Goal: Information Seeking & Learning: Learn about a topic

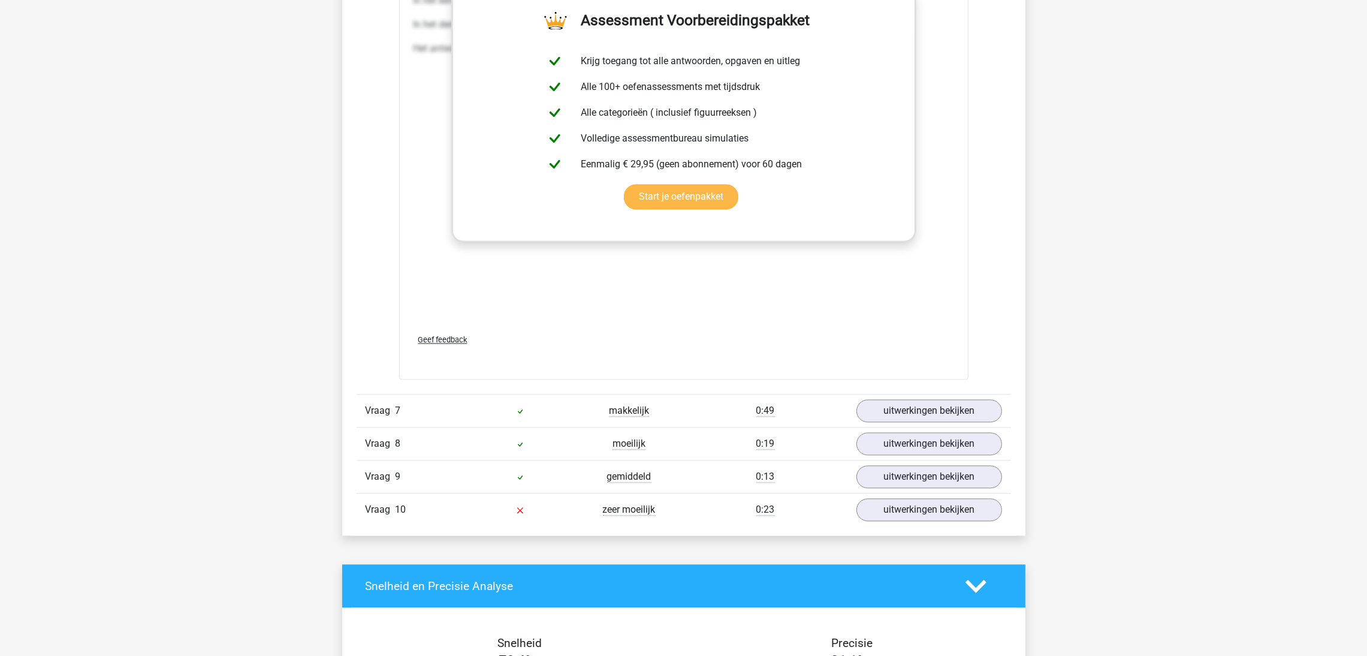
scroll to position [3398, 0]
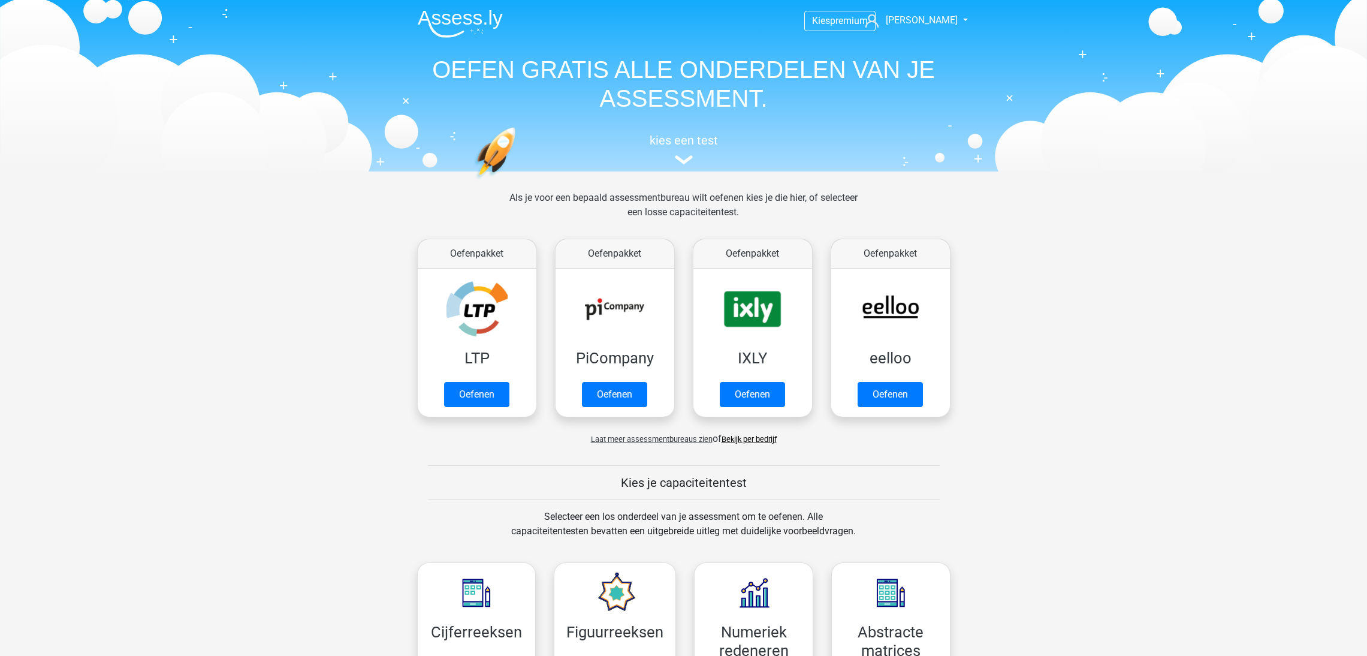
scroll to position [599, 0]
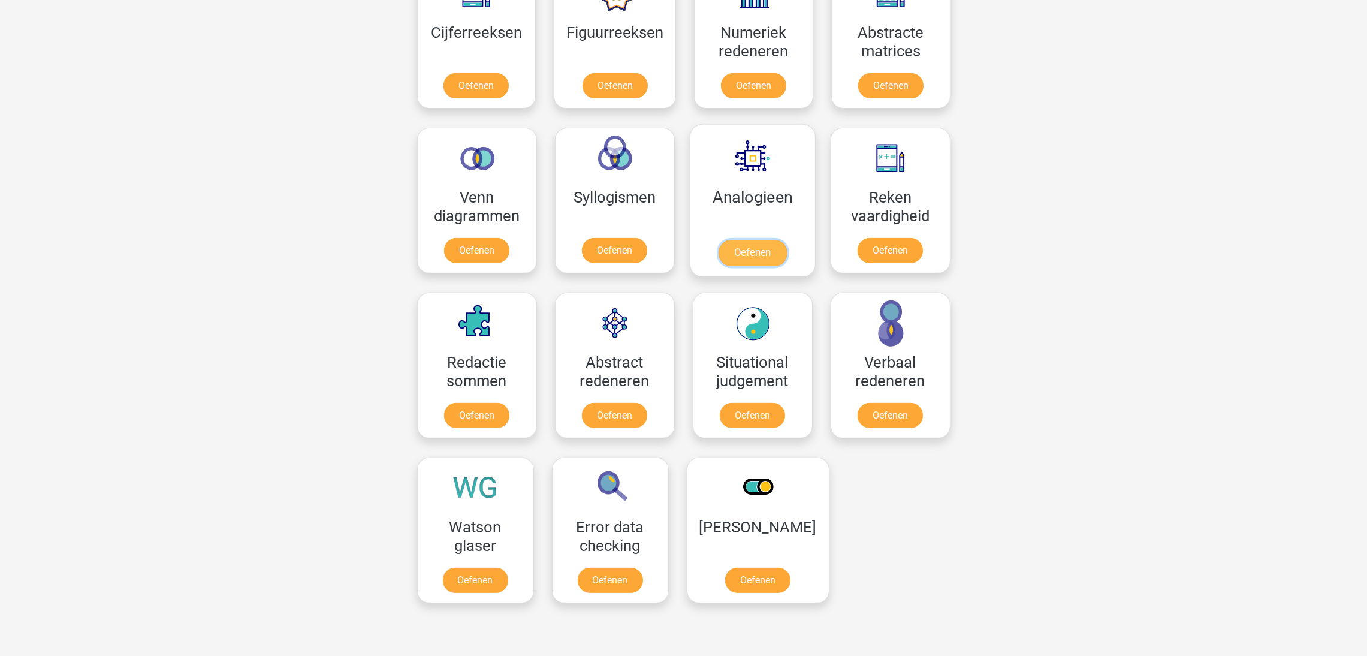
click at [752, 240] on link "Oefenen" at bounding box center [752, 253] width 68 height 26
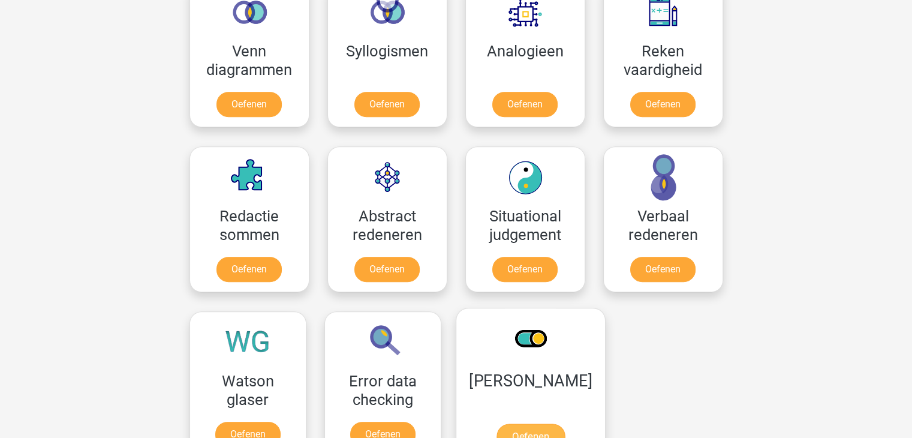
scroll to position [779, 0]
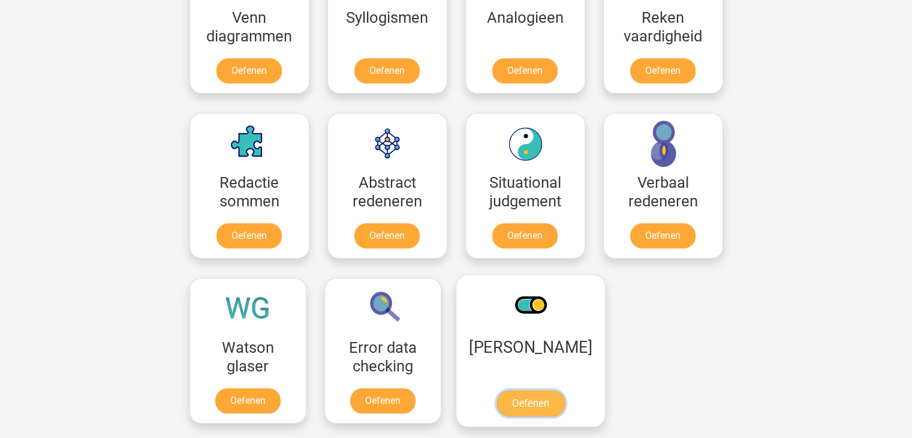
click at [518, 400] on link "Oefenen" at bounding box center [530, 403] width 68 height 26
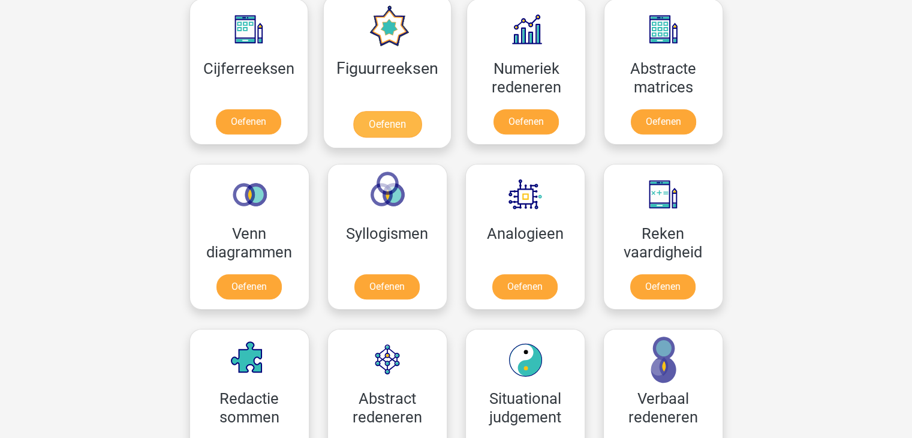
scroll to position [659, 0]
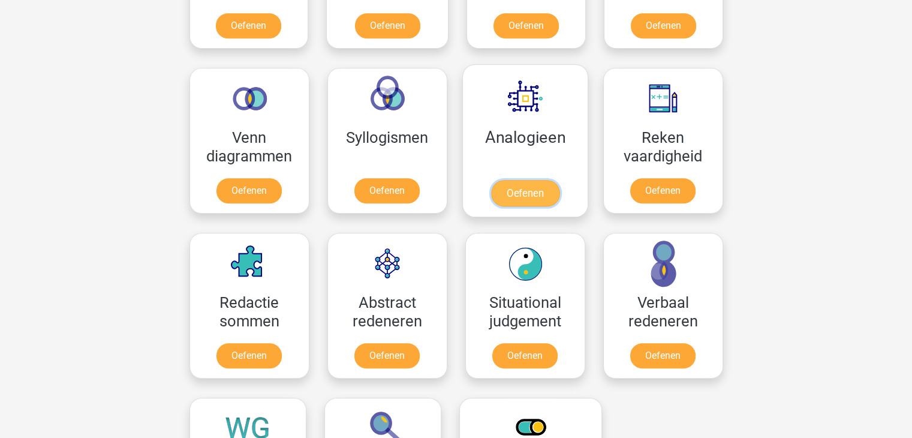
click at [508, 186] on link "Oefenen" at bounding box center [524, 193] width 68 height 26
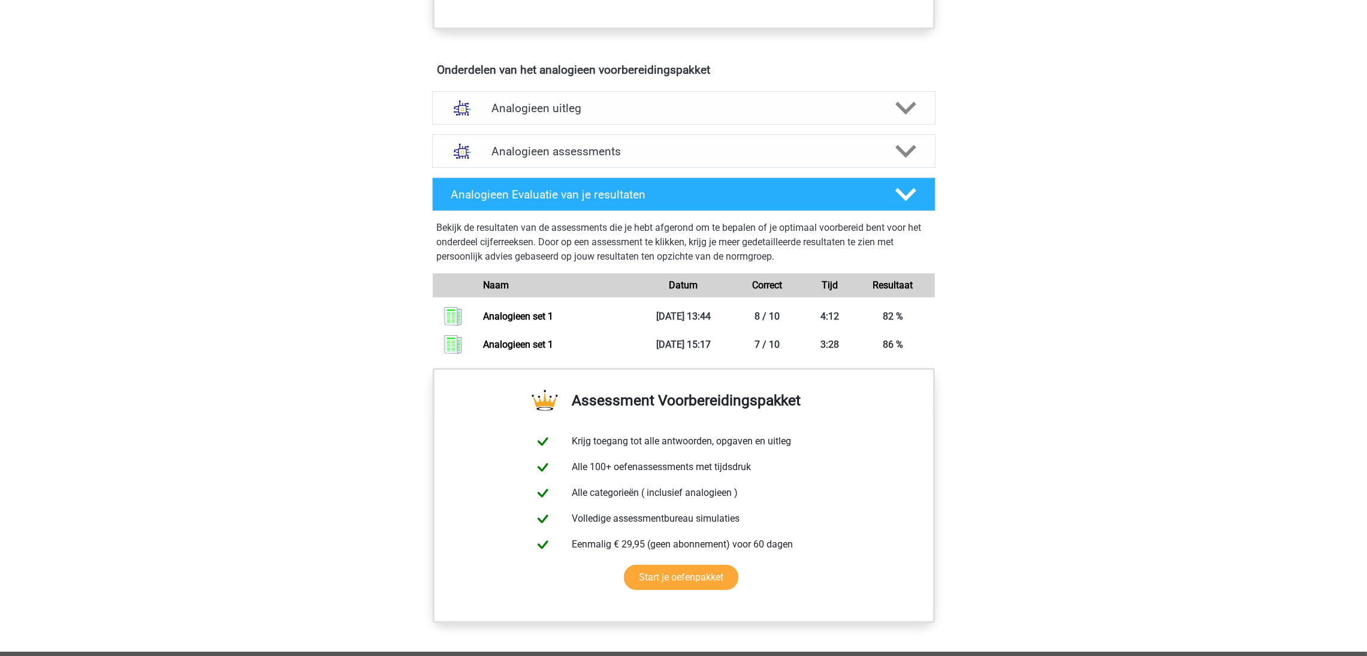
scroll to position [539, 0]
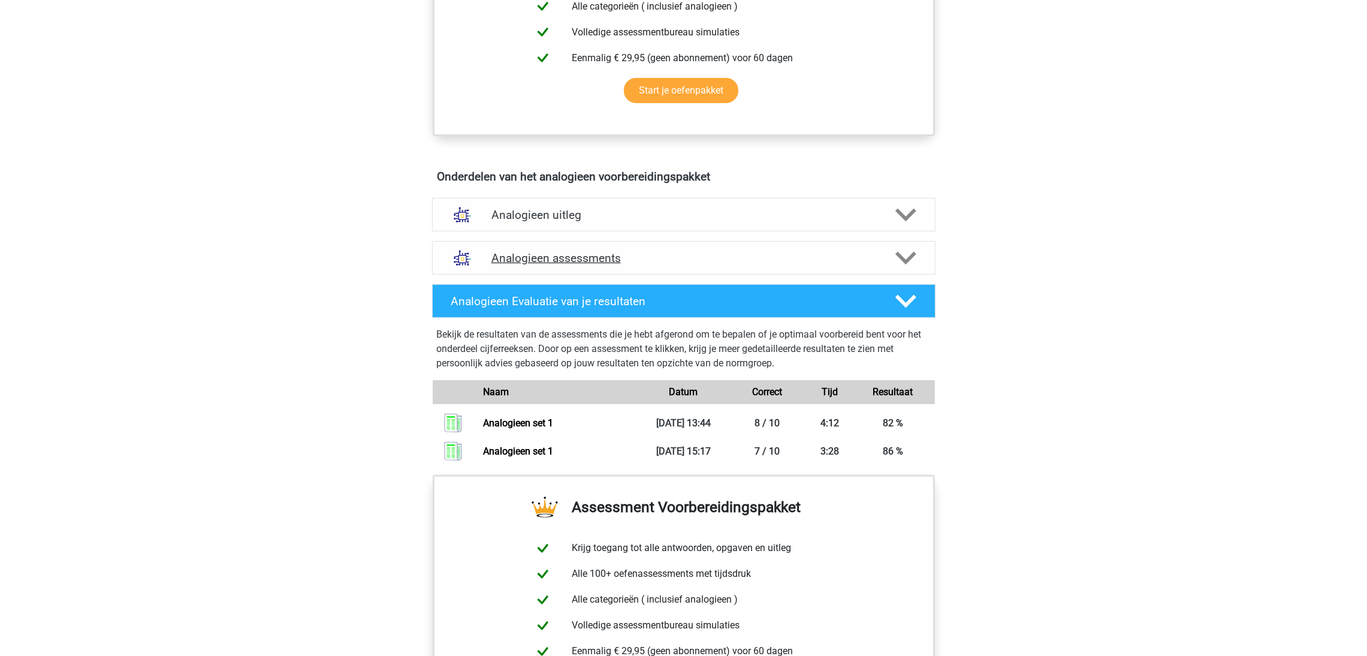
click at [638, 253] on h4 "Analogieen assessments" at bounding box center [684, 258] width 385 height 14
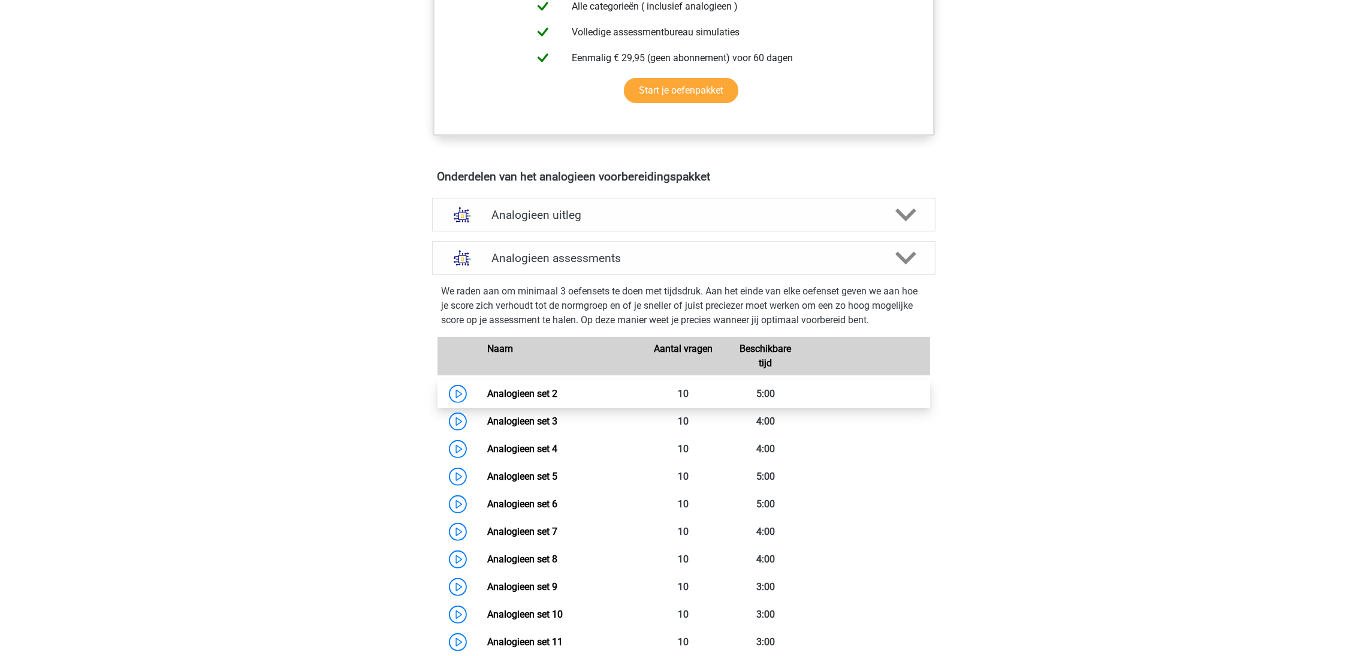
click at [504, 388] on link "Analogieen set 2" at bounding box center [522, 393] width 70 height 11
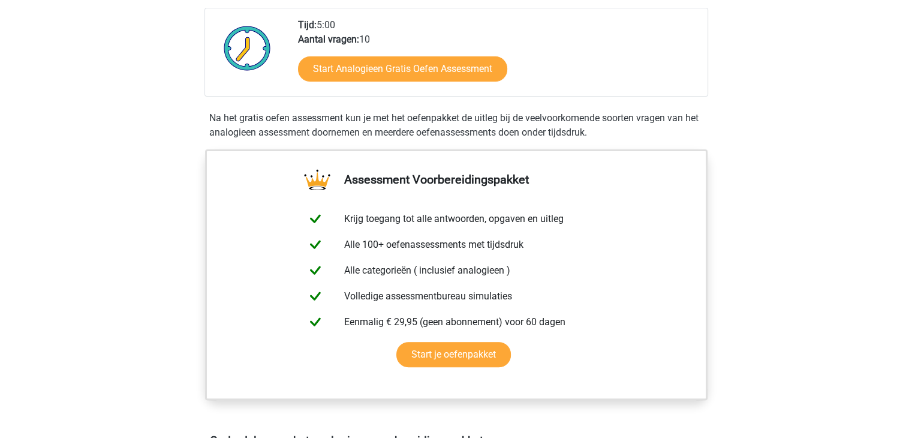
scroll to position [120, 0]
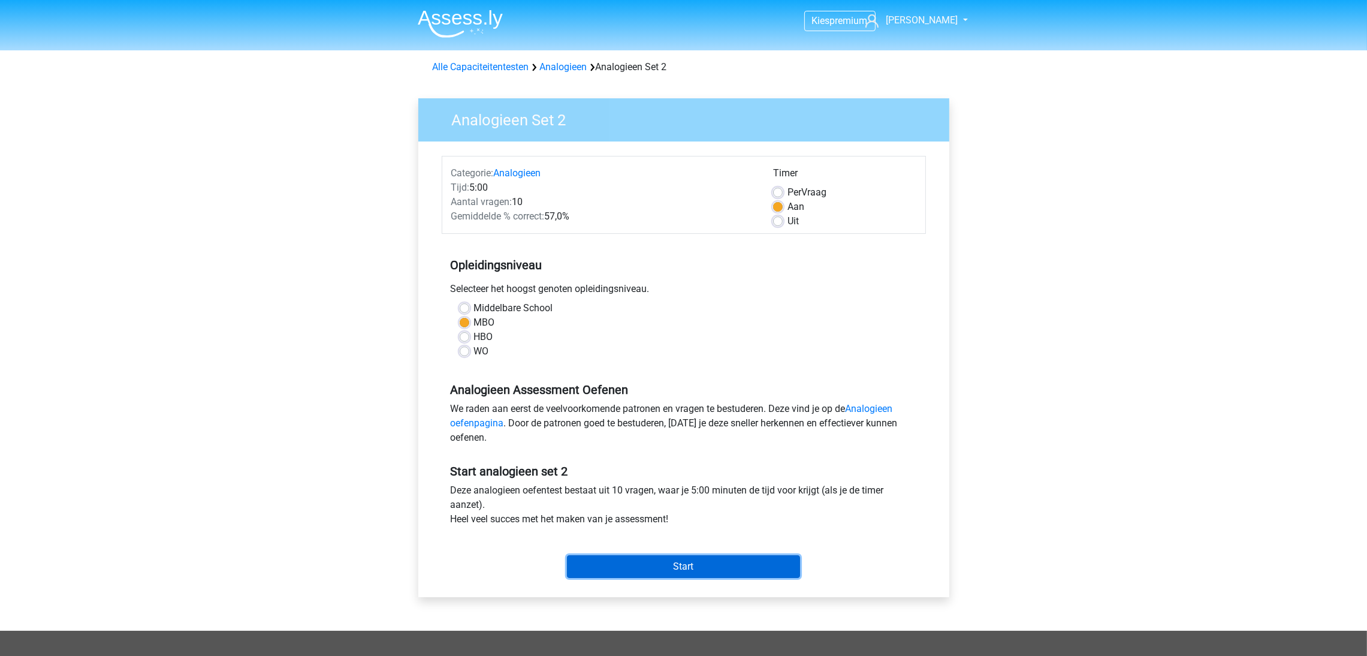
click at [692, 556] on input "Start" at bounding box center [683, 566] width 233 height 23
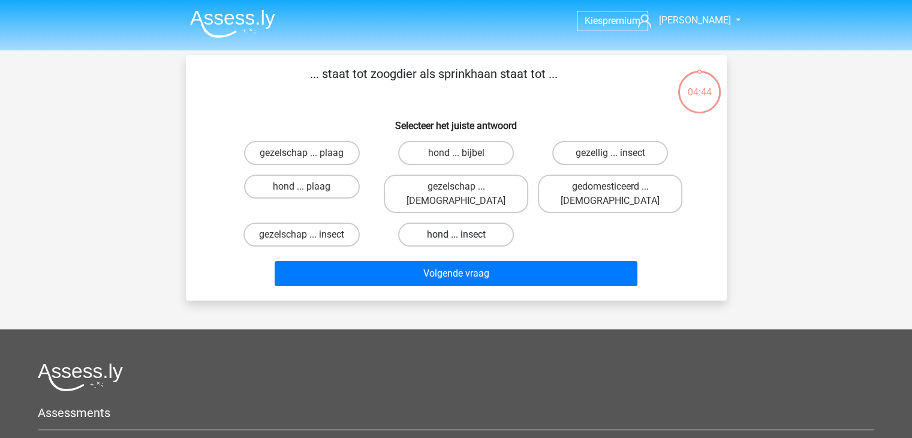
click at [473, 222] on label "hond ... insect" at bounding box center [456, 234] width 116 height 24
click at [463, 234] on input "hond ... insect" at bounding box center [460, 238] width 8 height 8
radio input "true"
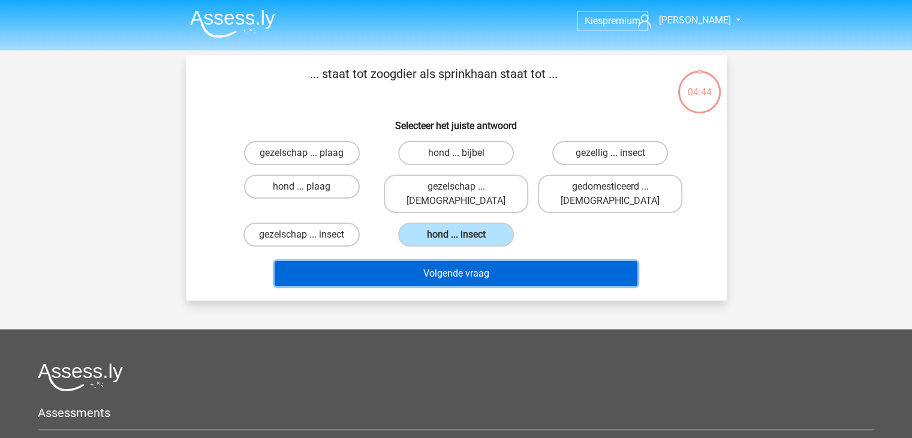
click at [489, 261] on button "Volgende vraag" at bounding box center [456, 273] width 363 height 25
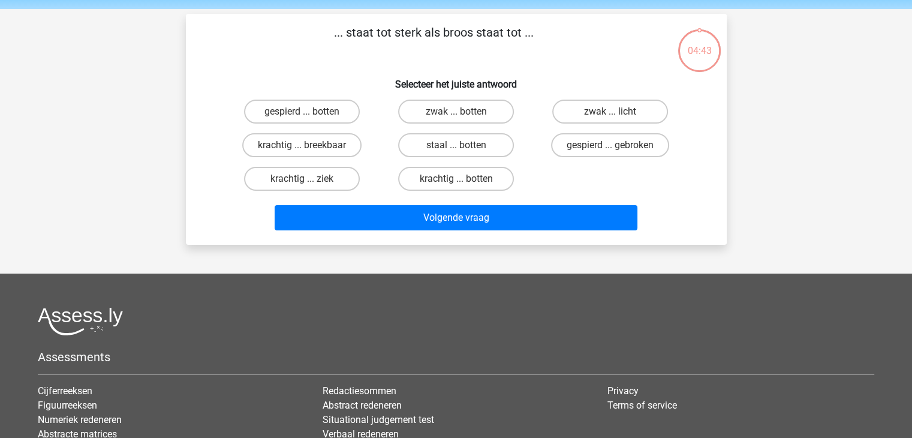
scroll to position [55, 0]
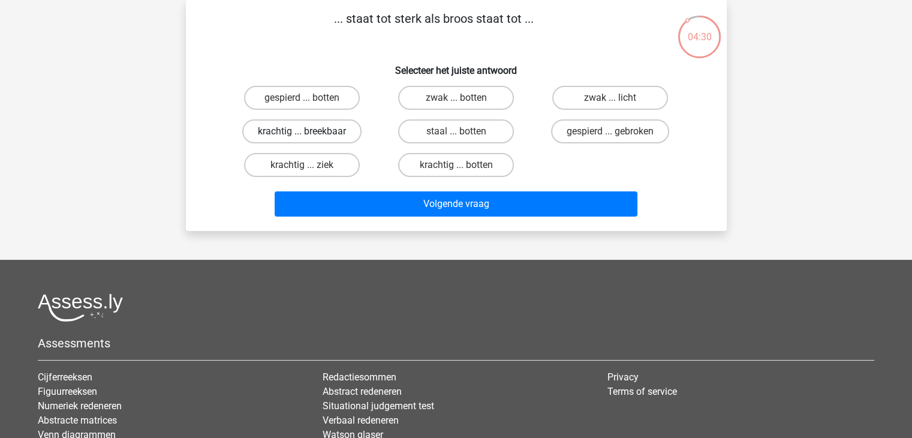
click at [323, 123] on label "krachtig ... breekbaar" at bounding box center [301, 131] width 119 height 24
click at [309, 131] on input "krachtig ... breekbaar" at bounding box center [306, 135] width 8 height 8
radio input "true"
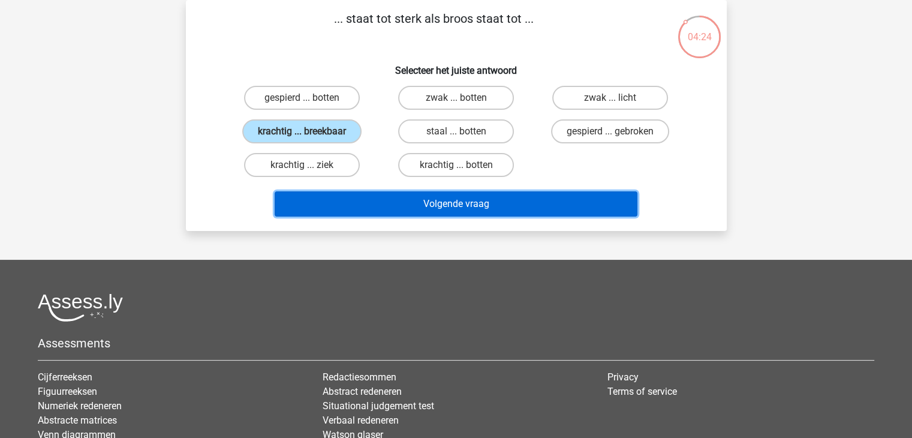
click at [412, 205] on button "Volgende vraag" at bounding box center [456, 203] width 363 height 25
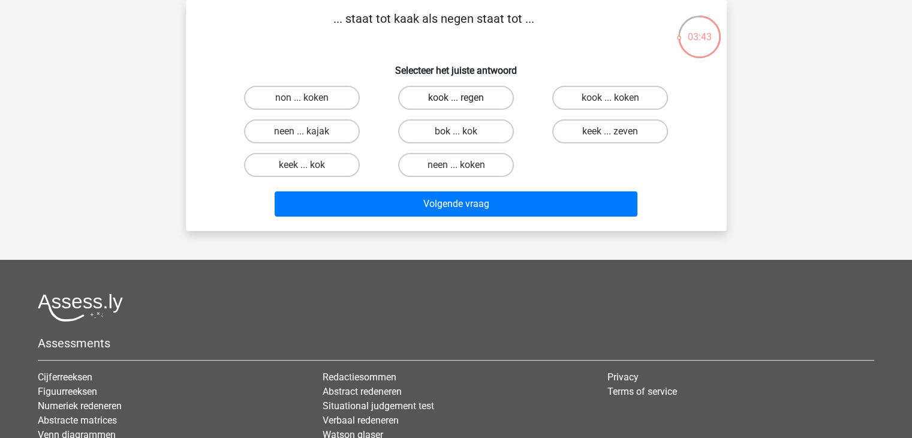
click at [433, 101] on label "kook ... regen" at bounding box center [456, 98] width 116 height 24
click at [456, 101] on input "kook ... regen" at bounding box center [460, 102] width 8 height 8
radio input "true"
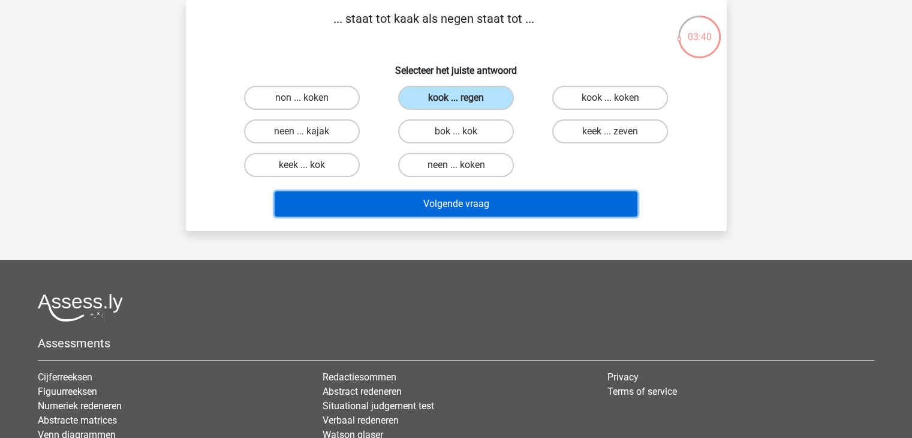
click at [428, 197] on button "Volgende vraag" at bounding box center [456, 203] width 363 height 25
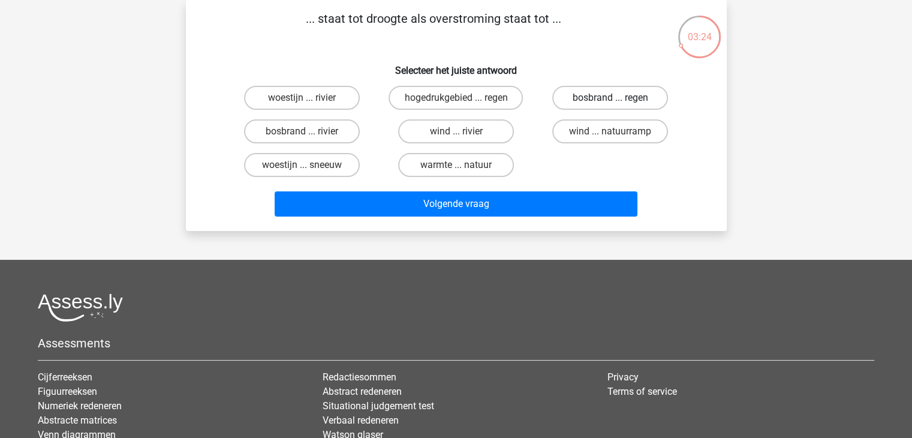
click at [602, 92] on label "bosbrand ... regen" at bounding box center [610, 98] width 116 height 24
click at [610, 98] on input "bosbrand ... regen" at bounding box center [614, 102] width 8 height 8
radio input "true"
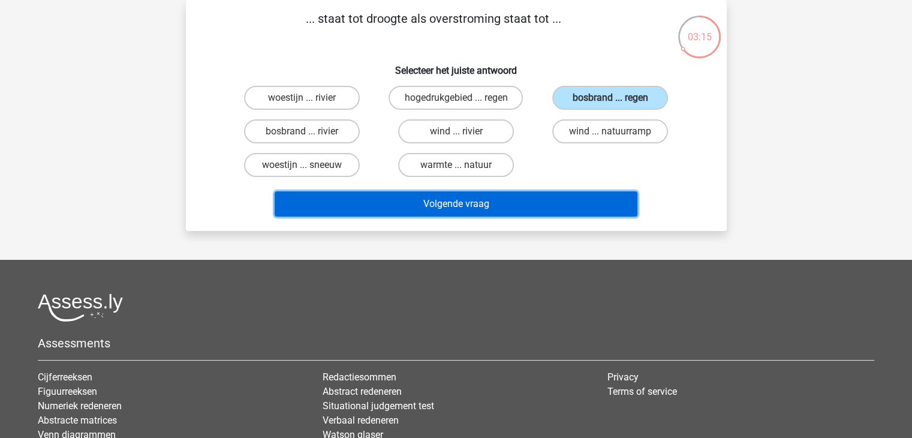
click at [485, 200] on button "Volgende vraag" at bounding box center [456, 203] width 363 height 25
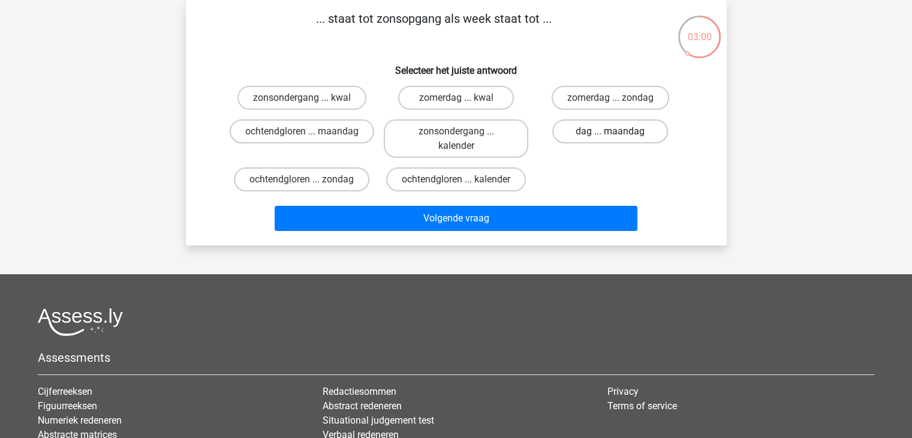
click at [623, 130] on label "dag ... maandag" at bounding box center [610, 131] width 116 height 24
click at [618, 131] on input "dag ... maandag" at bounding box center [614, 135] width 8 height 8
radio input "true"
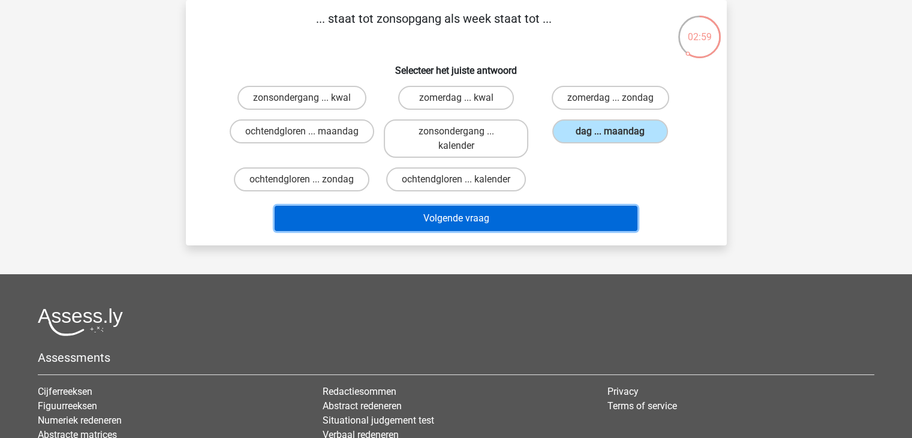
click at [586, 216] on button "Volgende vraag" at bounding box center [456, 218] width 363 height 25
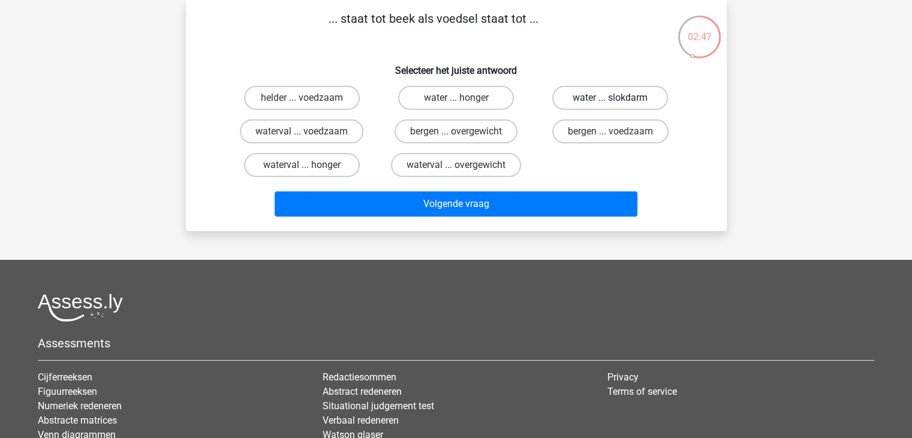
click at [643, 100] on label "water ... slokdarm" at bounding box center [610, 98] width 116 height 24
click at [618, 100] on input "water ... slokdarm" at bounding box center [614, 102] width 8 height 8
radio input "true"
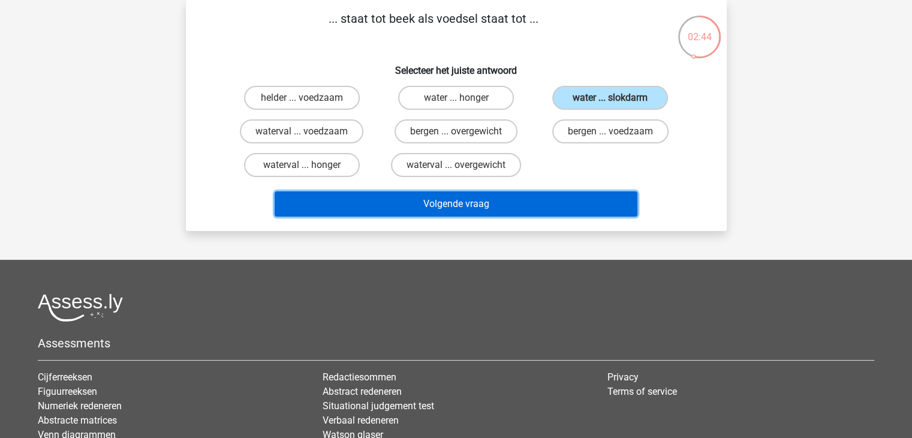
click at [533, 208] on button "Volgende vraag" at bounding box center [456, 203] width 363 height 25
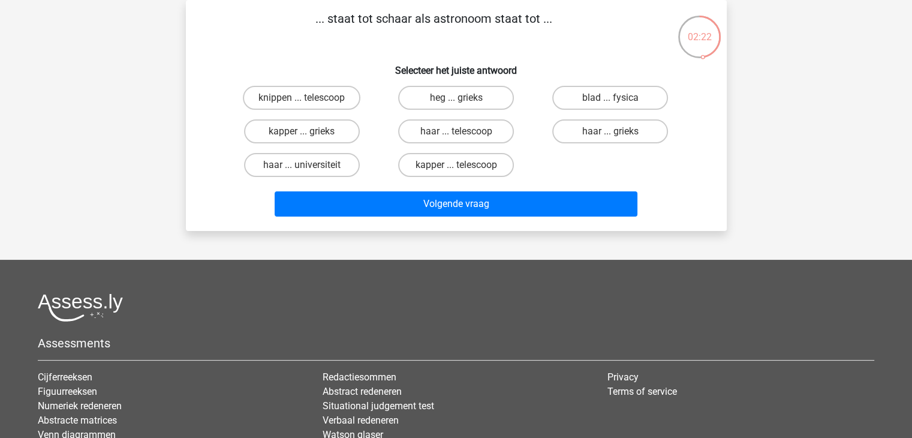
click at [460, 165] on input "kapper ... telescoop" at bounding box center [460, 169] width 8 height 8
radio input "true"
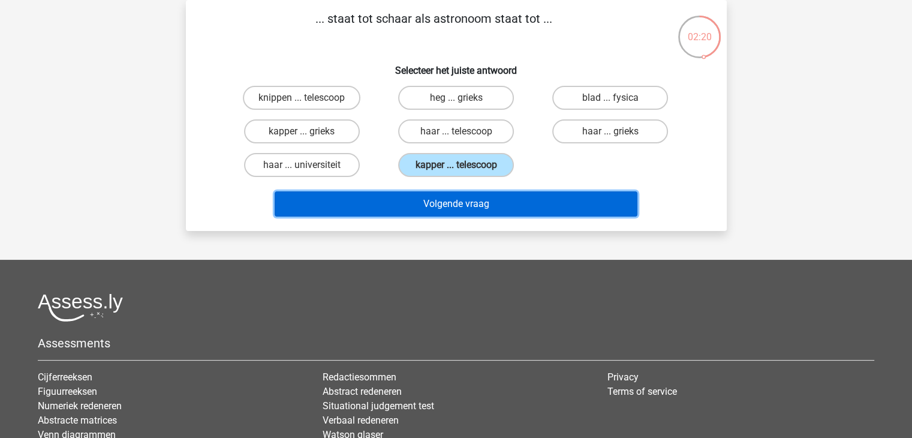
click at [480, 194] on button "Volgende vraag" at bounding box center [456, 203] width 363 height 25
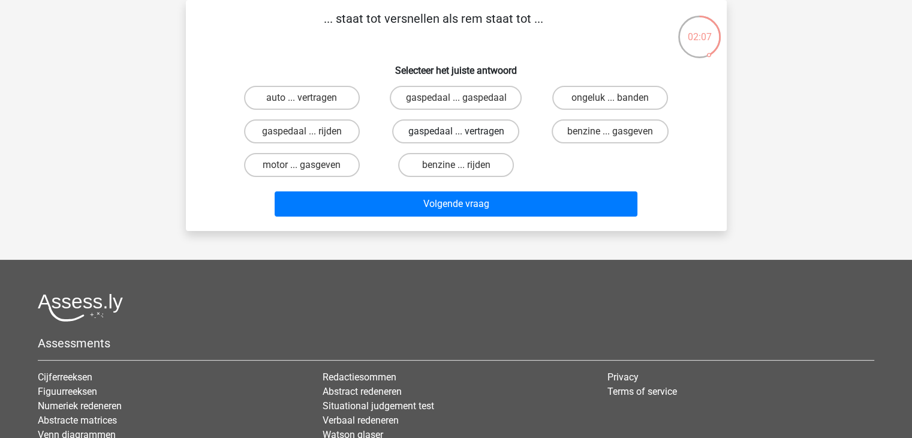
click at [465, 128] on label "gaspedaal ... vertragen" at bounding box center [455, 131] width 127 height 24
click at [463, 131] on input "gaspedaal ... vertragen" at bounding box center [460, 135] width 8 height 8
radio input "true"
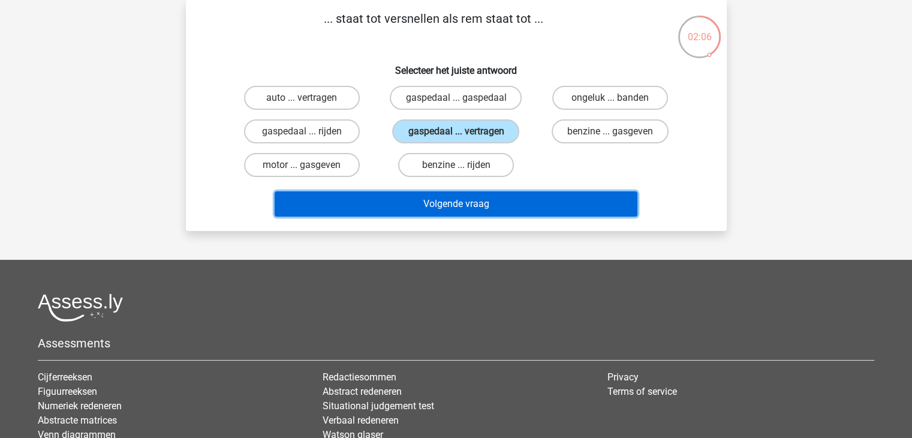
click at [480, 203] on button "Volgende vraag" at bounding box center [456, 203] width 363 height 25
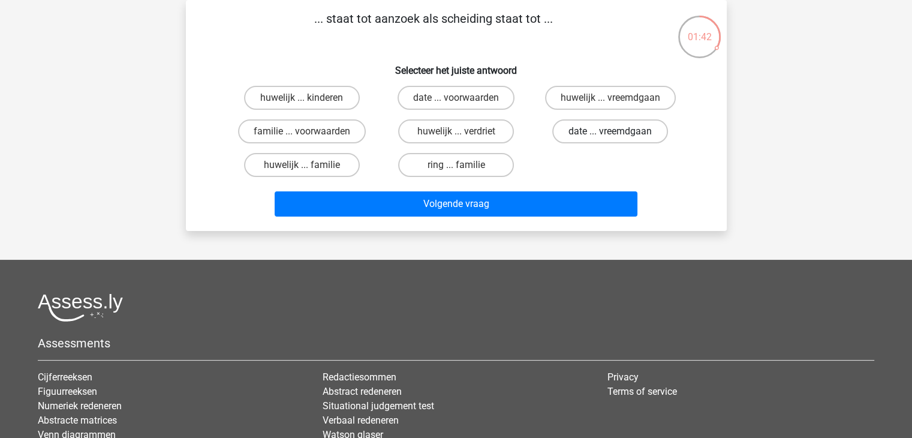
click at [582, 132] on label "date ... vreemdgaan" at bounding box center [610, 131] width 116 height 24
click at [610, 132] on input "date ... vreemdgaan" at bounding box center [614, 135] width 8 height 8
radio input "true"
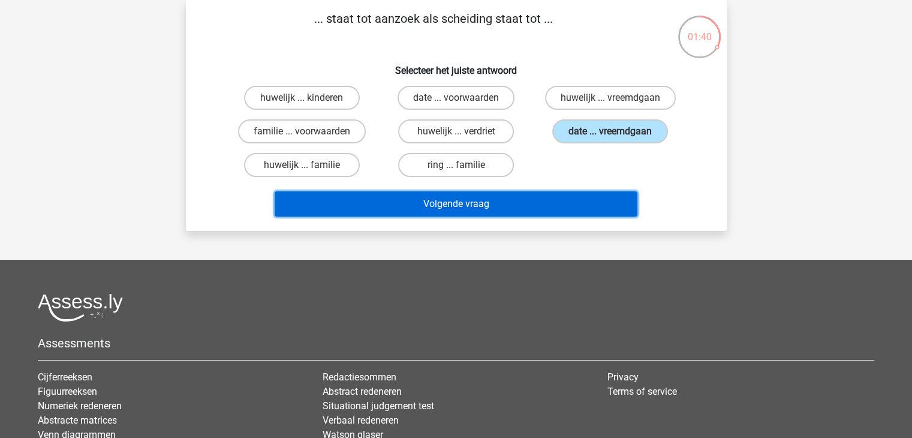
click at [504, 203] on button "Volgende vraag" at bounding box center [456, 203] width 363 height 25
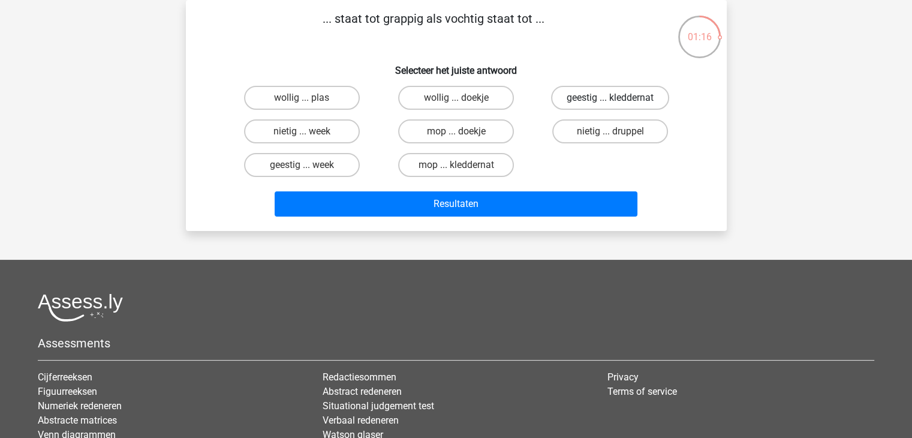
click at [574, 98] on label "geestig ... kleddernat" at bounding box center [610, 98] width 118 height 24
click at [610, 98] on input "geestig ... kleddernat" at bounding box center [614, 102] width 8 height 8
radio input "true"
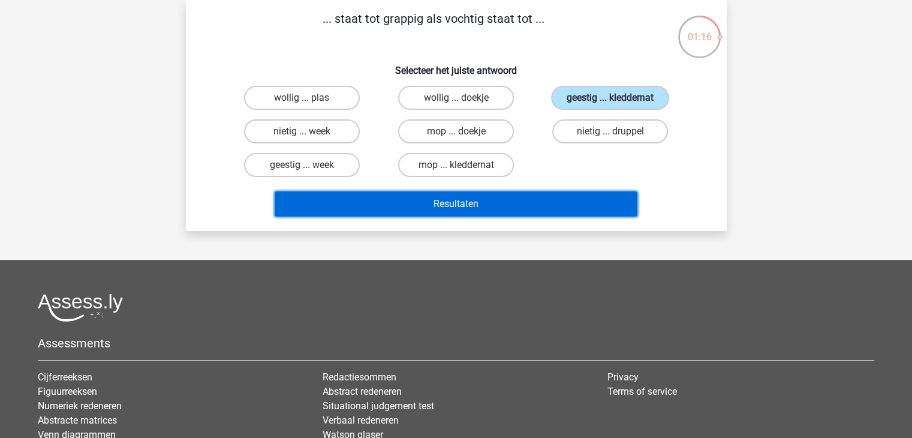
click at [529, 205] on button "Resultaten" at bounding box center [456, 203] width 363 height 25
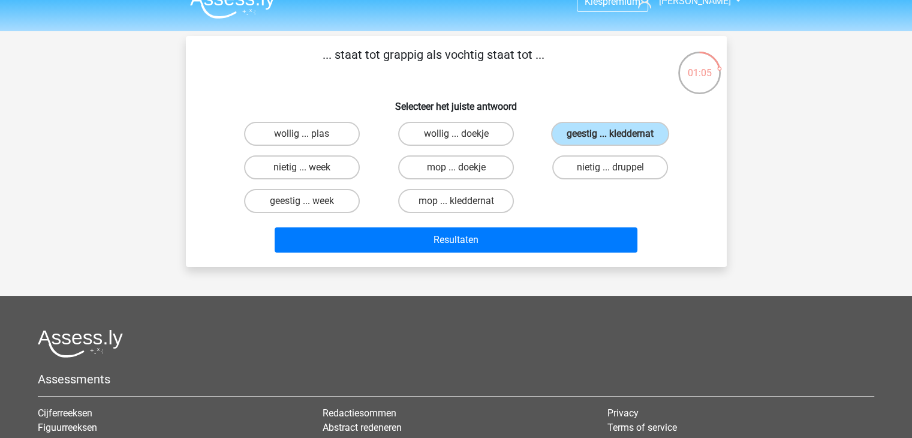
scroll to position [0, 0]
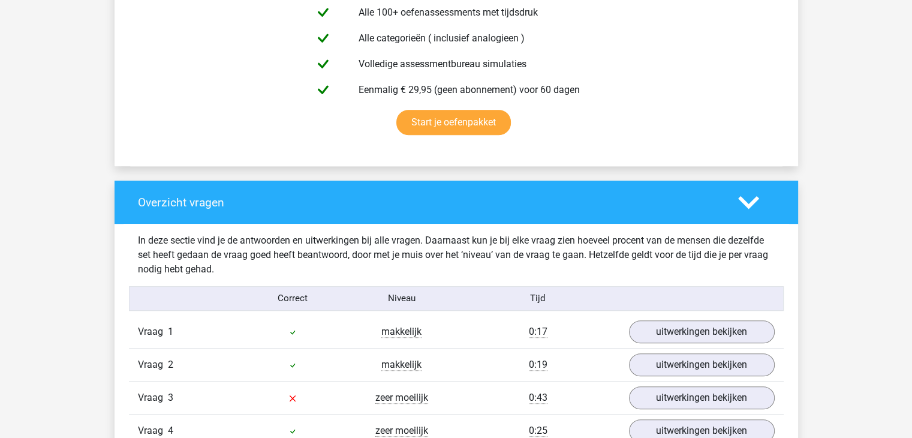
scroll to position [1079, 0]
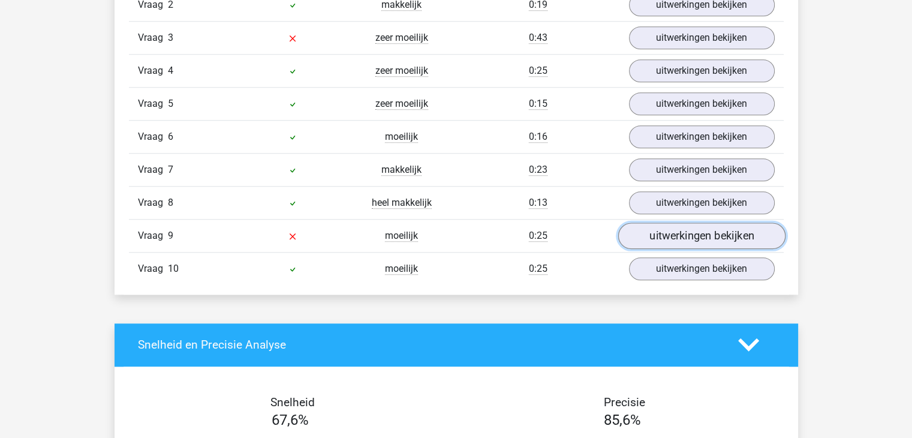
click at [665, 240] on link "uitwerkingen bekijken" at bounding box center [700, 235] width 167 height 26
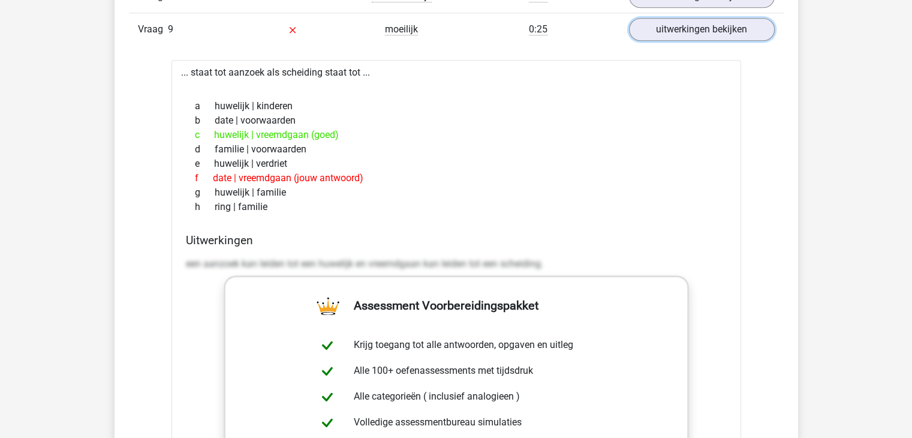
scroll to position [1379, 0]
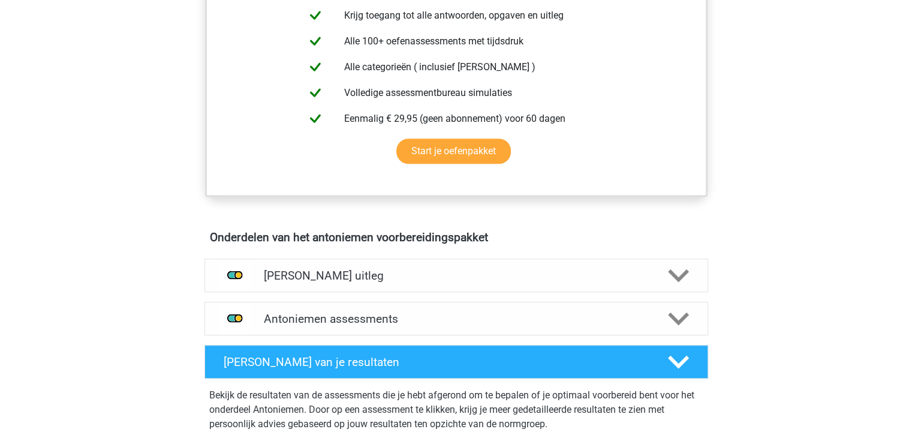
scroll to position [436, 0]
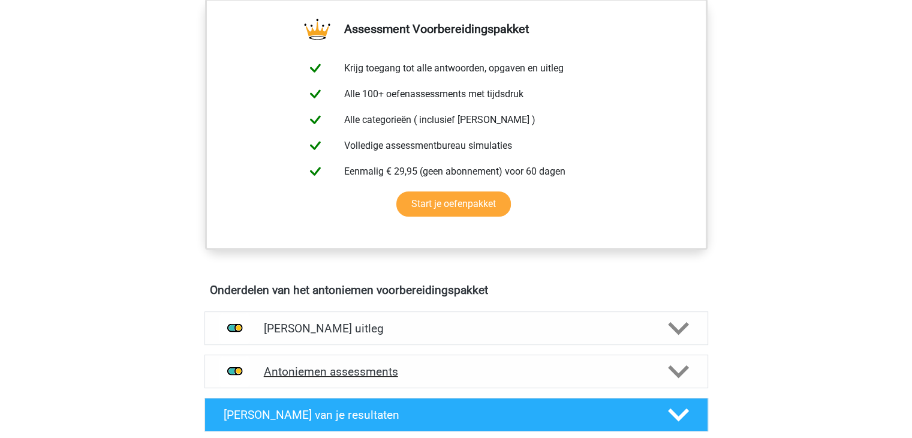
click at [453, 365] on h4 "Antoniemen assessments" at bounding box center [456, 371] width 385 height 14
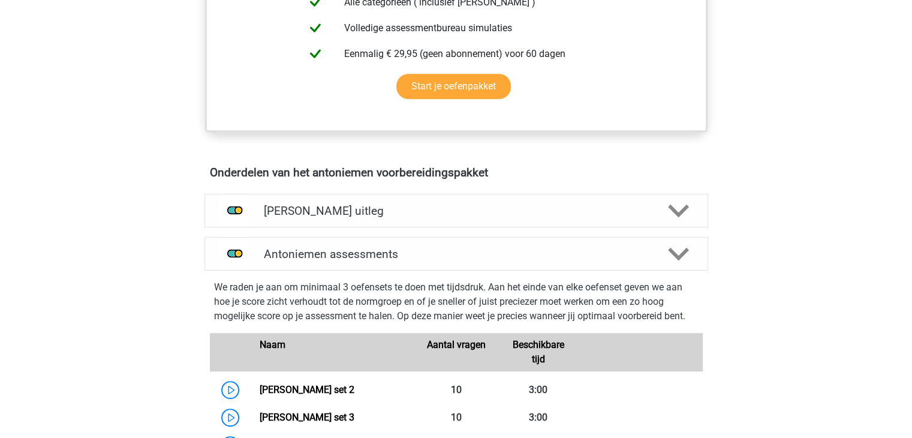
scroll to position [676, 0]
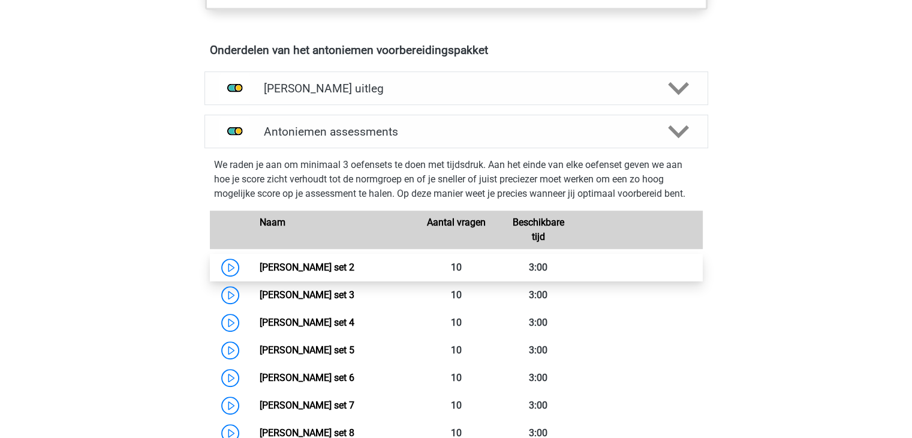
click at [354, 268] on link "Antoniemen set 2" at bounding box center [307, 266] width 95 height 11
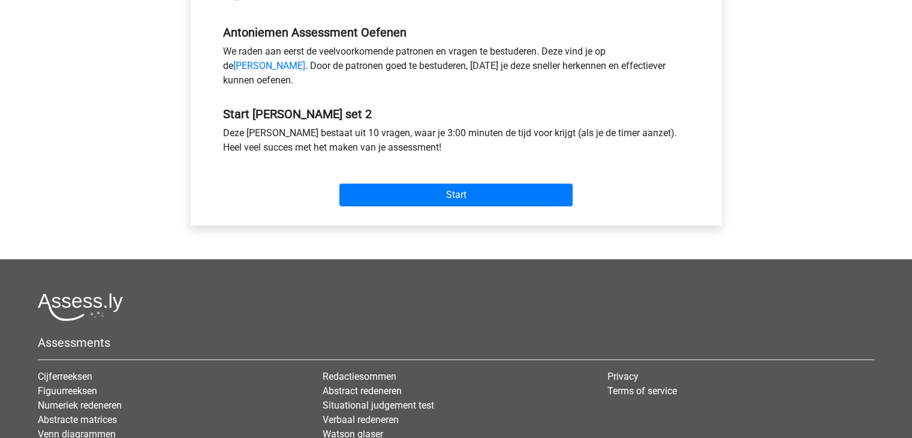
scroll to position [360, 0]
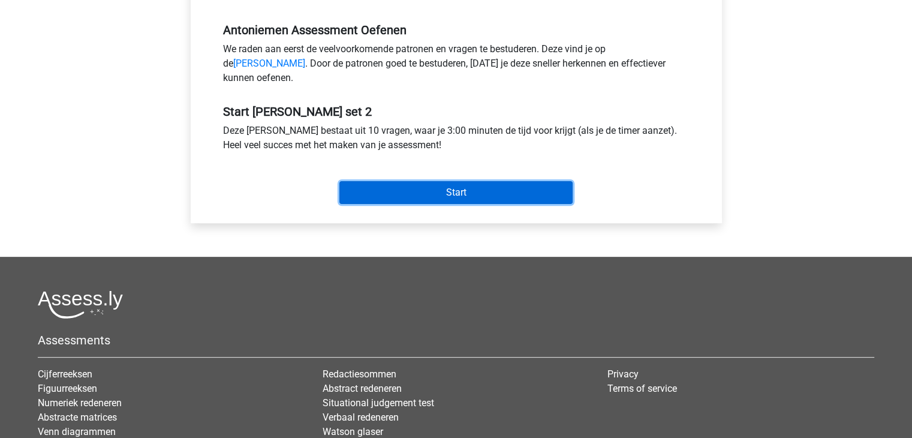
click at [391, 204] on input "Start" at bounding box center [455, 192] width 233 height 23
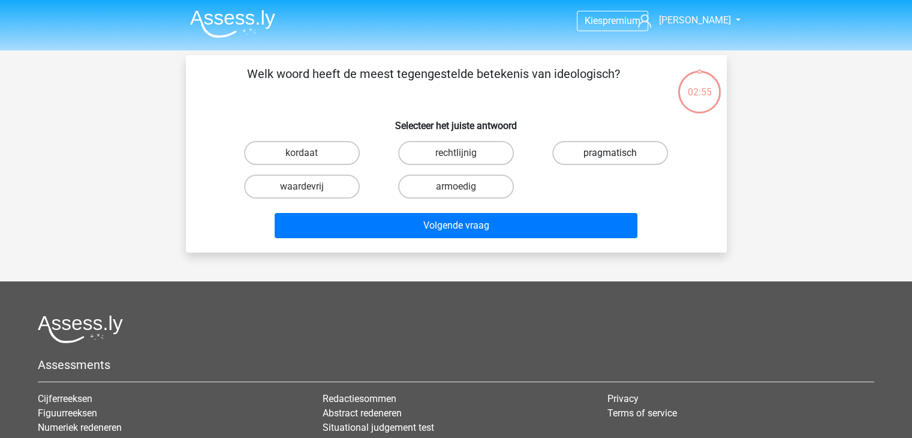
click at [581, 142] on label "pragmatisch" at bounding box center [610, 153] width 116 height 24
click at [610, 153] on input "pragmatisch" at bounding box center [614, 157] width 8 height 8
radio input "true"
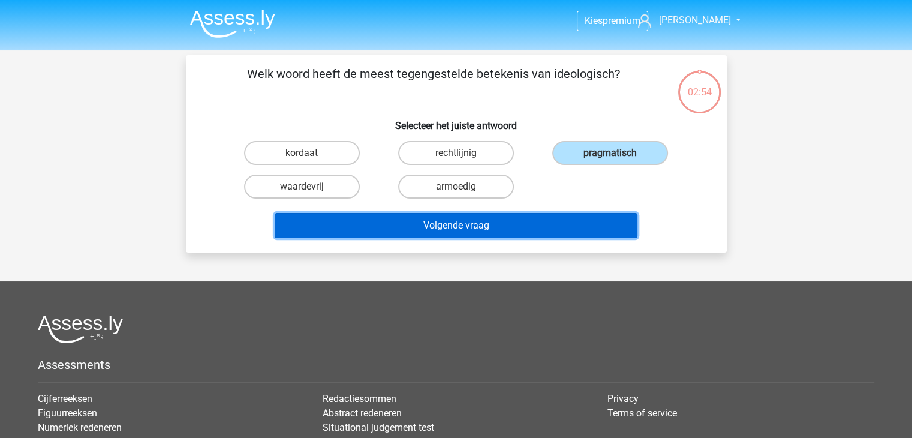
click at [583, 224] on button "Volgende vraag" at bounding box center [456, 225] width 363 height 25
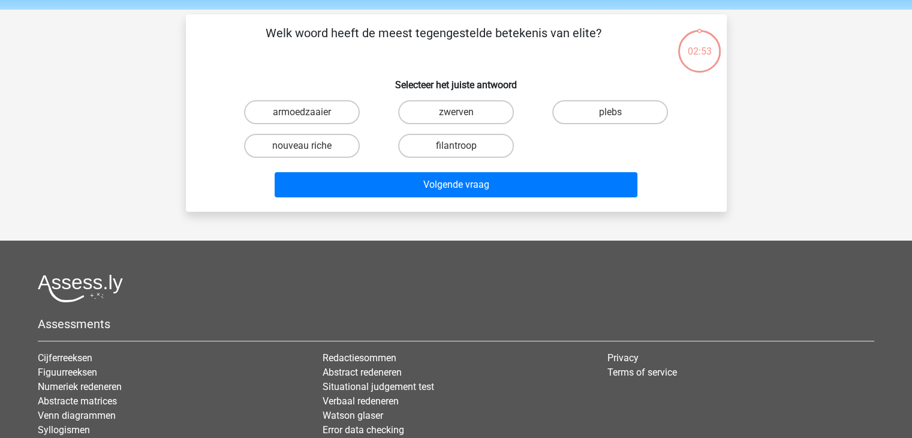
scroll to position [55, 0]
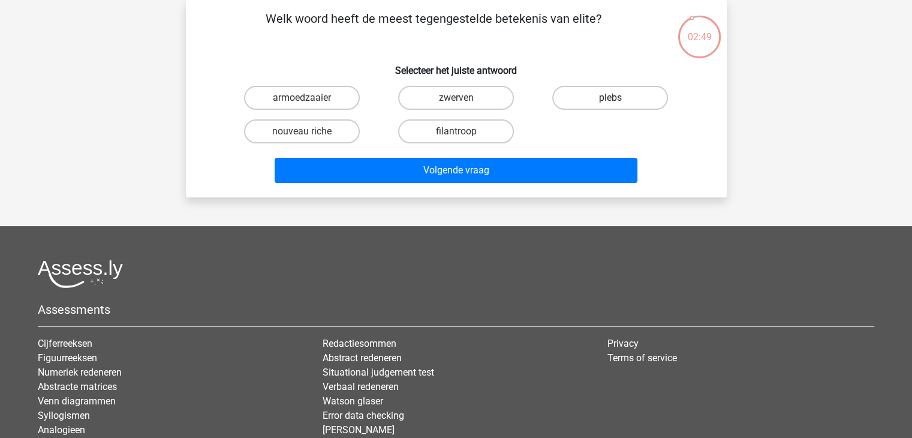
click at [572, 103] on label "plebs" at bounding box center [610, 98] width 116 height 24
click at [610, 103] on input "plebs" at bounding box center [614, 102] width 8 height 8
radio input "true"
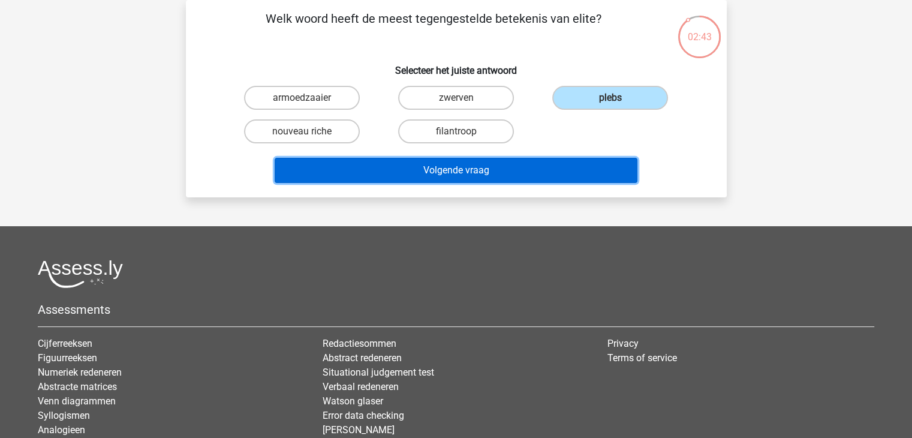
click at [540, 162] on button "Volgende vraag" at bounding box center [456, 170] width 363 height 25
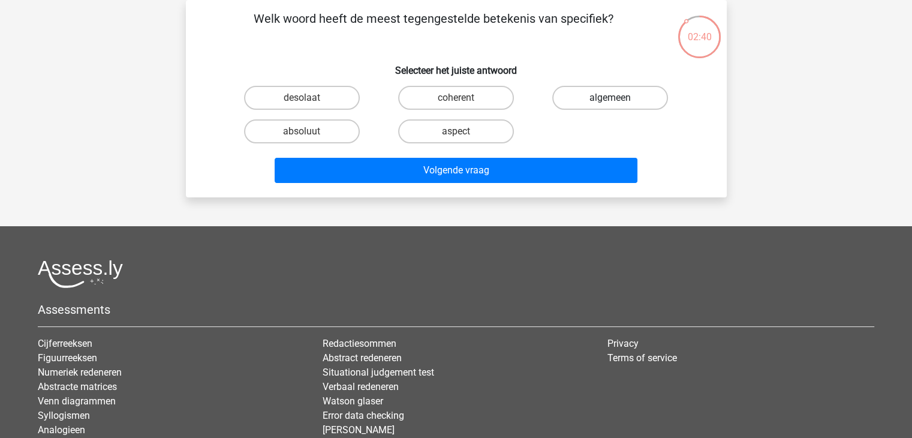
click at [571, 98] on label "algemeen" at bounding box center [610, 98] width 116 height 24
click at [610, 98] on input "algemeen" at bounding box center [614, 102] width 8 height 8
radio input "true"
click at [562, 144] on div "desolaat coherent algemeen absoluut aspect" at bounding box center [456, 114] width 463 height 67
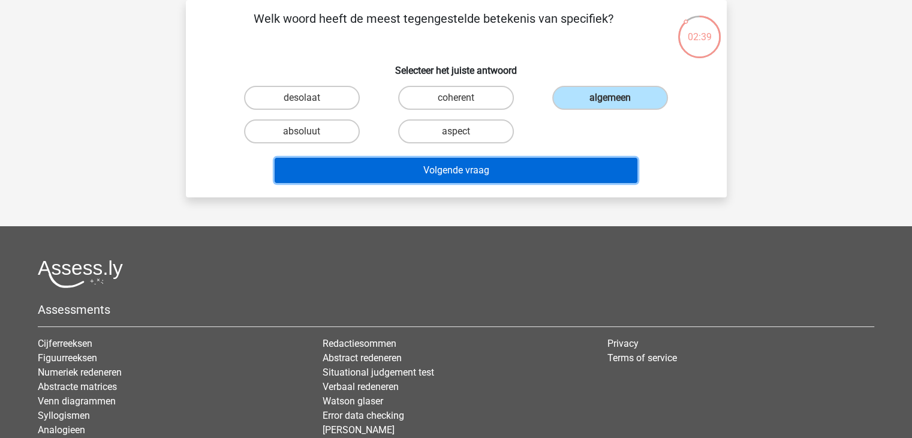
click at [549, 174] on button "Volgende vraag" at bounding box center [456, 170] width 363 height 25
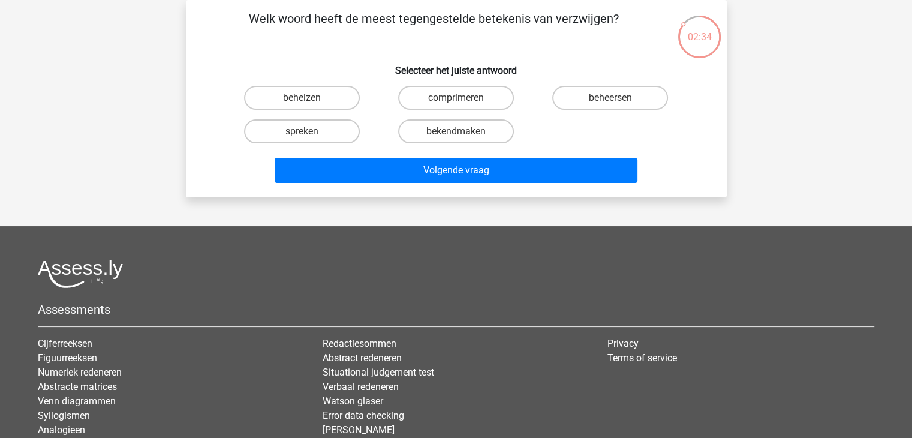
click at [460, 135] on input "bekendmaken" at bounding box center [460, 135] width 8 height 8
radio input "true"
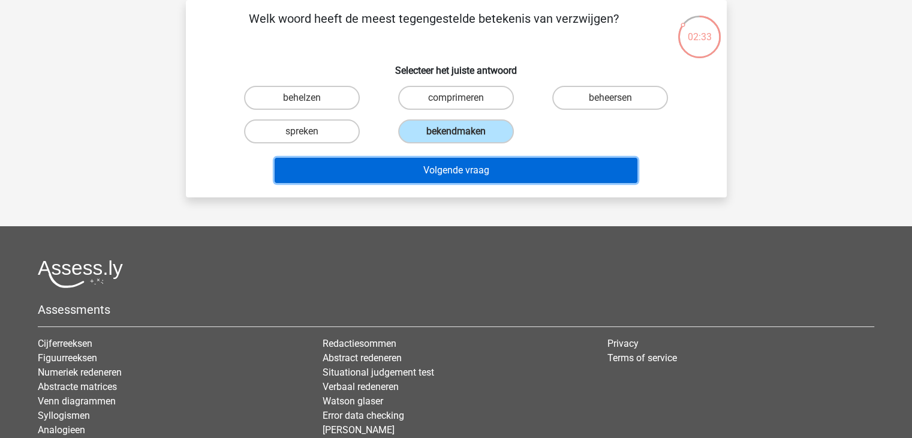
click at [461, 166] on button "Volgende vraag" at bounding box center [456, 170] width 363 height 25
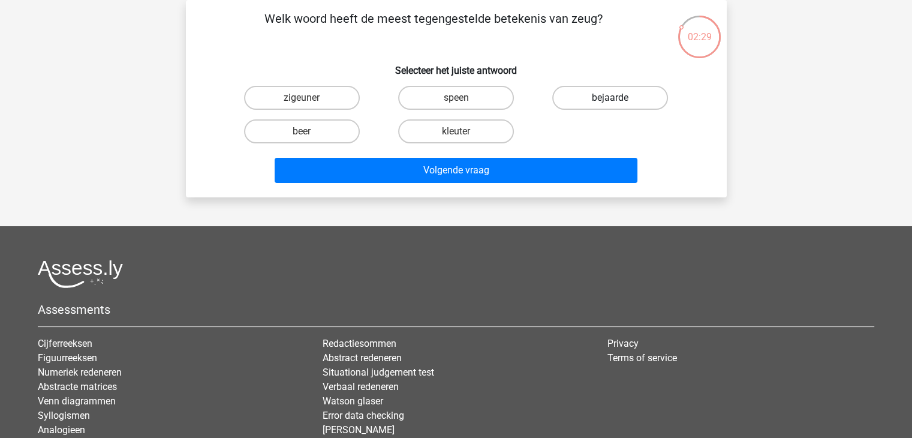
click at [568, 95] on label "bejaarde" at bounding box center [610, 98] width 116 height 24
click at [610, 98] on input "bejaarde" at bounding box center [614, 102] width 8 height 8
radio input "true"
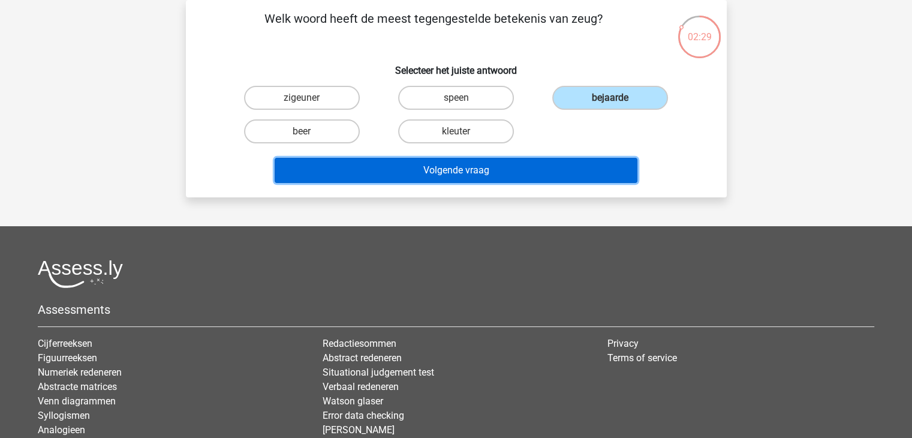
click at [562, 163] on button "Volgende vraag" at bounding box center [456, 170] width 363 height 25
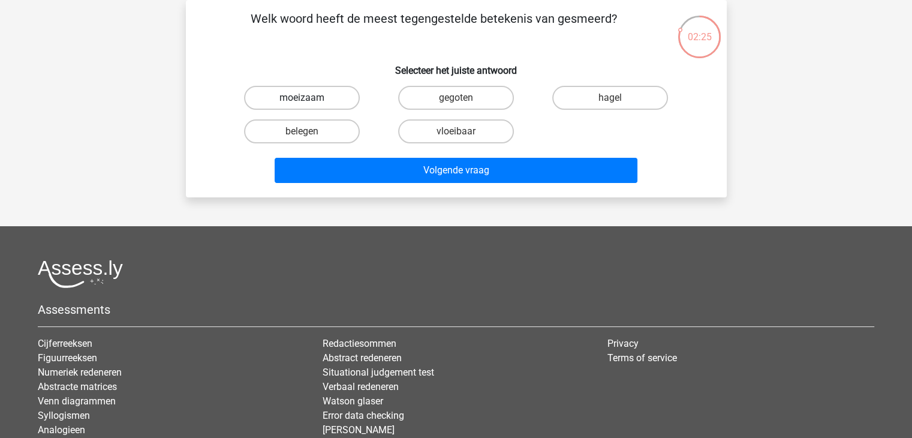
click at [334, 92] on label "moeizaam" at bounding box center [302, 98] width 116 height 24
click at [309, 98] on input "moeizaam" at bounding box center [306, 102] width 8 height 8
radio input "true"
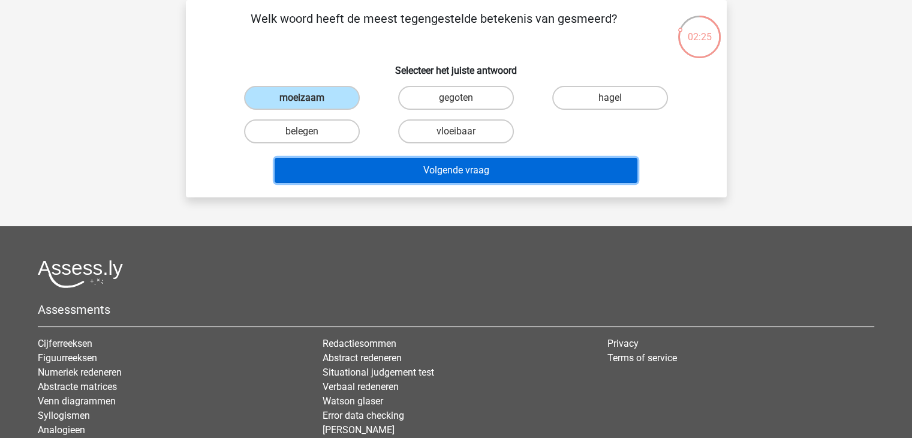
click at [418, 169] on button "Volgende vraag" at bounding box center [456, 170] width 363 height 25
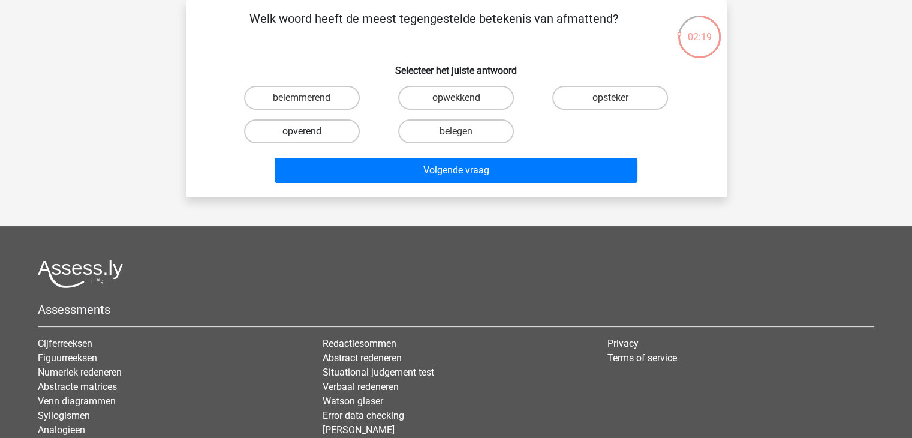
click at [317, 120] on label "opverend" at bounding box center [302, 131] width 116 height 24
click at [309, 131] on input "opverend" at bounding box center [306, 135] width 8 height 8
radio input "true"
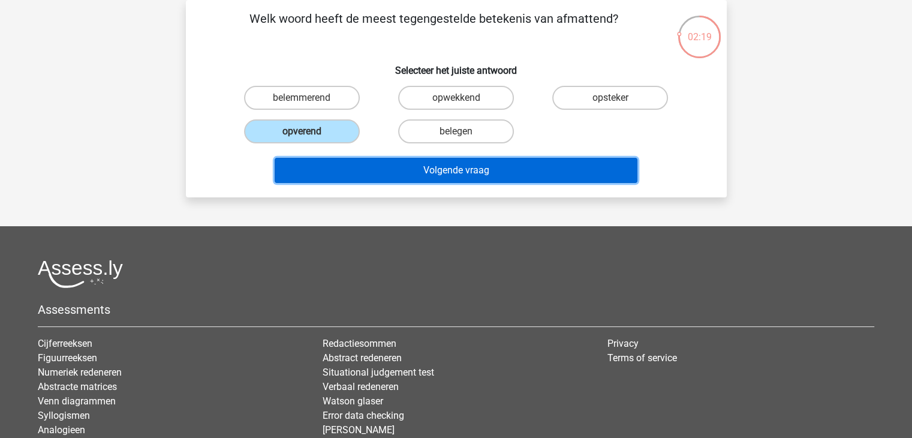
click at [349, 177] on button "Volgende vraag" at bounding box center [456, 170] width 363 height 25
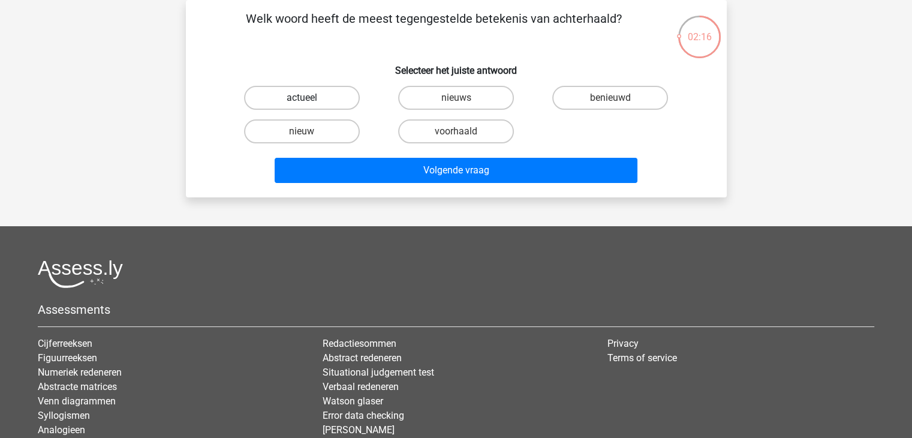
click at [349, 94] on label "actueel" at bounding box center [302, 98] width 116 height 24
click at [309, 98] on input "actueel" at bounding box center [306, 102] width 8 height 8
radio input "true"
click at [395, 187] on div "Welk woord heeft de meest tegengestelde betekenis van achterhaald? Selecteer he…" at bounding box center [456, 98] width 541 height 197
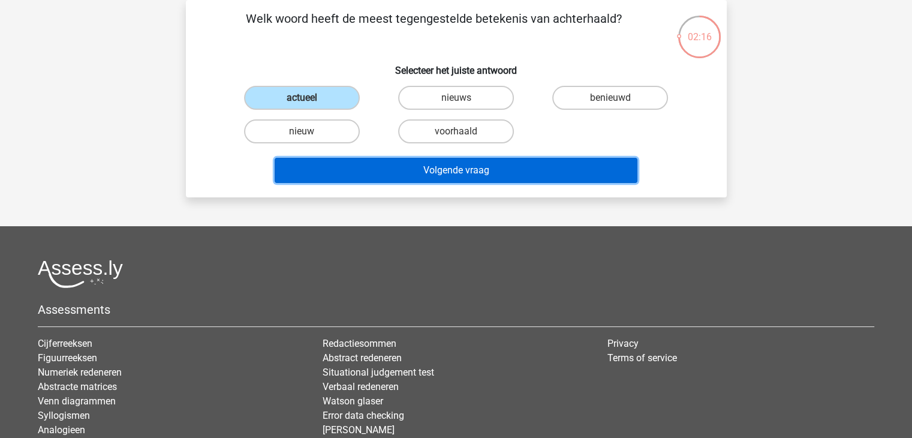
click at [393, 179] on button "Volgende vraag" at bounding box center [456, 170] width 363 height 25
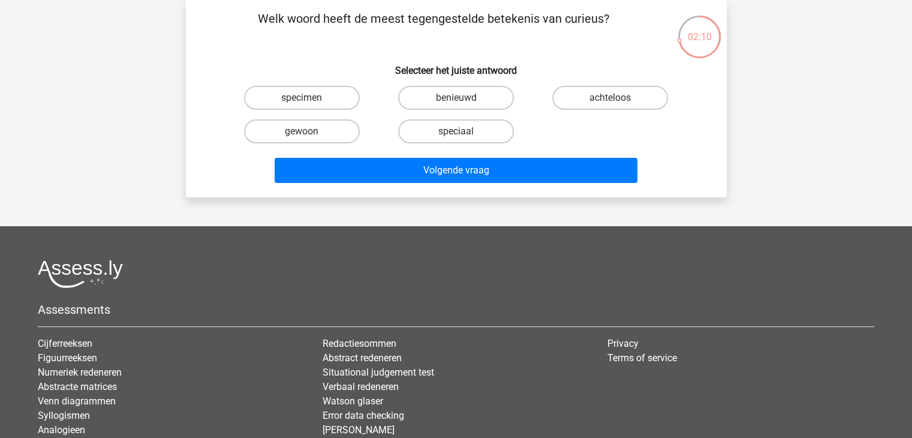
click at [334, 118] on div "gewoon" at bounding box center [302, 131] width 154 height 34
click at [336, 130] on label "gewoon" at bounding box center [302, 131] width 116 height 24
click at [309, 131] on input "gewoon" at bounding box center [306, 135] width 8 height 8
radio input "true"
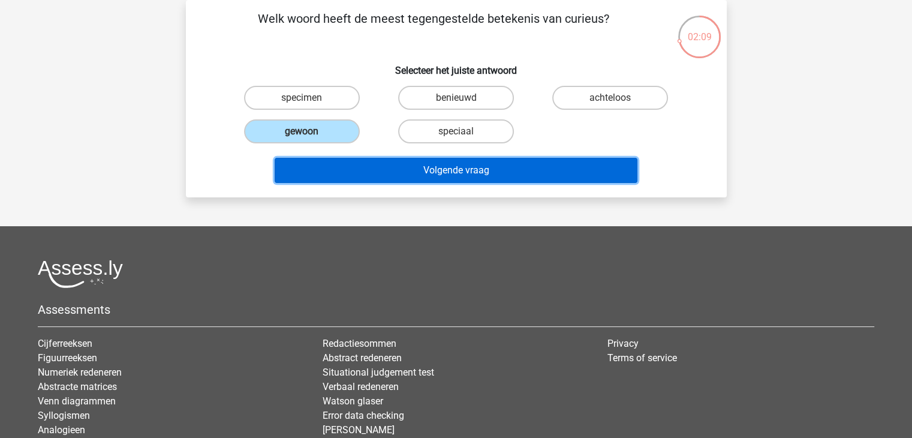
click at [388, 160] on button "Volgende vraag" at bounding box center [456, 170] width 363 height 25
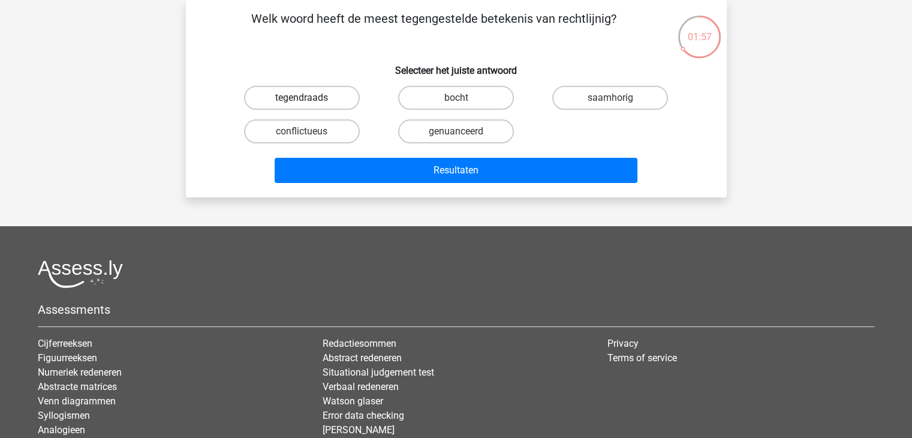
click at [249, 99] on label "tegendraads" at bounding box center [302, 98] width 116 height 24
click at [302, 99] on input "tegendraads" at bounding box center [306, 102] width 8 height 8
radio input "true"
click at [317, 129] on label "conflictueus" at bounding box center [302, 131] width 116 height 24
click at [309, 131] on input "conflictueus" at bounding box center [306, 135] width 8 height 8
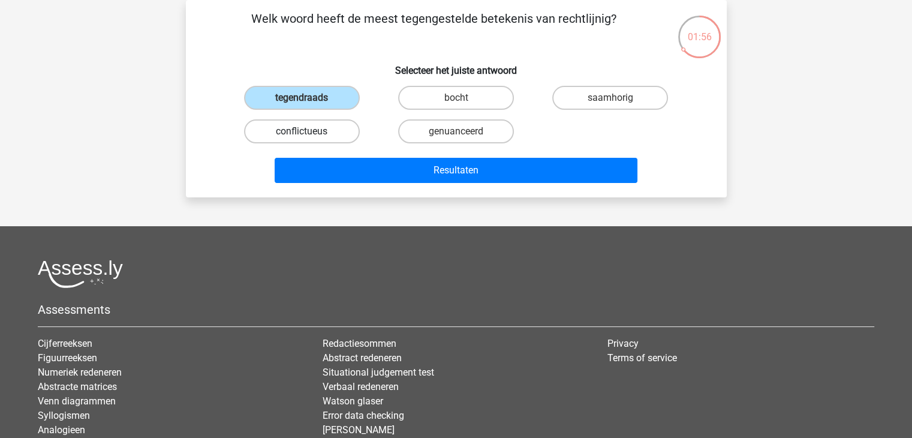
radio input "true"
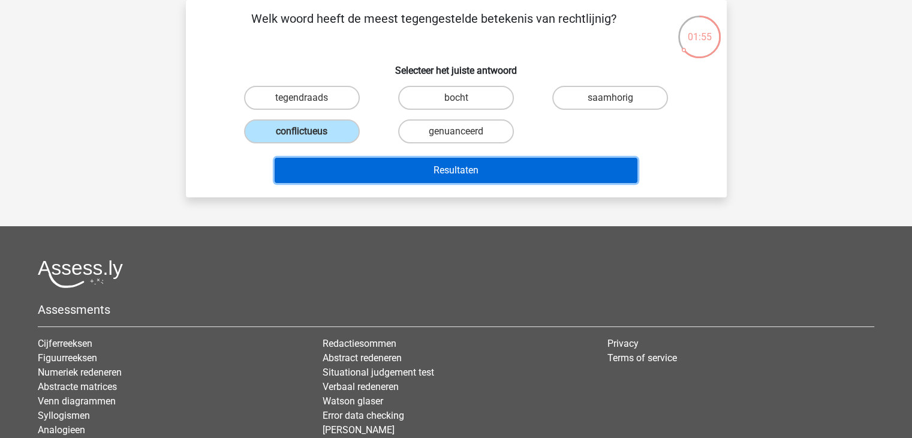
click at [319, 161] on button "Resultaten" at bounding box center [456, 170] width 363 height 25
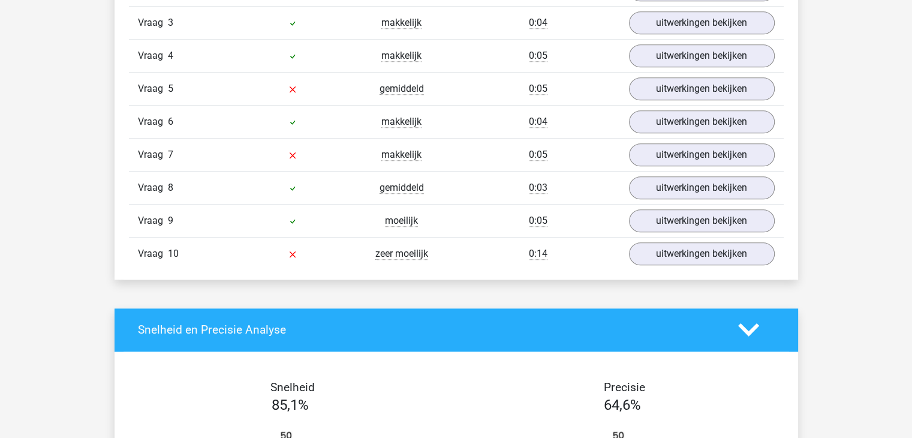
scroll to position [1079, 0]
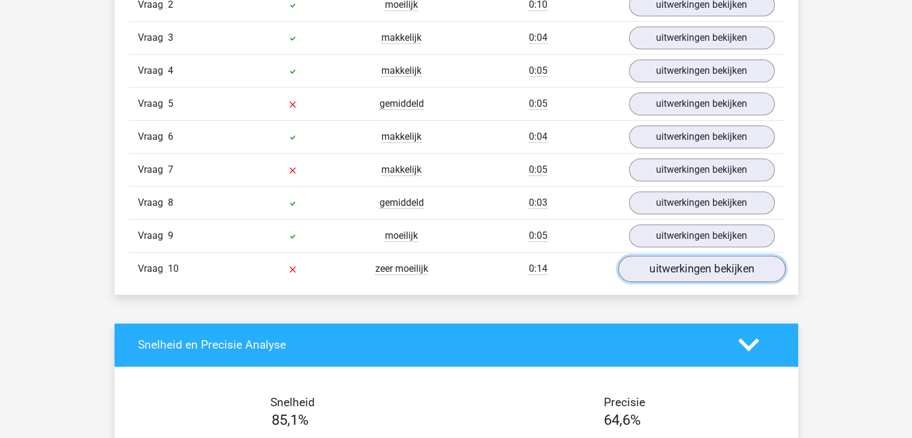
click at [703, 273] on link "uitwerkingen bekijken" at bounding box center [700, 268] width 167 height 26
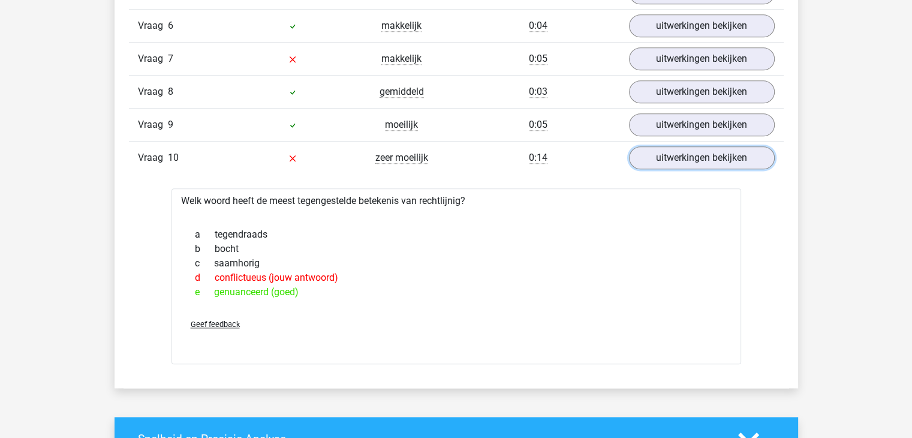
scroll to position [1139, 0]
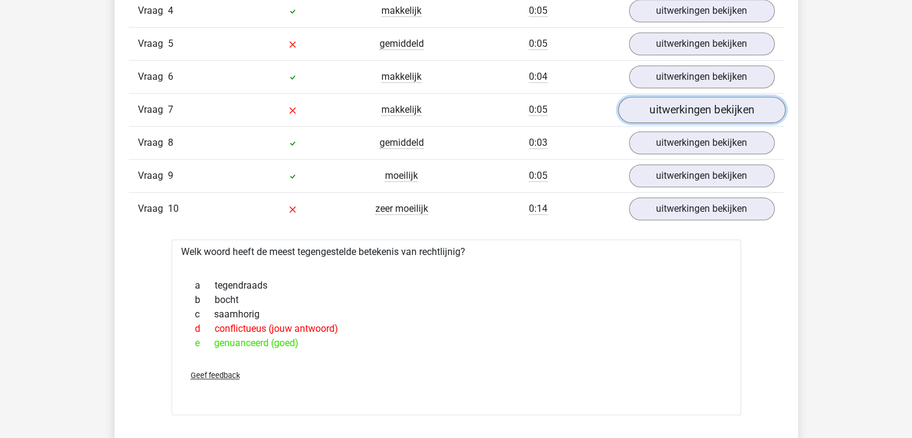
click at [652, 119] on link "uitwerkingen bekijken" at bounding box center [700, 110] width 167 height 26
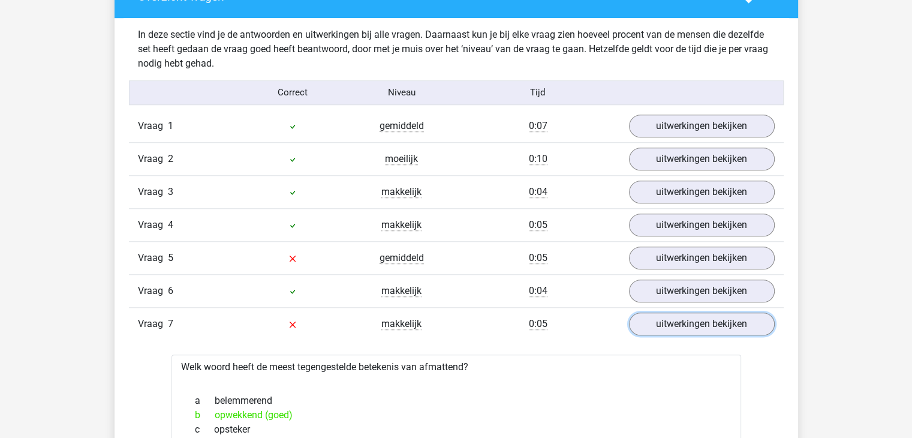
scroll to position [899, 0]
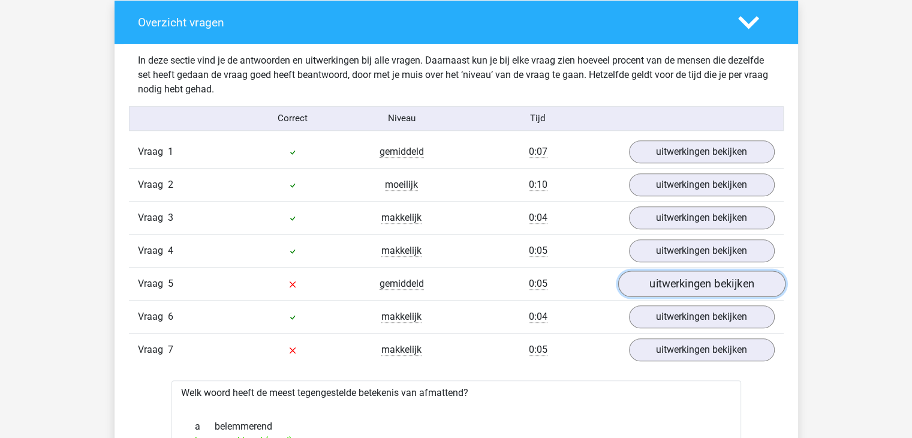
click at [681, 271] on link "uitwerkingen bekijken" at bounding box center [700, 283] width 167 height 26
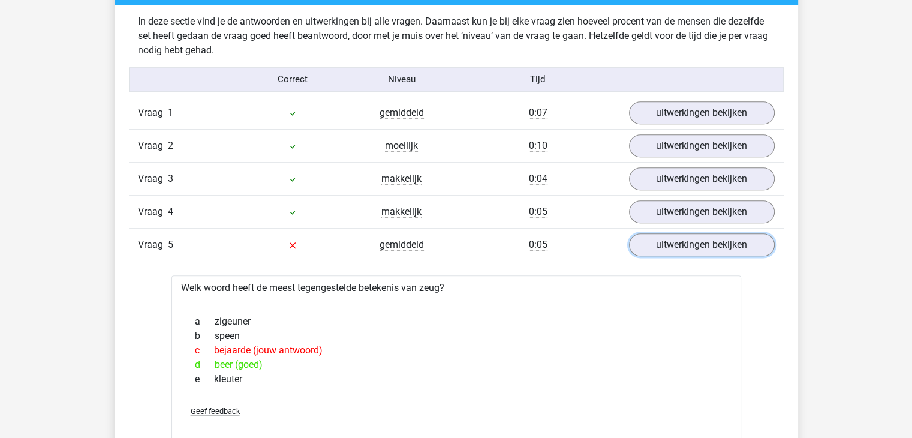
scroll to position [959, 0]
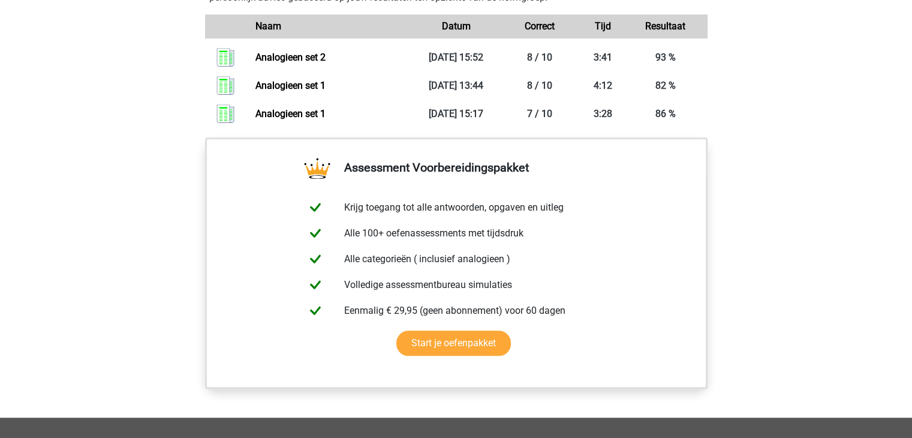
scroll to position [719, 0]
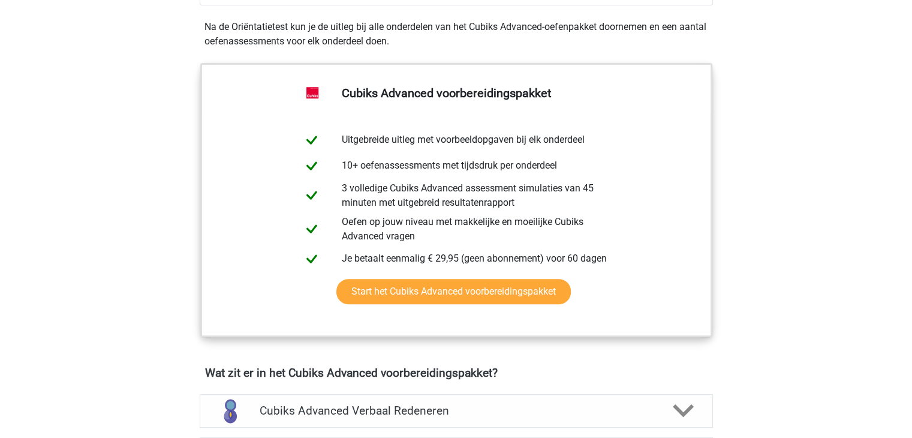
scroll to position [719, 0]
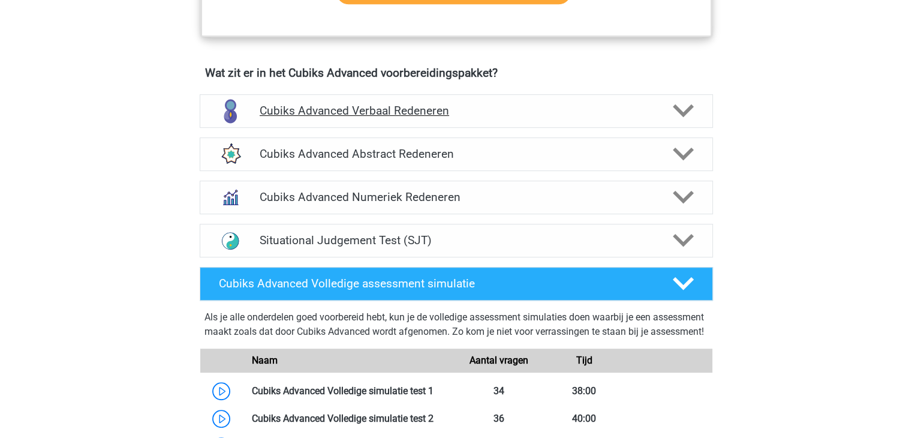
click at [379, 110] on h4 "Cubiks Advanced Verbaal Redeneren" at bounding box center [456, 111] width 393 height 14
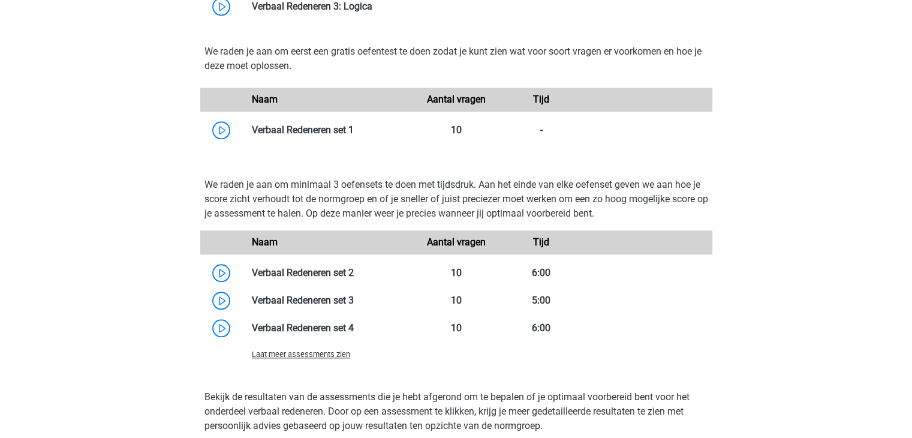
scroll to position [1259, 0]
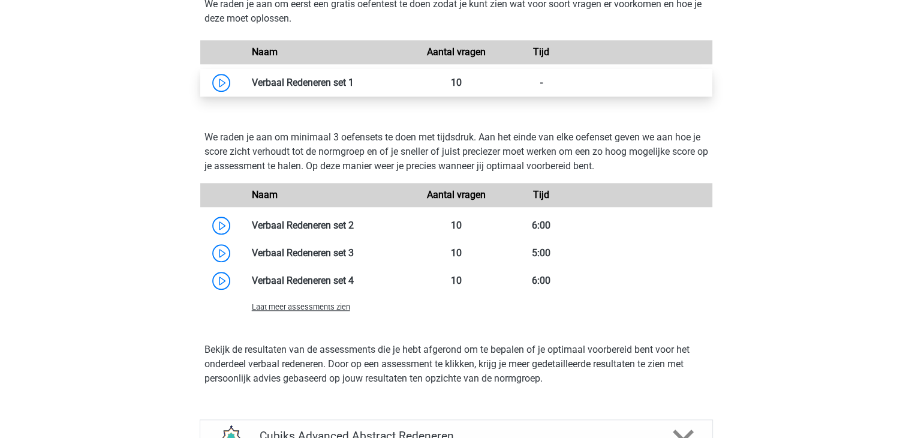
click at [354, 82] on link at bounding box center [354, 82] width 0 height 11
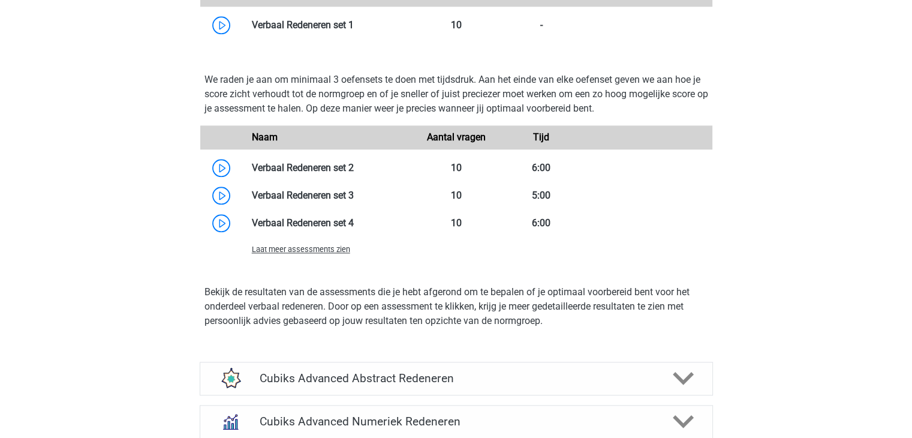
scroll to position [1319, 0]
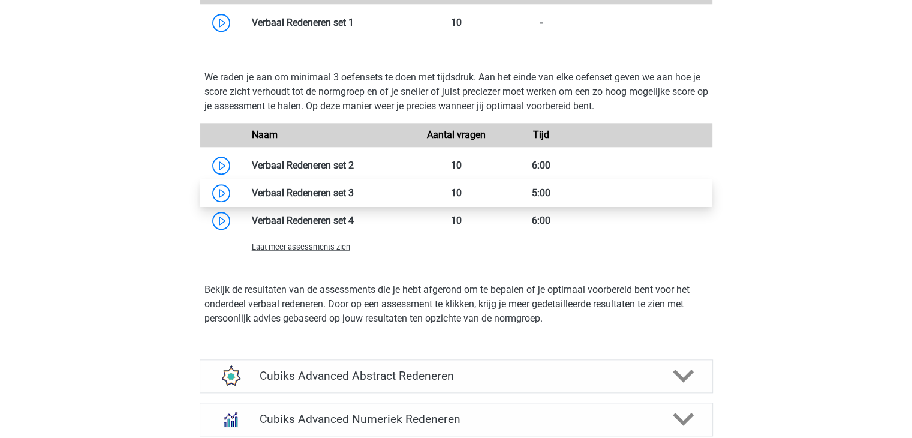
click at [354, 189] on link at bounding box center [354, 192] width 0 height 11
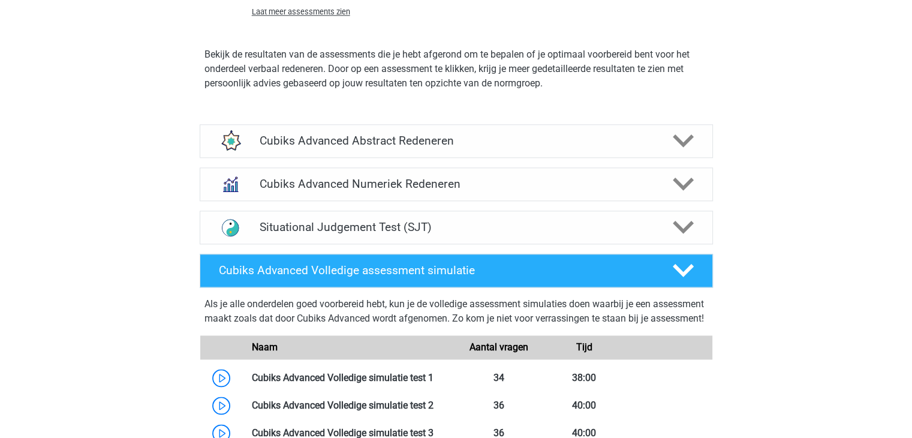
scroll to position [1559, 0]
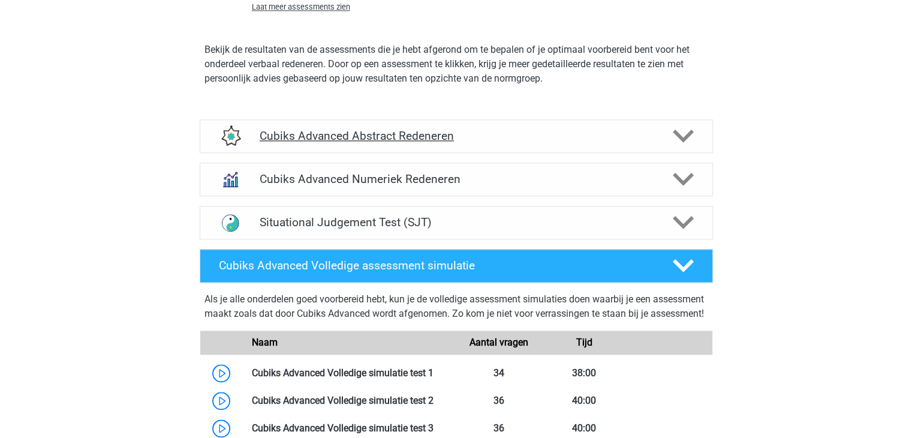
click at [338, 149] on div "Cubiks Advanced Abstract Redeneren" at bounding box center [456, 136] width 513 height 34
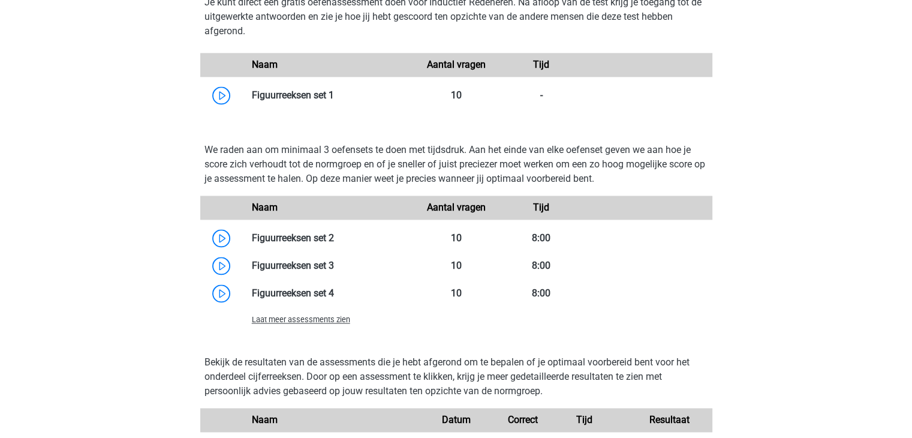
scroll to position [1798, 0]
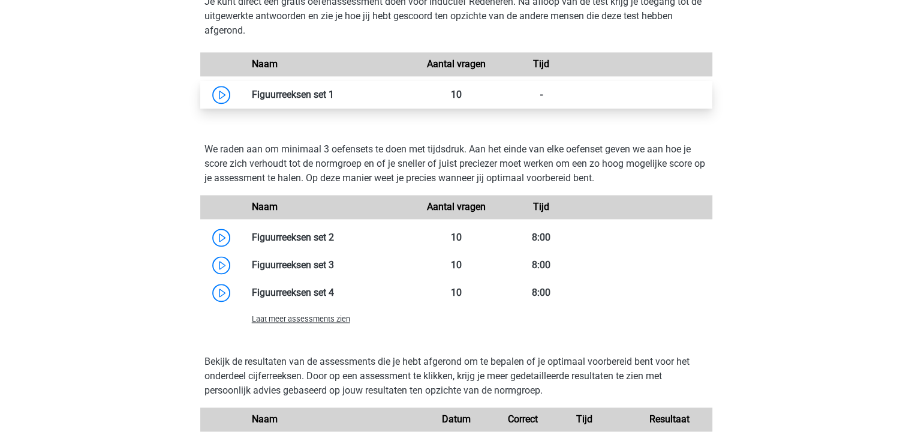
click at [334, 94] on link at bounding box center [334, 94] width 0 height 11
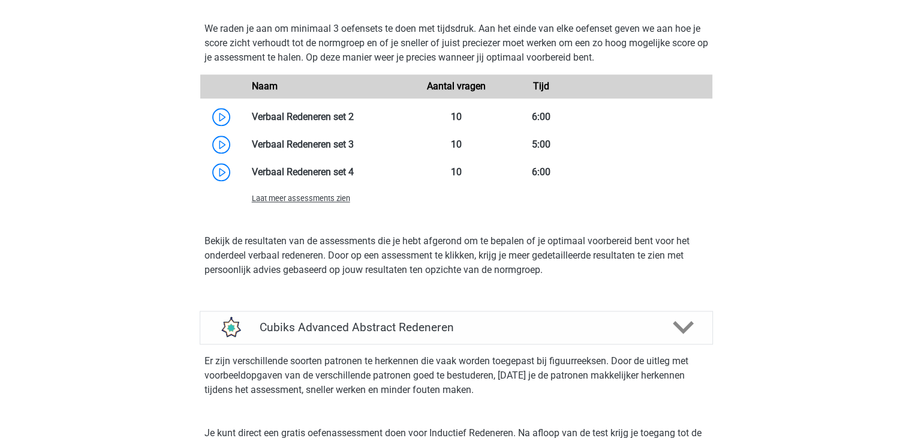
scroll to position [1439, 0]
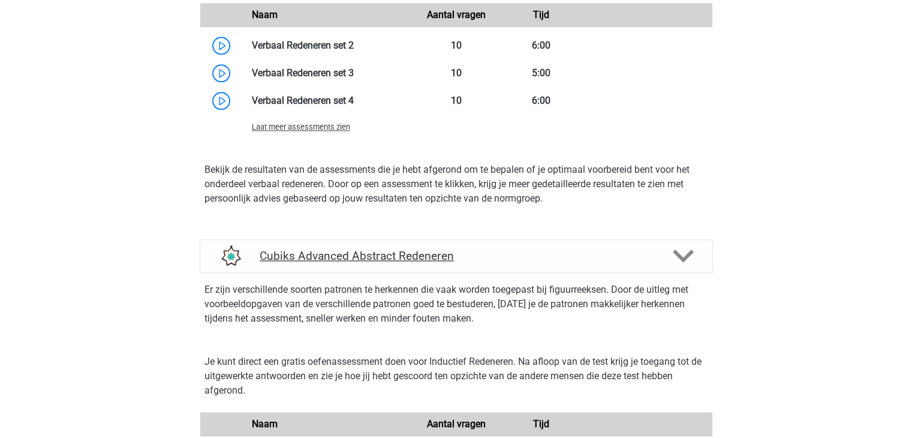
click at [676, 245] on icon at bounding box center [683, 255] width 21 height 21
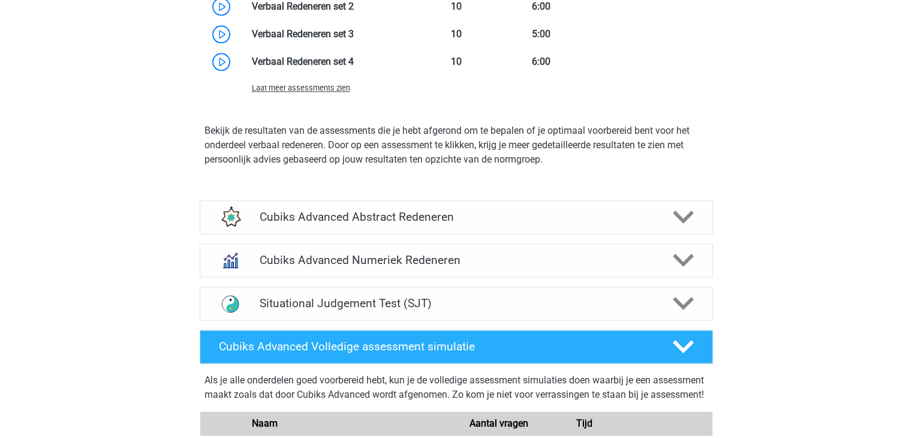
scroll to position [1499, 0]
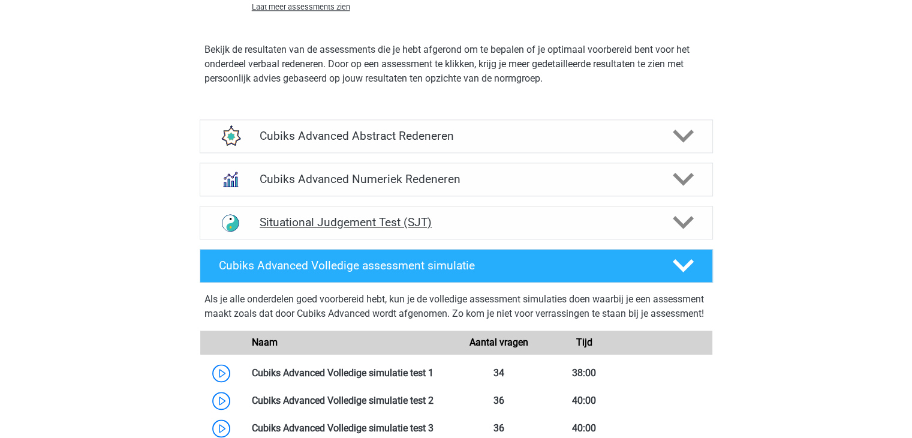
click at [602, 224] on h4 "Situational Judgement Test (SJT)" at bounding box center [456, 222] width 393 height 14
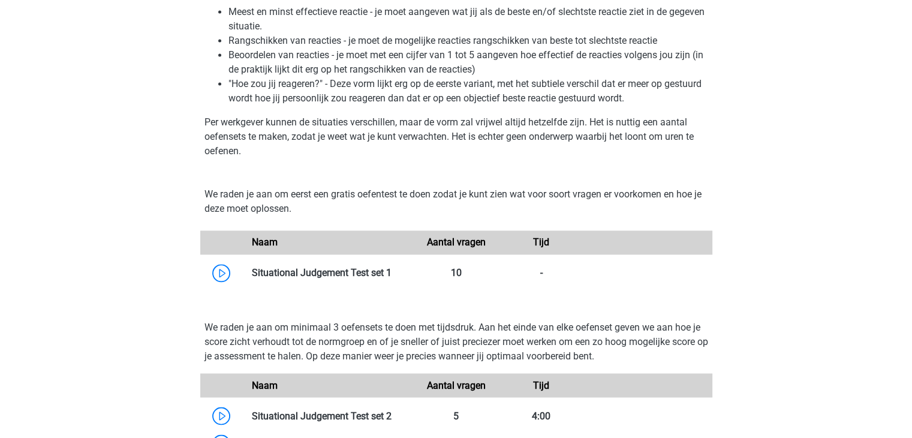
scroll to position [1978, 0]
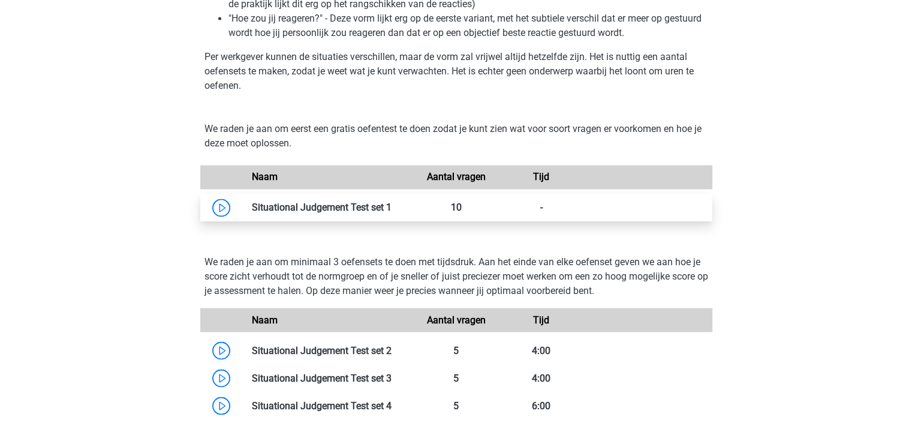
click at [391, 210] on link at bounding box center [391, 206] width 0 height 11
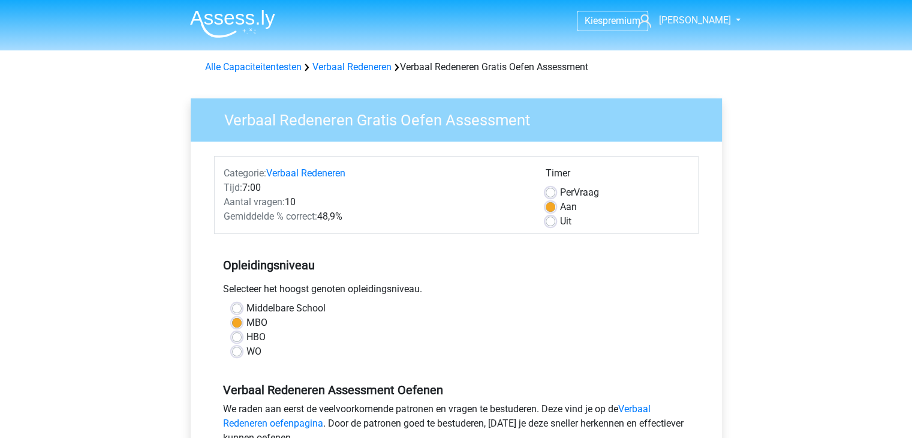
scroll to position [240, 0]
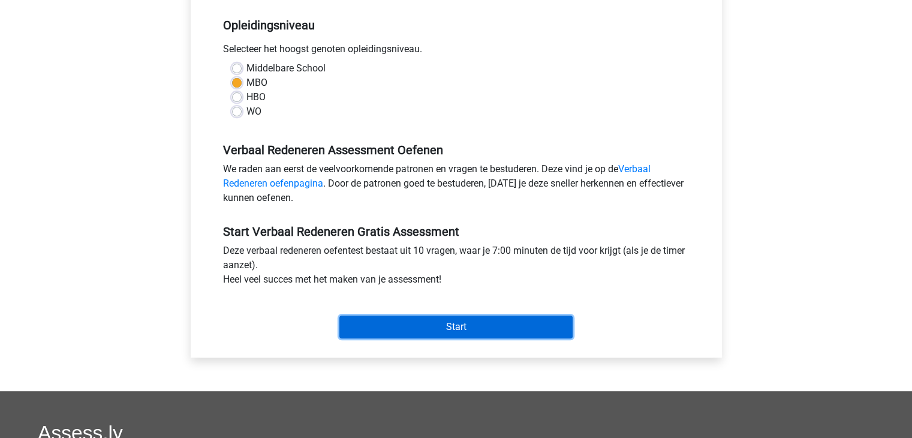
click at [432, 329] on input "Start" at bounding box center [455, 326] width 233 height 23
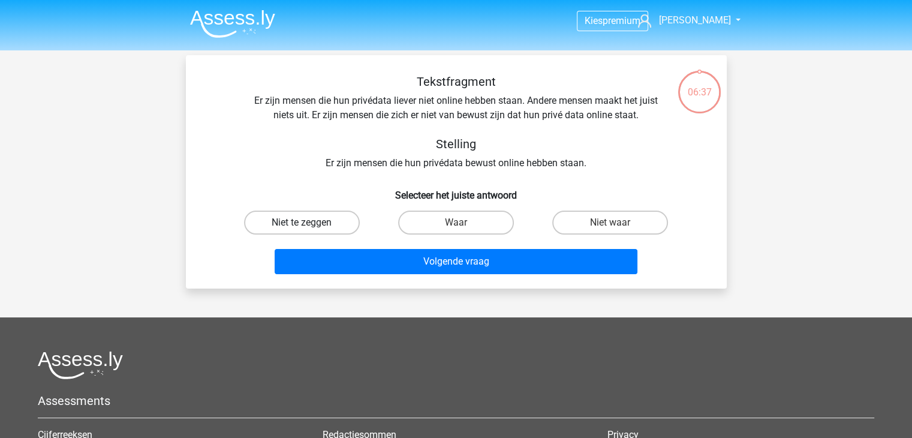
click at [353, 216] on label "Niet te zeggen" at bounding box center [302, 222] width 116 height 24
click at [309, 222] on input "Niet te zeggen" at bounding box center [306, 226] width 8 height 8
radio input "true"
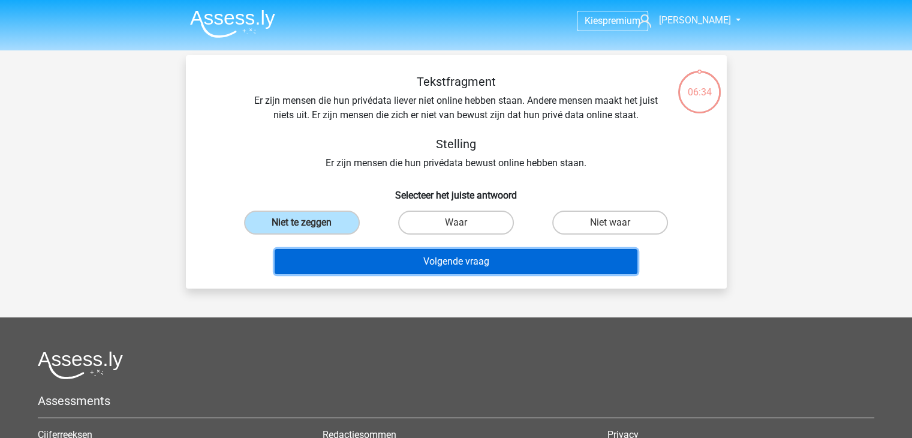
click at [402, 270] on button "Volgende vraag" at bounding box center [456, 261] width 363 height 25
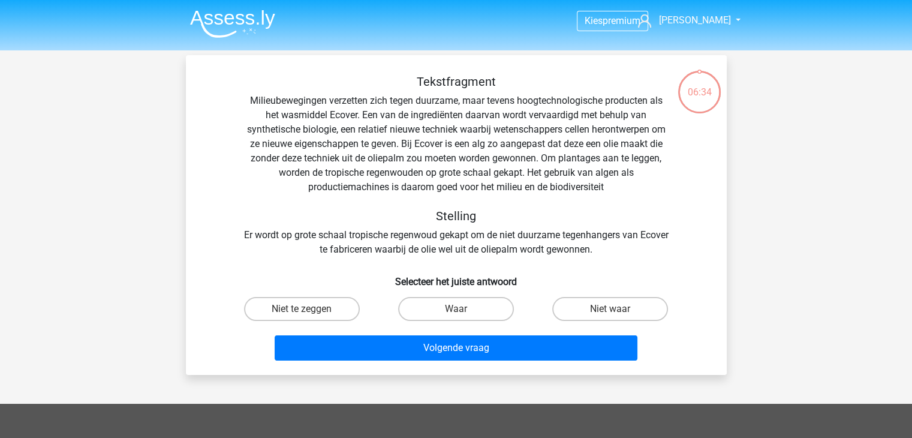
scroll to position [55, 0]
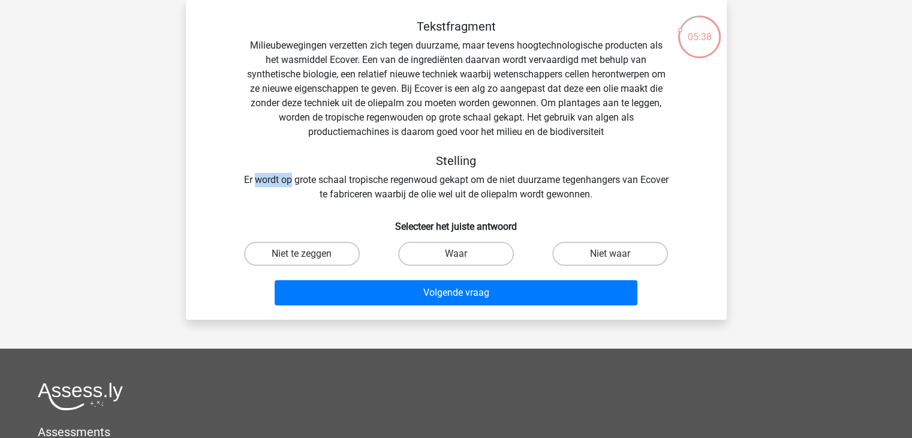
drag, startPoint x: 271, startPoint y: 171, endPoint x: 306, endPoint y: 171, distance: 34.8
click at [306, 171] on div "Tekstfragment Milieubewegingen verzetten zich tegen duurzame, maar tevens hoogt…" at bounding box center [456, 110] width 502 height 182
click at [629, 253] on label "Niet waar" at bounding box center [610, 254] width 116 height 24
click at [618, 254] on input "Niet waar" at bounding box center [614, 258] width 8 height 8
radio input "true"
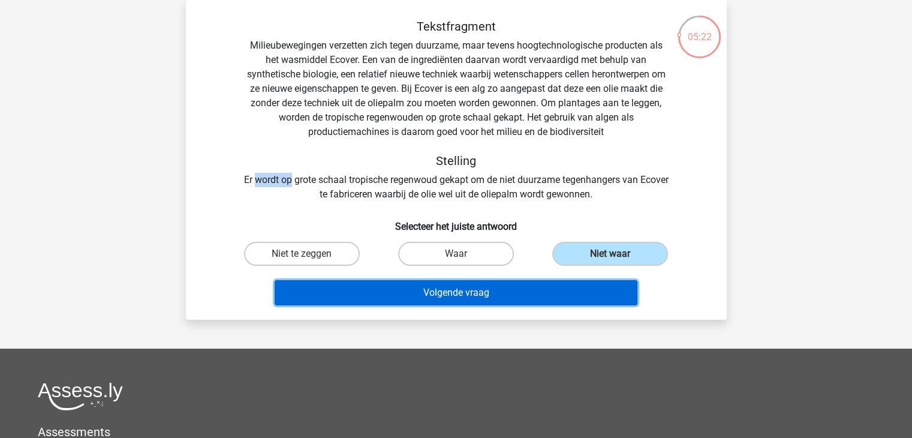
click at [606, 285] on button "Volgende vraag" at bounding box center [456, 292] width 363 height 25
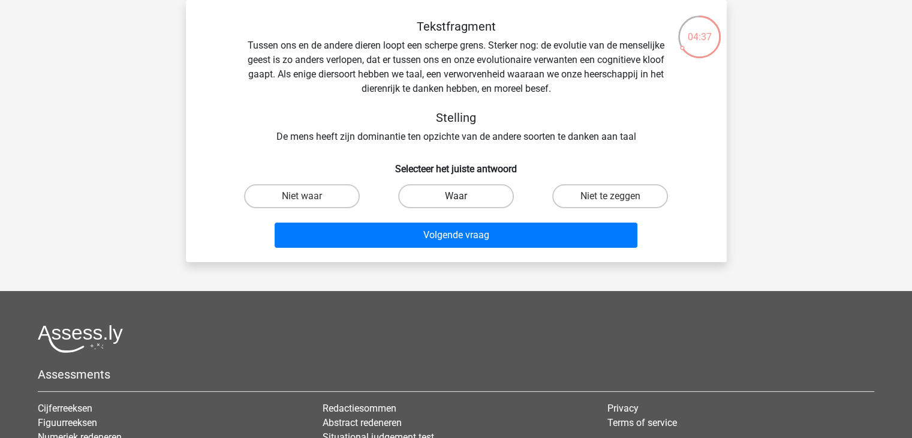
click at [441, 186] on label "Waar" at bounding box center [456, 196] width 116 height 24
click at [456, 196] on input "Waar" at bounding box center [460, 200] width 8 height 8
radio input "true"
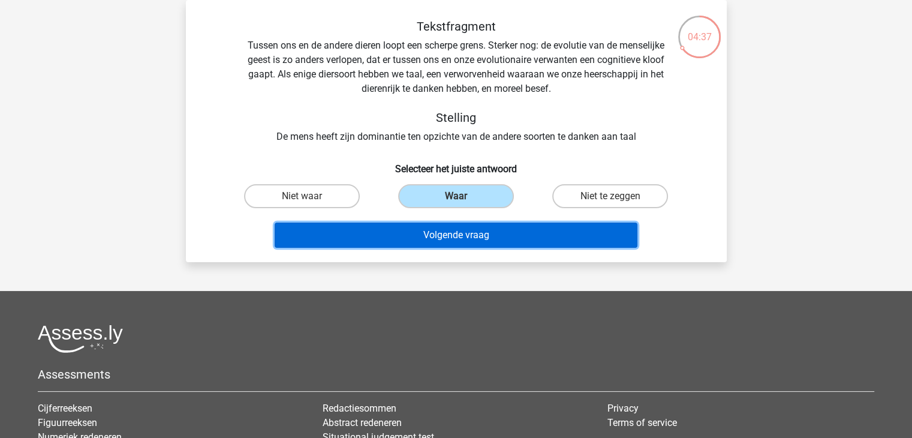
click at [439, 228] on button "Volgende vraag" at bounding box center [456, 234] width 363 height 25
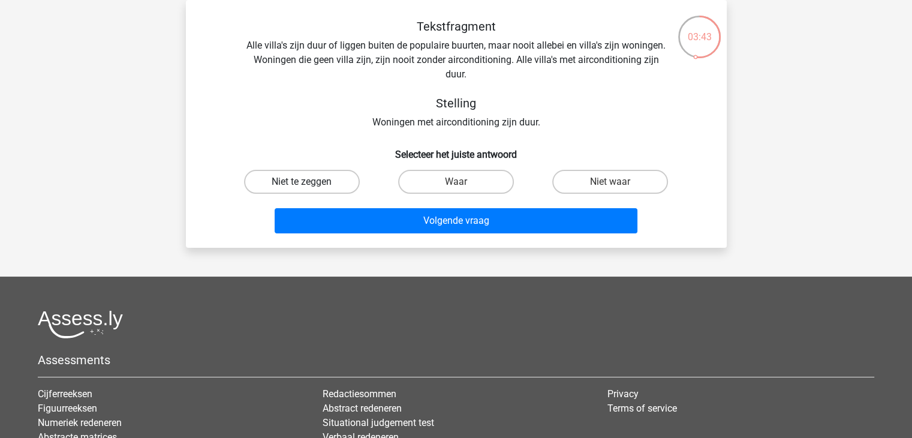
click at [350, 174] on label "Niet te zeggen" at bounding box center [302, 182] width 116 height 24
click at [309, 182] on input "Niet te zeggen" at bounding box center [306, 186] width 8 height 8
radio input "true"
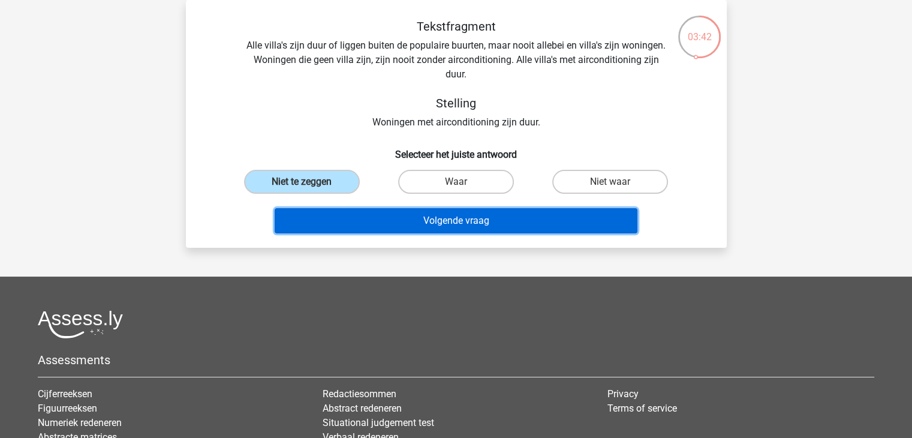
click at [381, 218] on button "Volgende vraag" at bounding box center [456, 220] width 363 height 25
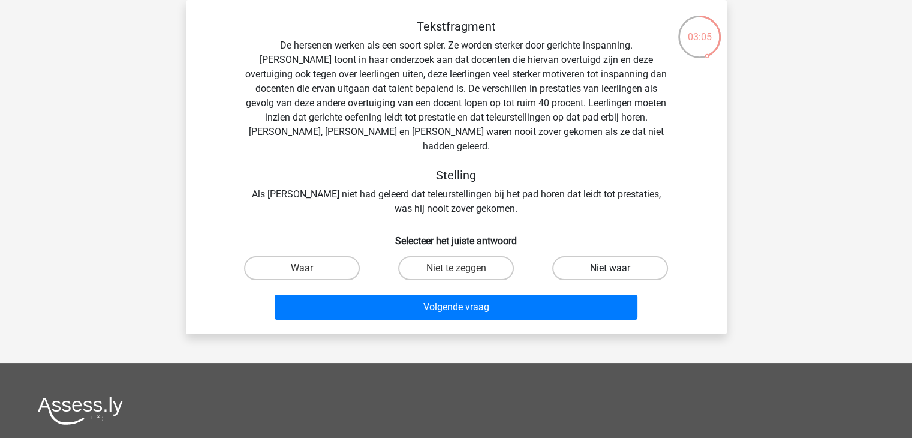
click at [626, 256] on label "Niet waar" at bounding box center [610, 268] width 116 height 24
click at [618, 268] on input "Niet waar" at bounding box center [614, 272] width 8 height 8
radio input "true"
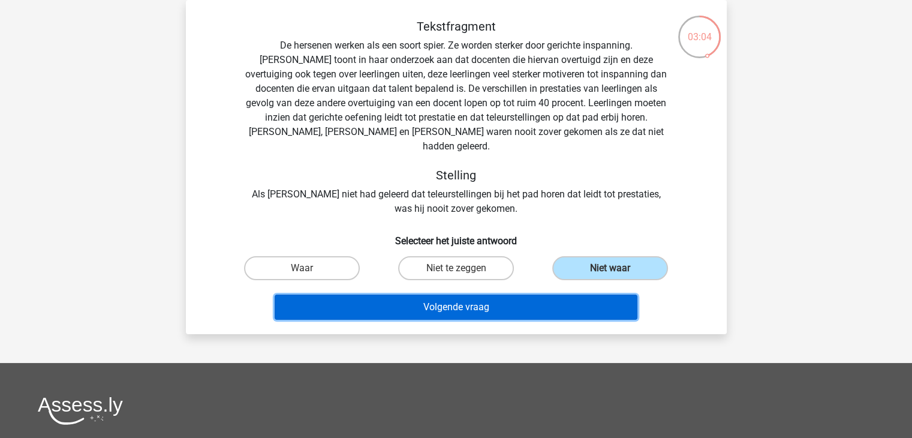
click at [592, 294] on button "Volgende vraag" at bounding box center [456, 306] width 363 height 25
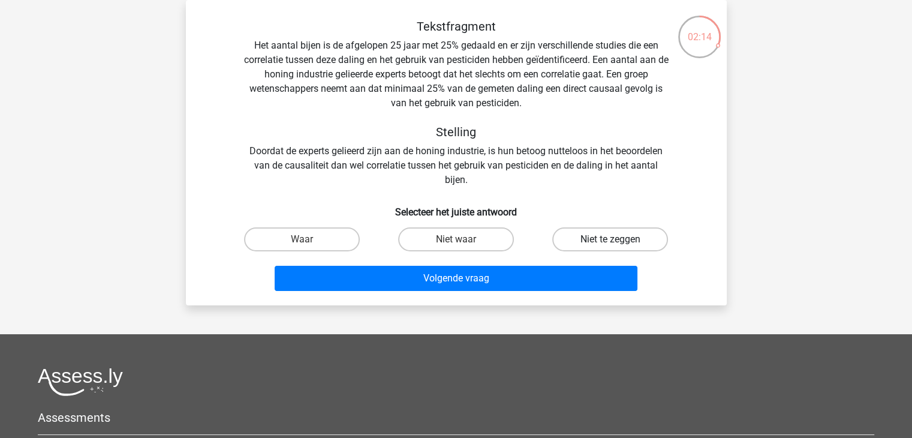
click at [628, 233] on label "Niet te zeggen" at bounding box center [610, 239] width 116 height 24
click at [618, 239] on input "Niet te zeggen" at bounding box center [614, 243] width 8 height 8
radio input "true"
click at [490, 241] on label "Niet waar" at bounding box center [456, 239] width 116 height 24
click at [463, 241] on input "Niet waar" at bounding box center [460, 243] width 8 height 8
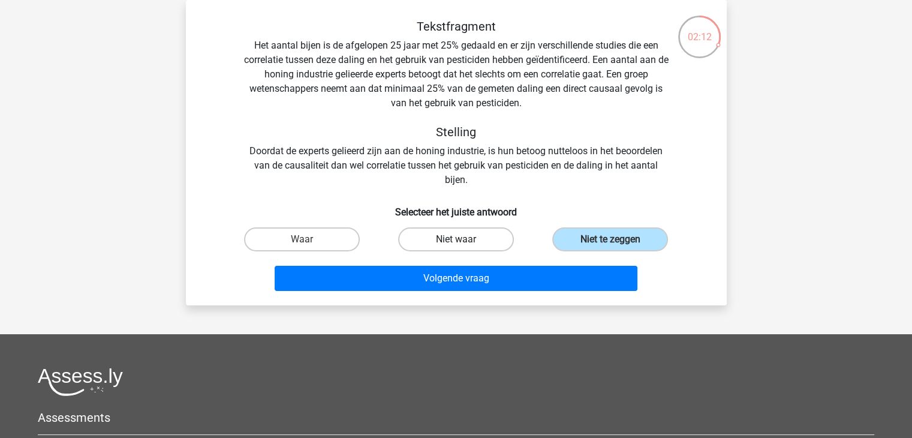
radio input "true"
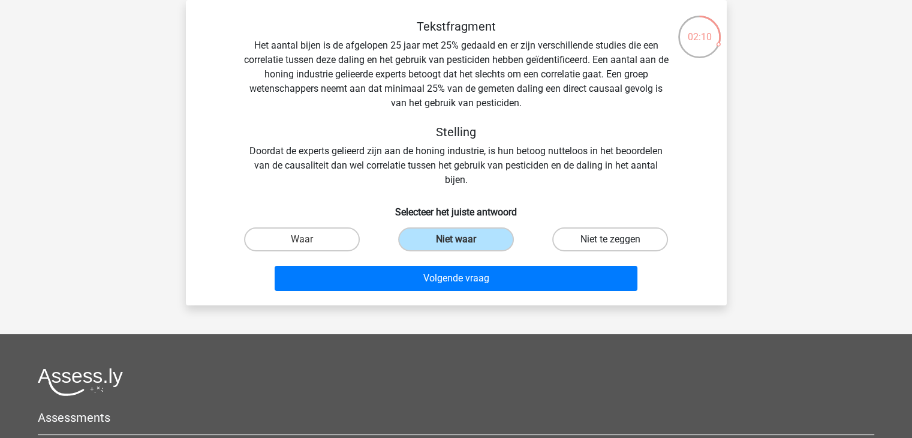
click at [602, 234] on label "Niet te zeggen" at bounding box center [610, 239] width 116 height 24
click at [610, 239] on input "Niet te zeggen" at bounding box center [614, 243] width 8 height 8
radio input "true"
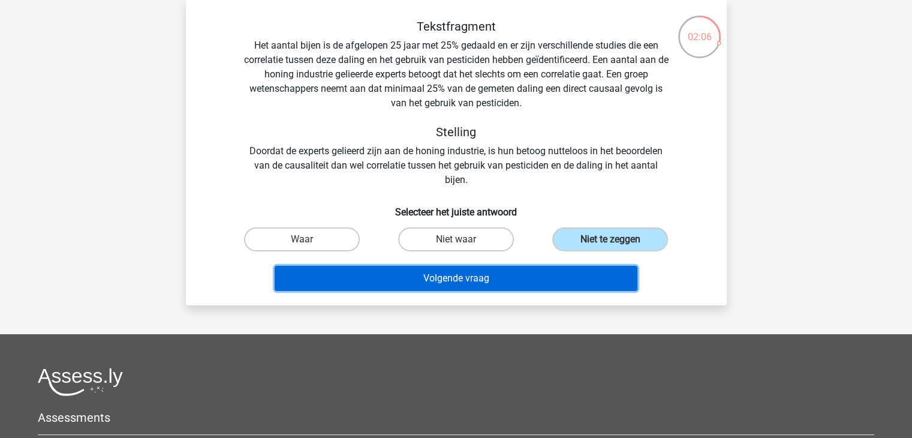
click at [578, 279] on button "Volgende vraag" at bounding box center [456, 278] width 363 height 25
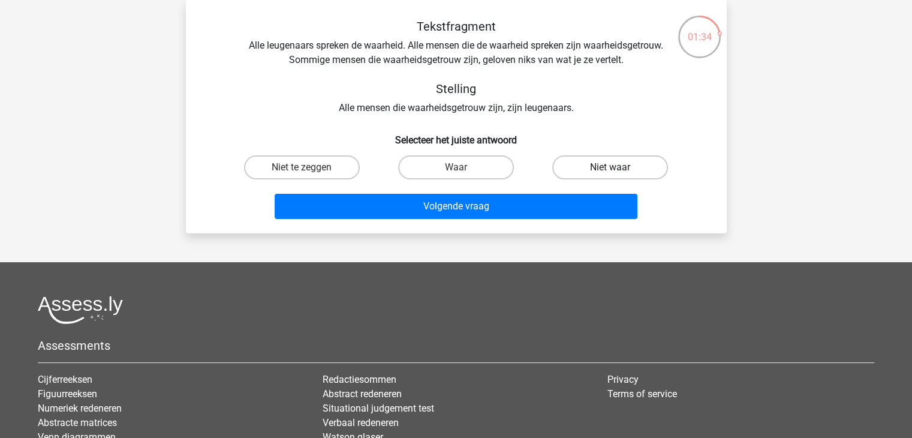
click at [620, 169] on label "Niet waar" at bounding box center [610, 167] width 116 height 24
click at [618, 169] on input "Niet waar" at bounding box center [614, 171] width 8 height 8
radio input "true"
click at [333, 177] on label "Niet te zeggen" at bounding box center [302, 167] width 116 height 24
click at [309, 175] on input "Niet te zeggen" at bounding box center [306, 171] width 8 height 8
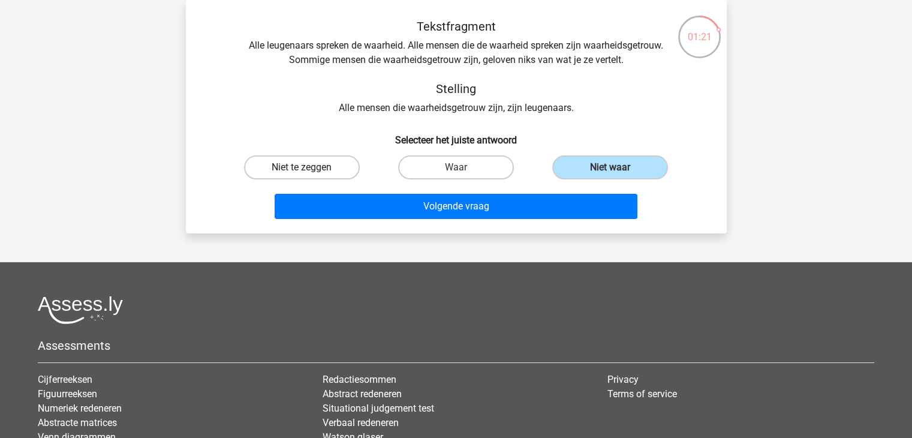
radio input "true"
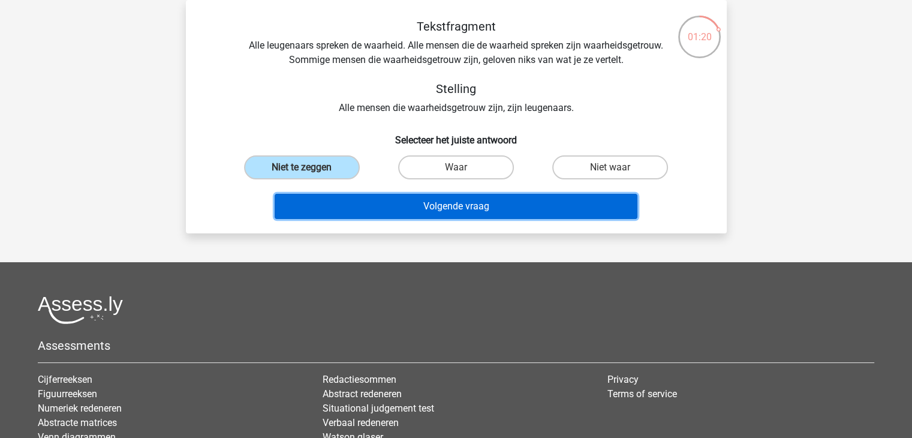
click at [373, 208] on button "Volgende vraag" at bounding box center [456, 206] width 363 height 25
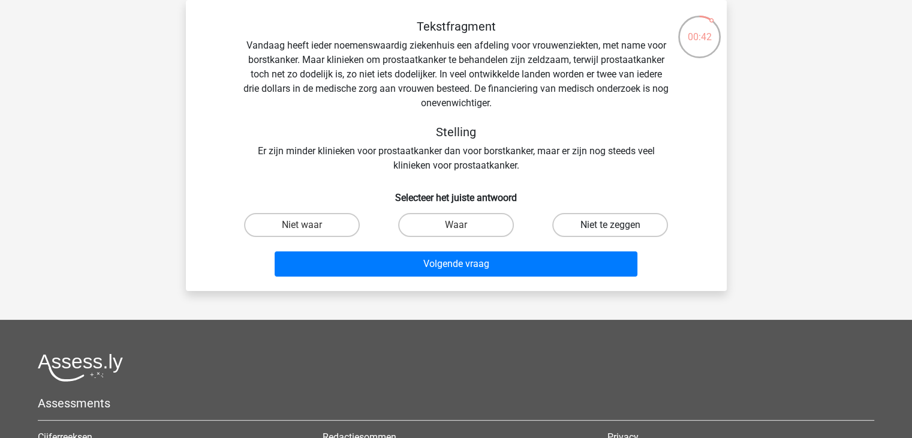
click at [602, 216] on label "Niet te zeggen" at bounding box center [610, 225] width 116 height 24
click at [610, 225] on input "Niet te zeggen" at bounding box center [614, 229] width 8 height 8
radio input "true"
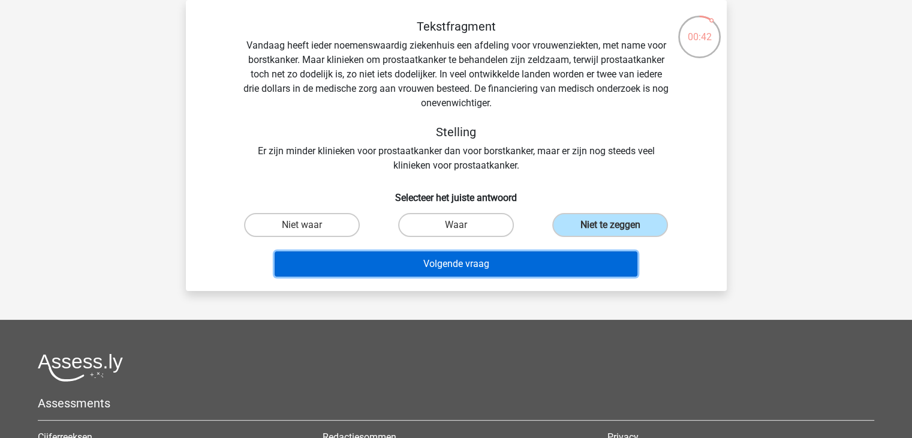
click at [554, 261] on button "Volgende vraag" at bounding box center [456, 263] width 363 height 25
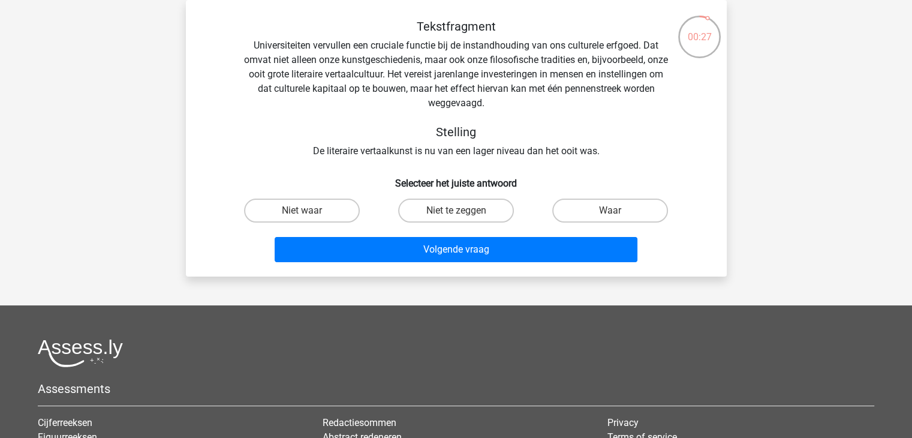
click at [302, 218] on input "Niet waar" at bounding box center [306, 214] width 8 height 8
radio input "true"
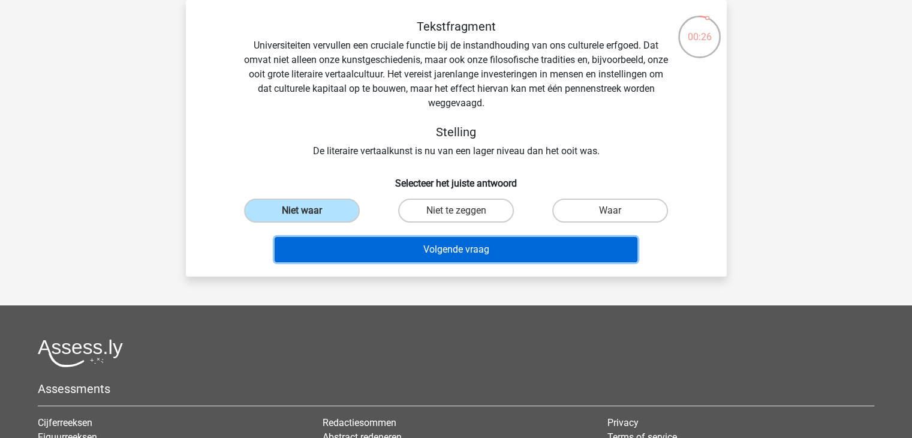
click at [340, 255] on button "Volgende vraag" at bounding box center [456, 249] width 363 height 25
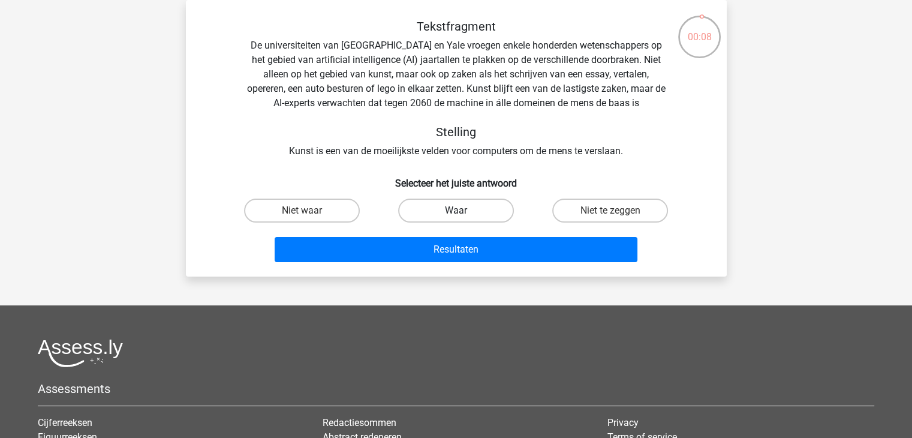
click at [448, 212] on label "Waar" at bounding box center [456, 210] width 116 height 24
click at [456, 212] on input "Waar" at bounding box center [460, 214] width 8 height 8
radio input "true"
click at [441, 264] on div "Resultaten" at bounding box center [456, 252] width 463 height 30
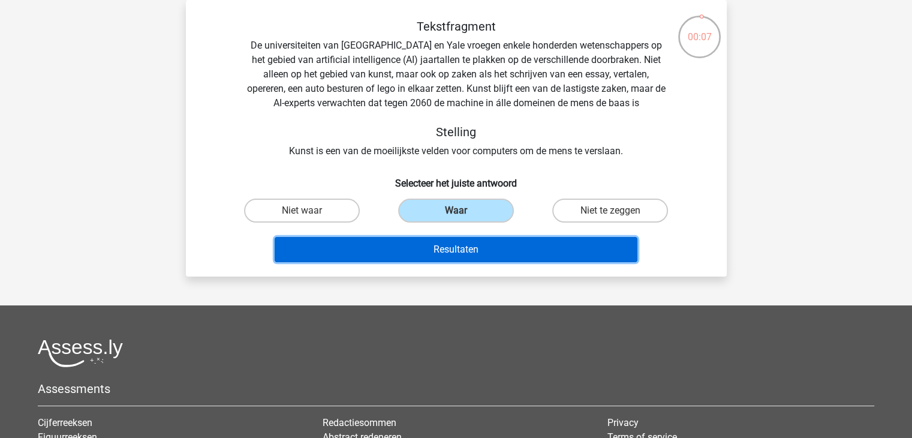
click at [441, 255] on button "Resultaten" at bounding box center [456, 249] width 363 height 25
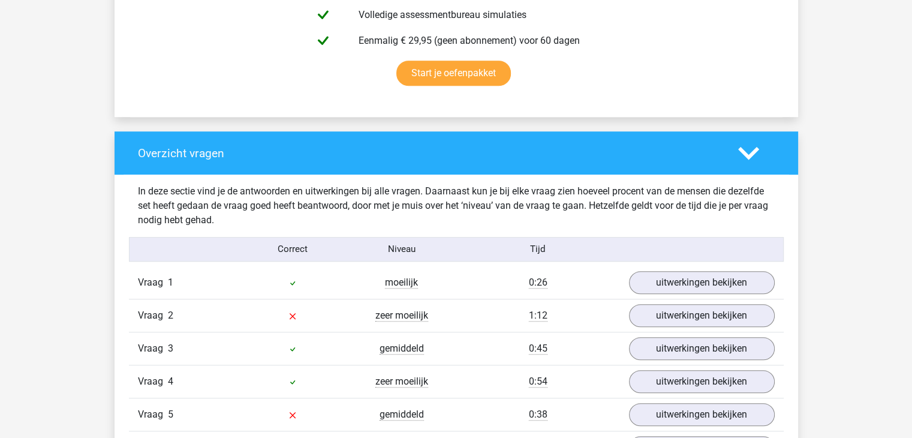
scroll to position [982, 0]
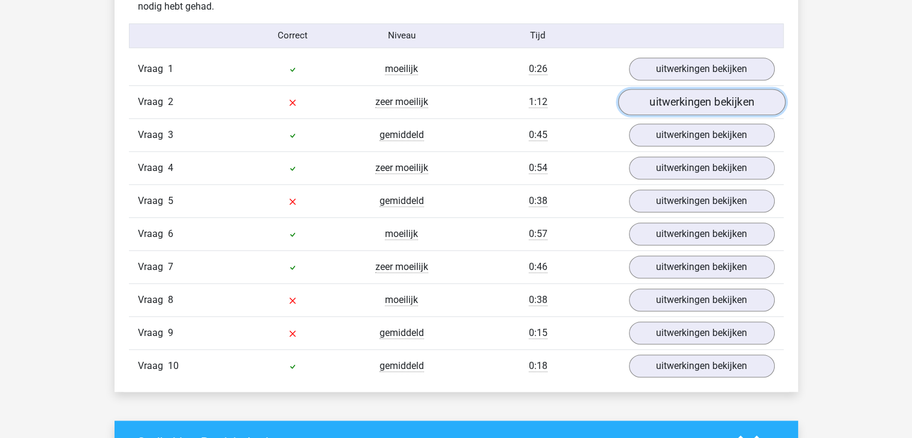
click at [682, 113] on link "uitwerkingen bekijken" at bounding box center [700, 102] width 167 height 26
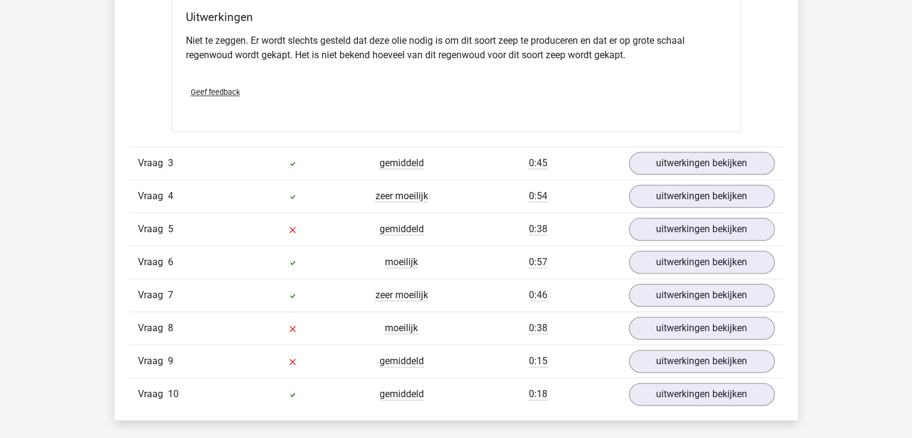
scroll to position [1391, 0]
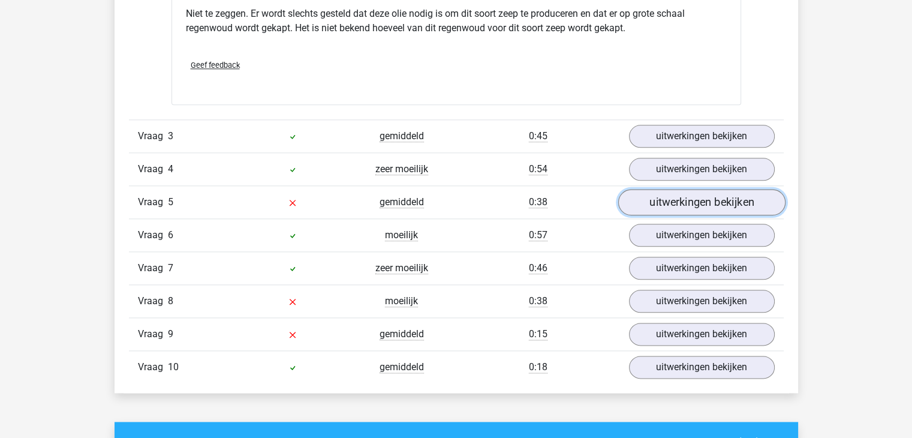
click at [700, 197] on link "uitwerkingen bekijken" at bounding box center [700, 202] width 167 height 26
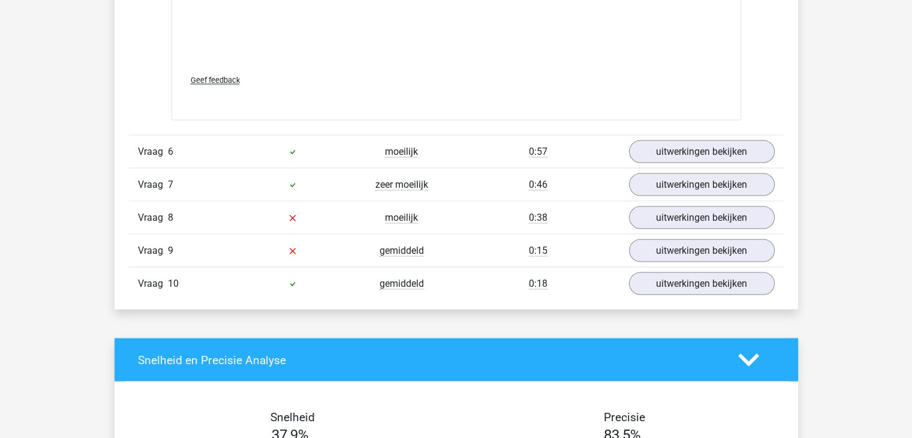
scroll to position [2177, 0]
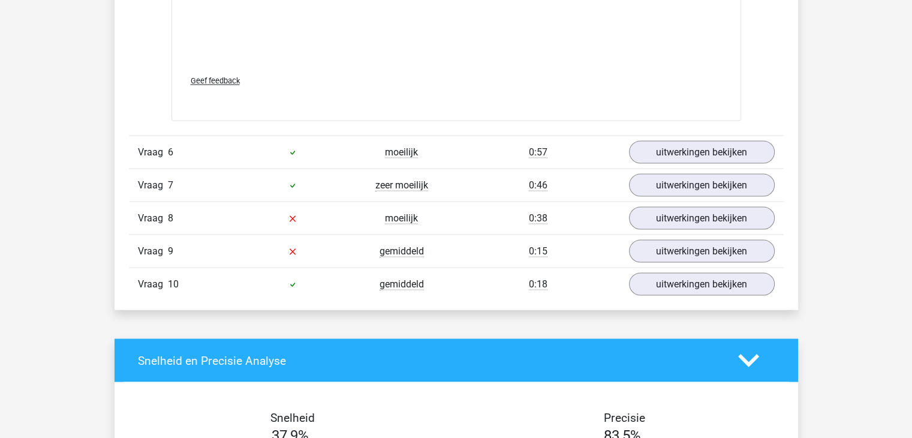
click at [672, 226] on div "Vraag 8 moeilijk 0:38 uitwerkingen bekijken" at bounding box center [456, 217] width 655 height 33
click at [667, 220] on link "uitwerkingen bekijken" at bounding box center [700, 218] width 167 height 26
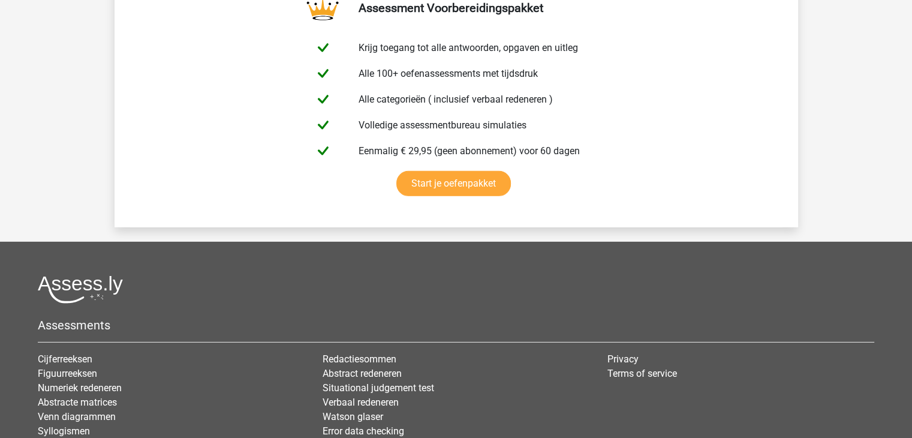
scroll to position [3563, 0]
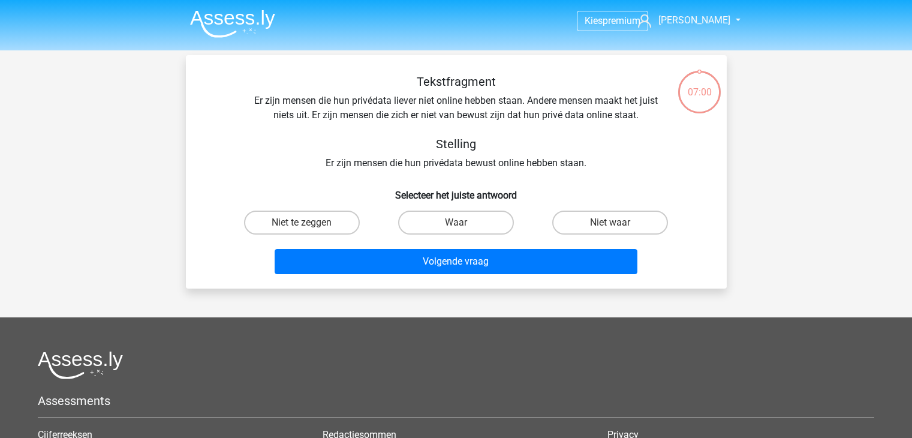
scroll to position [55, 0]
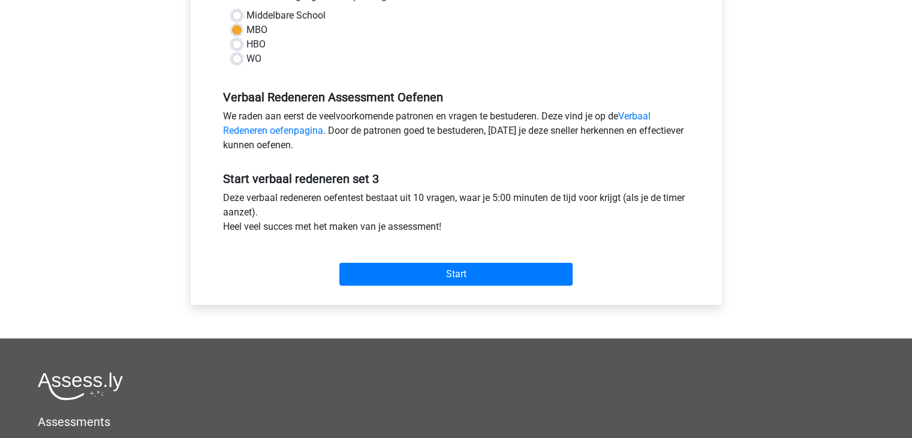
scroll to position [300, 0]
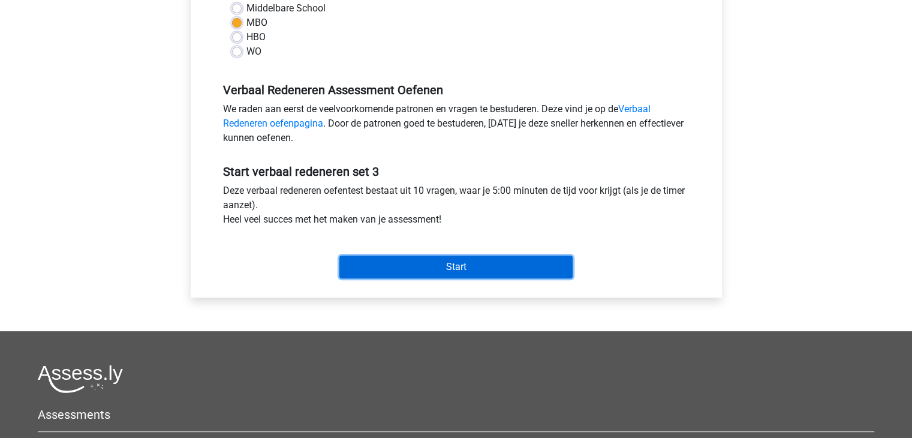
click at [397, 266] on input "Start" at bounding box center [455, 266] width 233 height 23
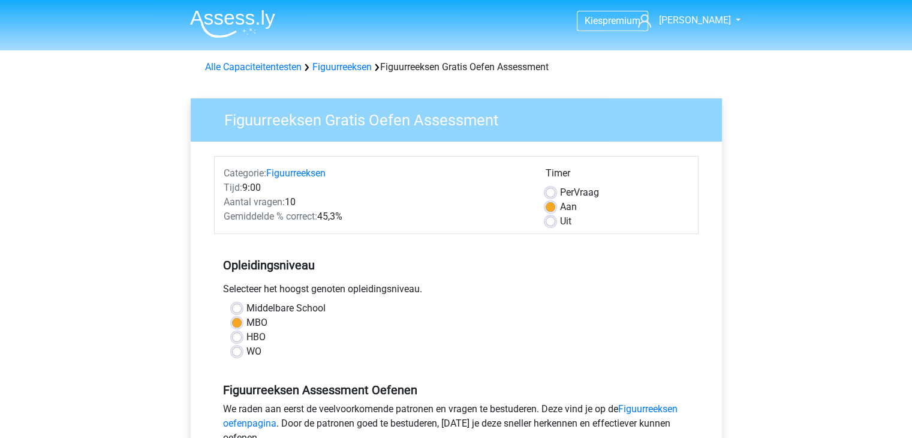
scroll to position [240, 0]
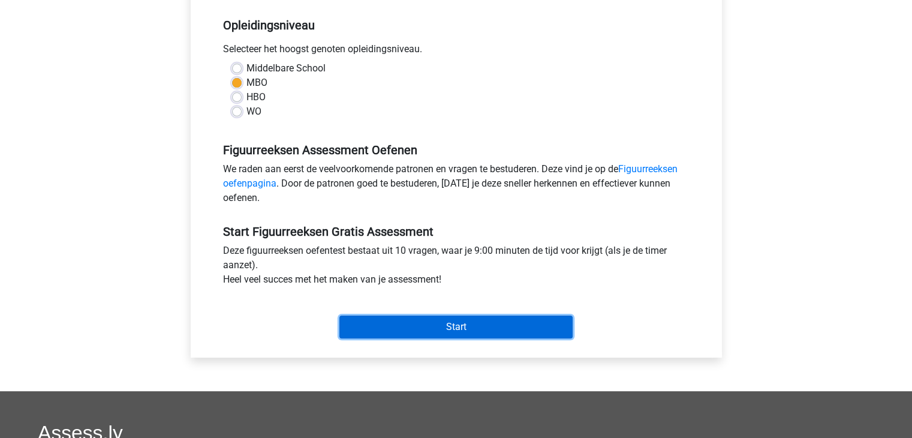
click at [449, 320] on input "Start" at bounding box center [455, 326] width 233 height 23
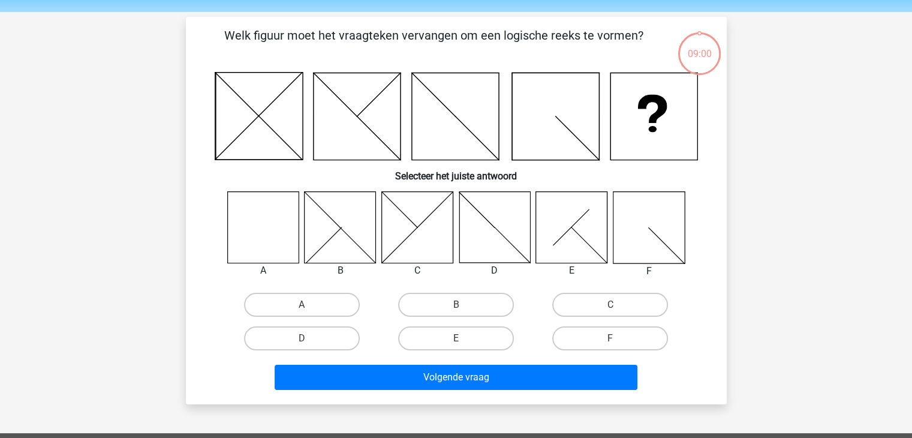
scroll to position [60, 0]
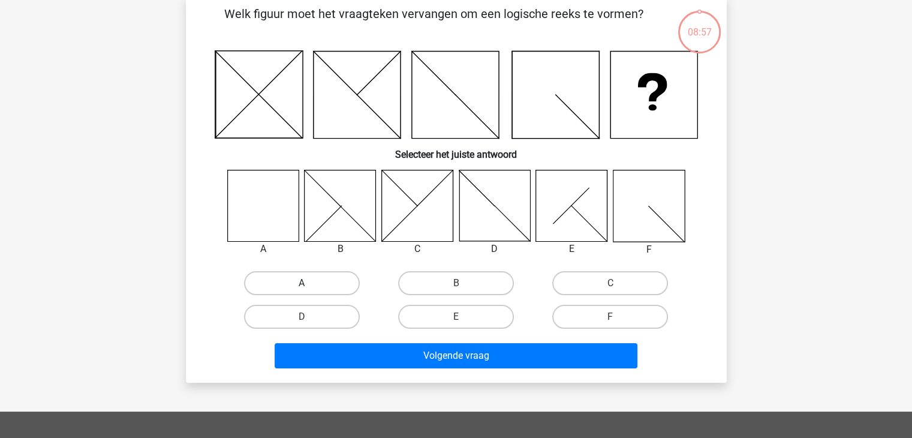
click at [288, 273] on label "A" at bounding box center [302, 283] width 116 height 24
click at [302, 283] on input "A" at bounding box center [306, 287] width 8 height 8
radio input "true"
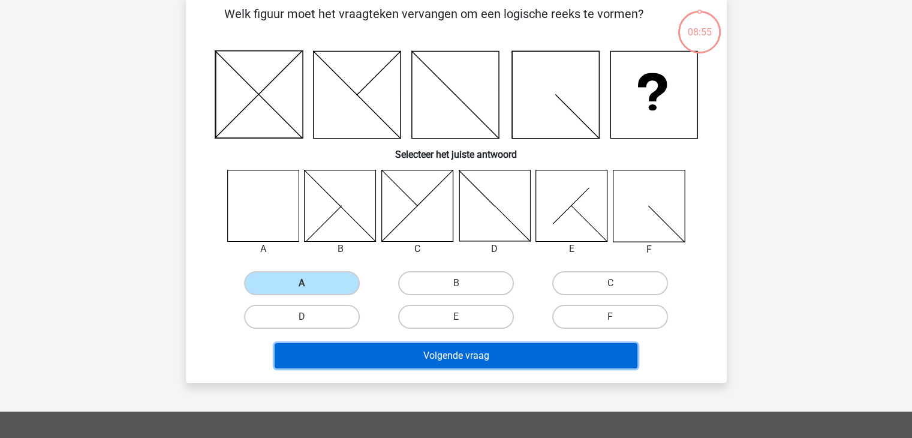
click at [414, 354] on button "Volgende vraag" at bounding box center [456, 355] width 363 height 25
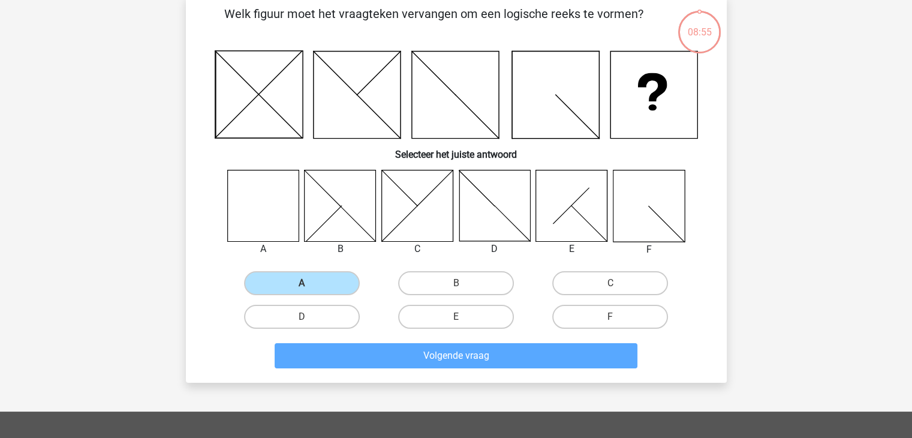
scroll to position [55, 0]
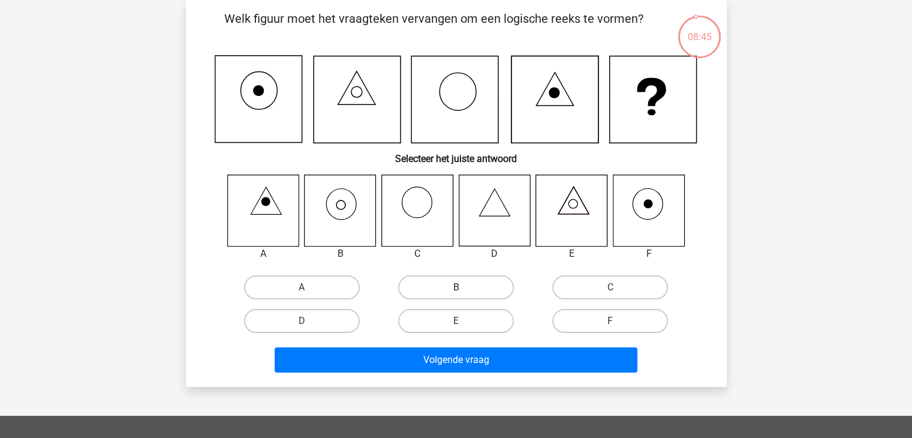
click at [462, 286] on label "B" at bounding box center [456, 287] width 116 height 24
click at [462, 287] on input "B" at bounding box center [460, 291] width 8 height 8
radio input "true"
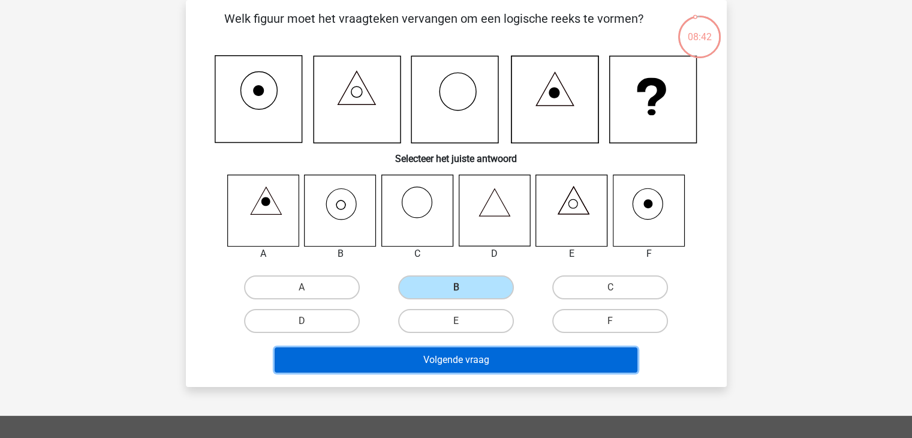
click at [458, 365] on button "Volgende vraag" at bounding box center [456, 359] width 363 height 25
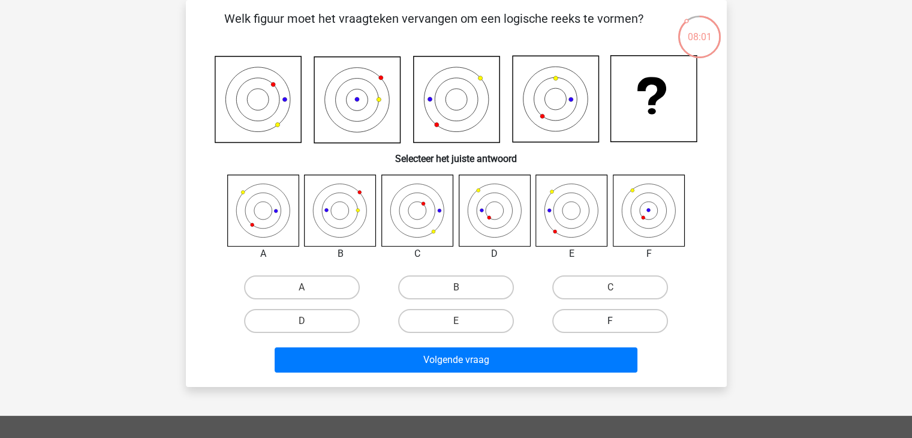
click at [595, 314] on label "F" at bounding box center [610, 321] width 116 height 24
click at [610, 321] on input "F" at bounding box center [614, 325] width 8 height 8
radio input "true"
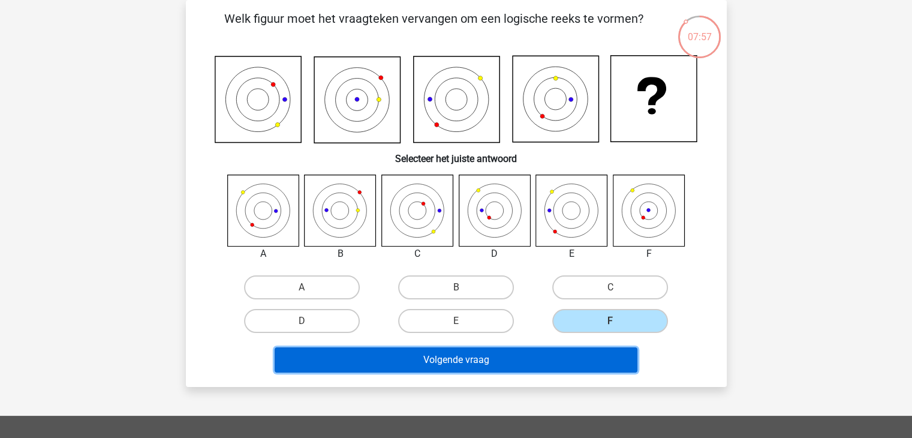
click at [584, 351] on button "Volgende vraag" at bounding box center [456, 359] width 363 height 25
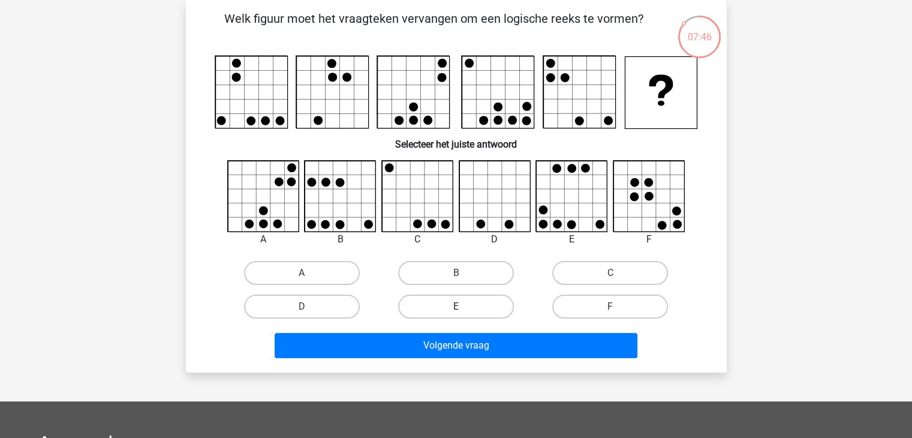
click at [453, 300] on label "E" at bounding box center [456, 306] width 116 height 24
click at [456, 306] on input "E" at bounding box center [460, 310] width 8 height 8
radio input "true"
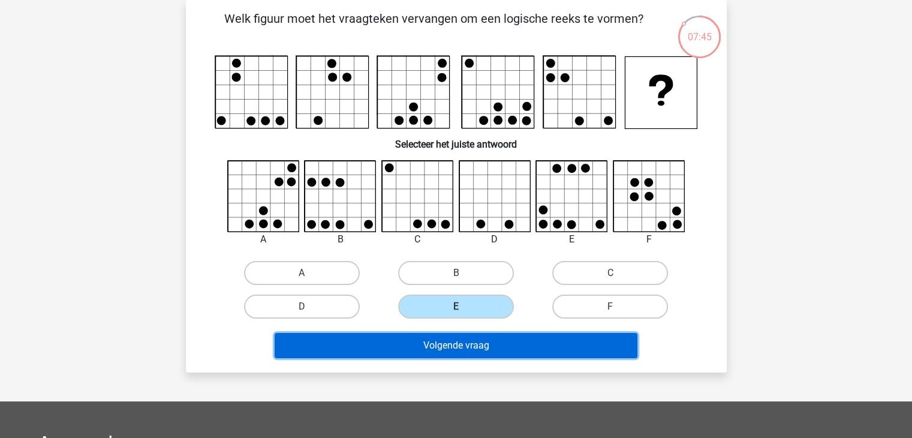
click at [447, 340] on button "Volgende vraag" at bounding box center [456, 345] width 363 height 25
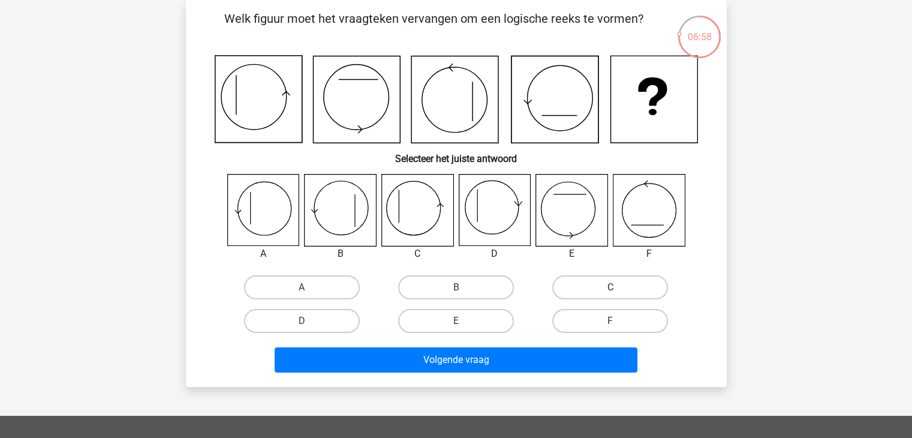
click at [573, 296] on label "C" at bounding box center [610, 287] width 116 height 24
click at [610, 295] on input "C" at bounding box center [614, 291] width 8 height 8
radio input "true"
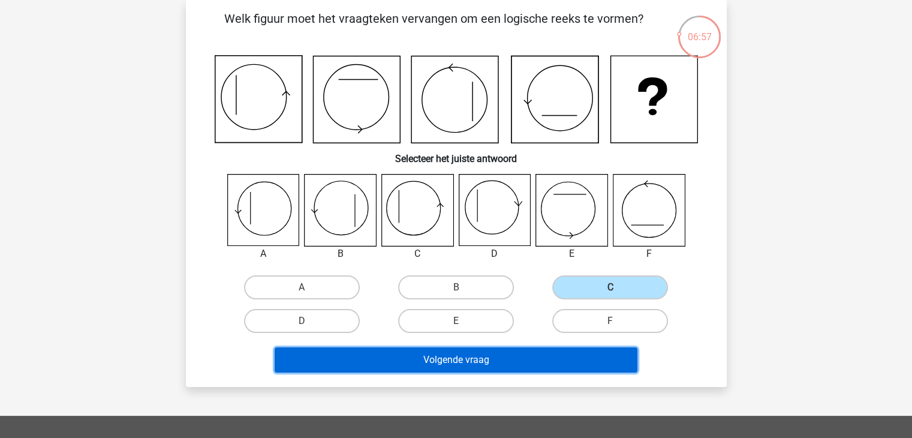
click at [525, 360] on button "Volgende vraag" at bounding box center [456, 359] width 363 height 25
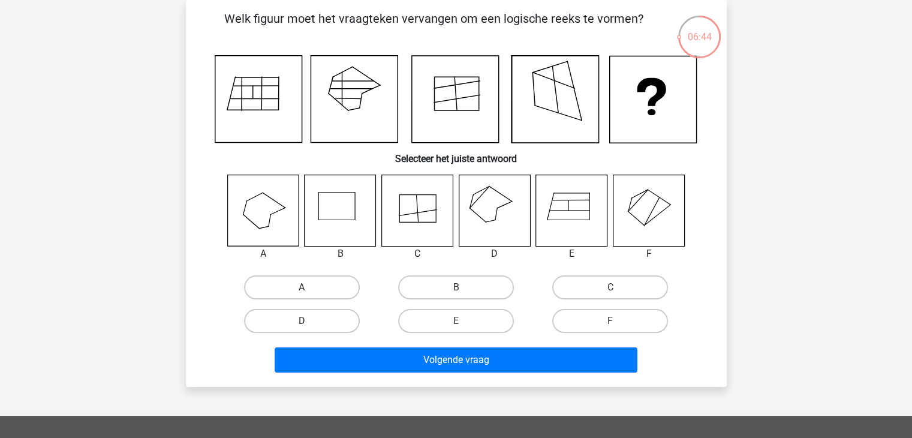
click at [334, 318] on label "D" at bounding box center [302, 321] width 116 height 24
click at [309, 321] on input "D" at bounding box center [306, 325] width 8 height 8
radio input "true"
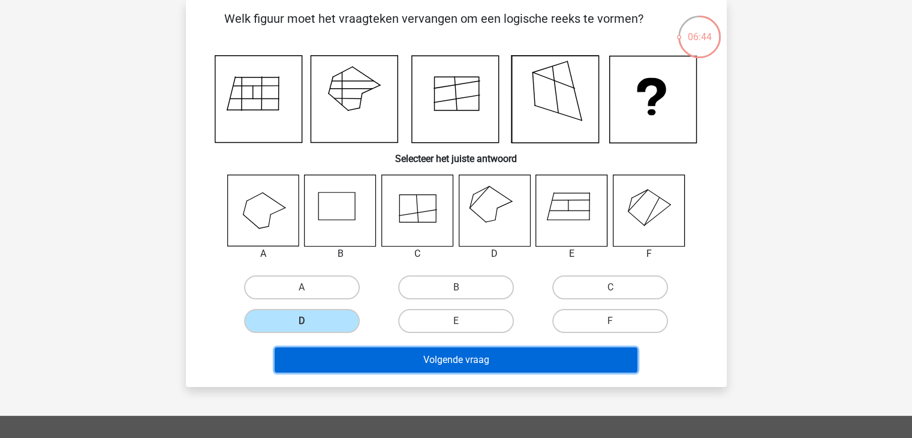
click at [375, 347] on button "Volgende vraag" at bounding box center [456, 359] width 363 height 25
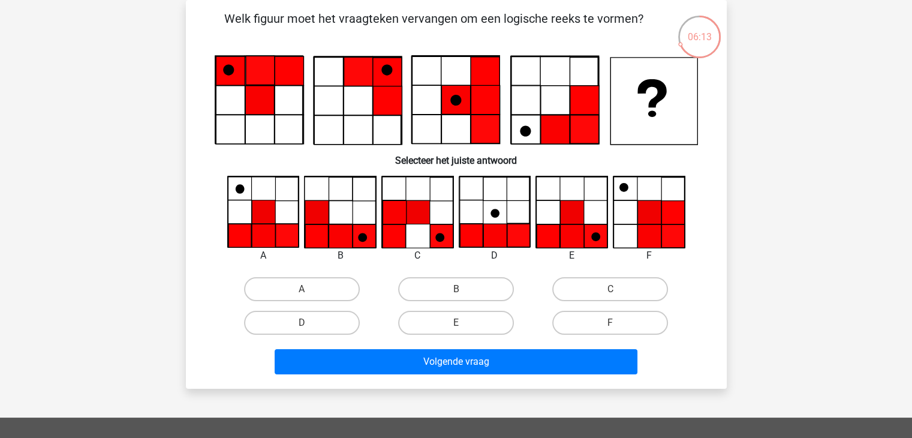
click at [306, 289] on input "A" at bounding box center [306, 293] width 8 height 8
radio input "true"
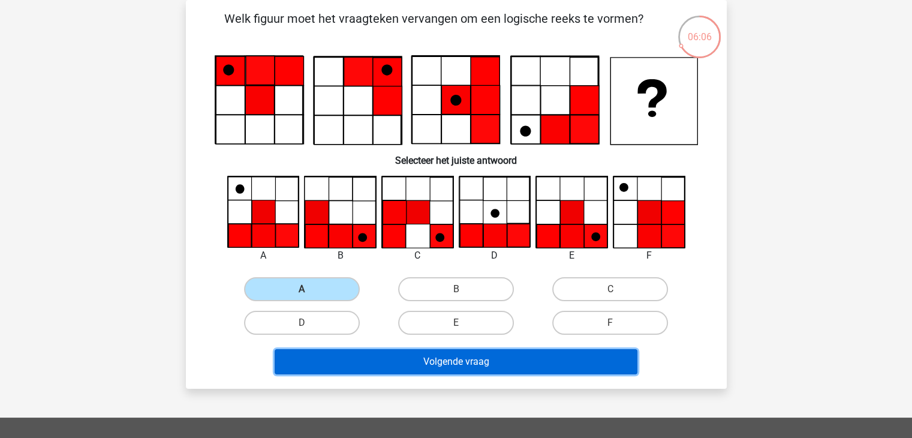
click at [516, 357] on button "Volgende vraag" at bounding box center [456, 361] width 363 height 25
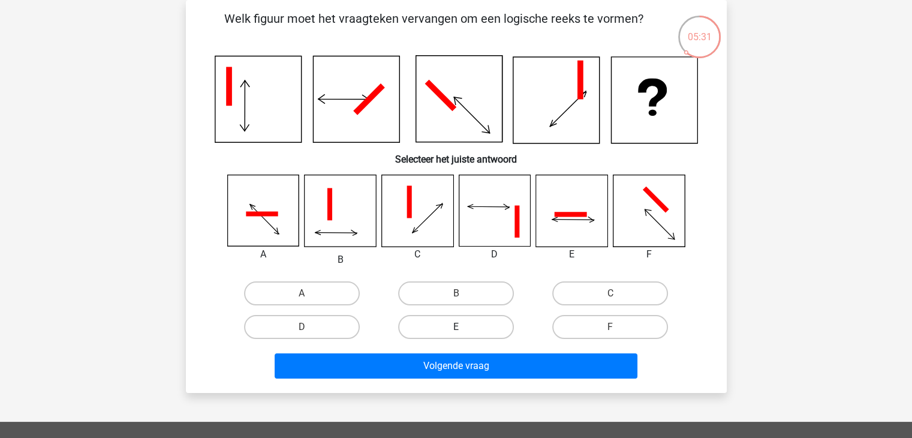
click at [456, 330] on input "E" at bounding box center [460, 331] width 8 height 8
radio input "true"
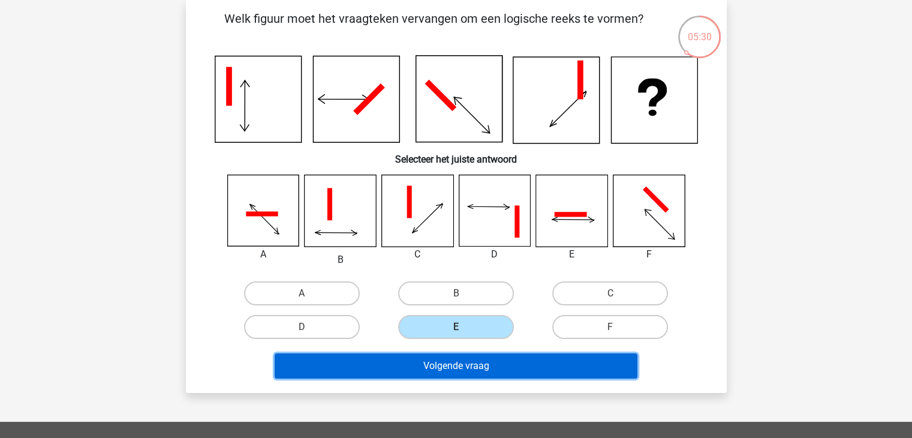
click at [453, 364] on button "Volgende vraag" at bounding box center [456, 365] width 363 height 25
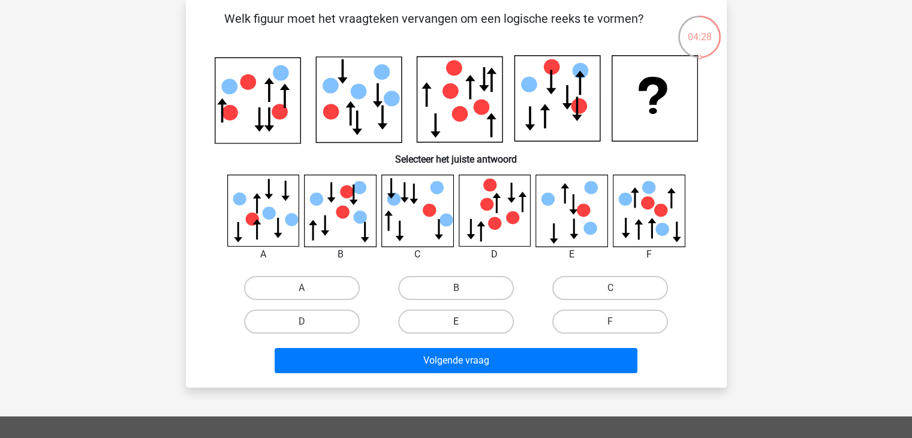
click at [499, 317] on label "E" at bounding box center [456, 321] width 116 height 24
click at [463, 321] on input "E" at bounding box center [460, 325] width 8 height 8
radio input "true"
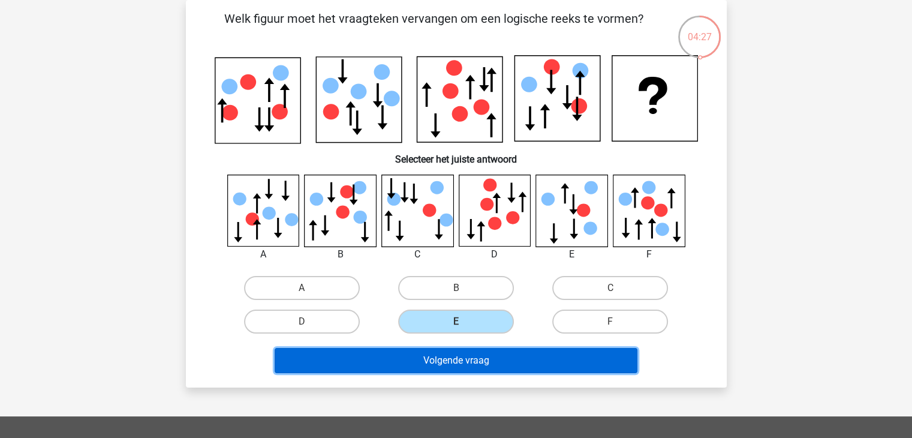
click at [477, 357] on button "Volgende vraag" at bounding box center [456, 360] width 363 height 25
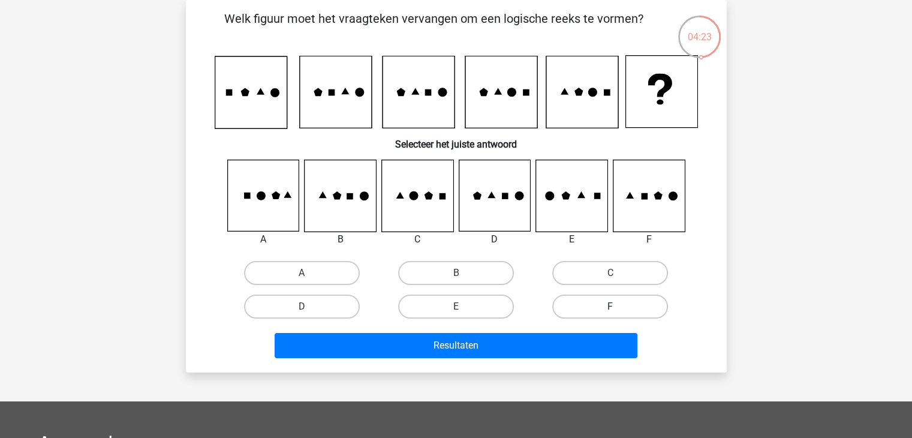
click at [599, 299] on label "F" at bounding box center [610, 306] width 116 height 24
click at [610, 306] on input "F" at bounding box center [614, 310] width 8 height 8
radio input "true"
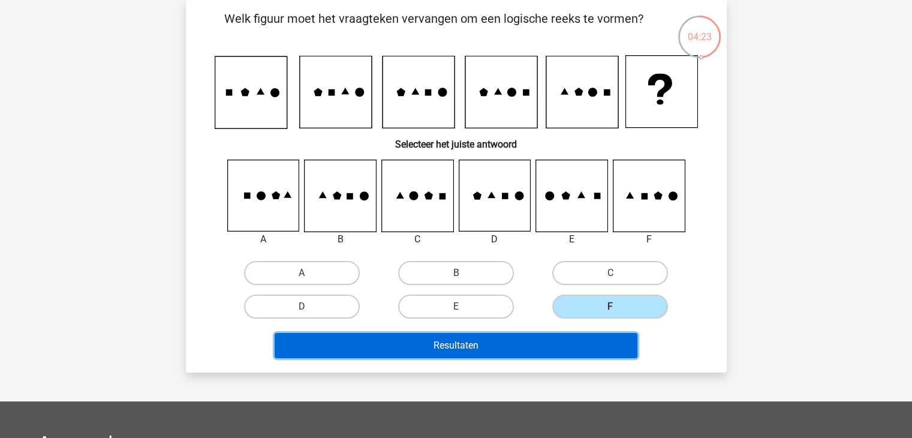
click at [585, 344] on button "Resultaten" at bounding box center [456, 345] width 363 height 25
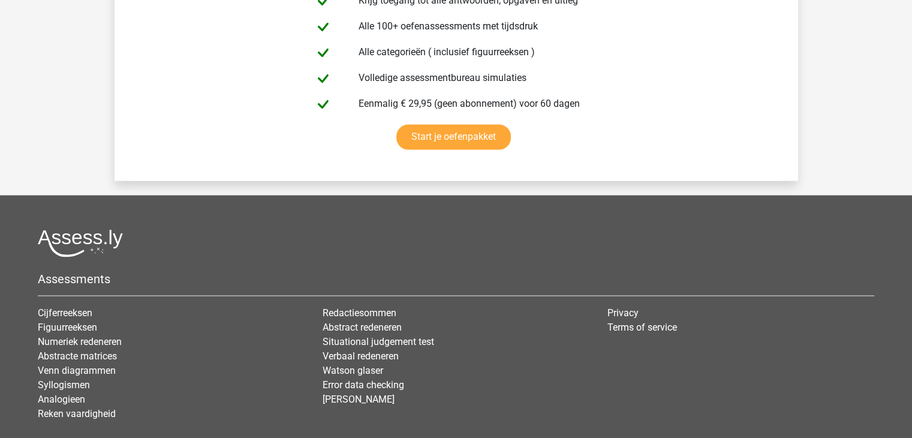
scroll to position [2158, 0]
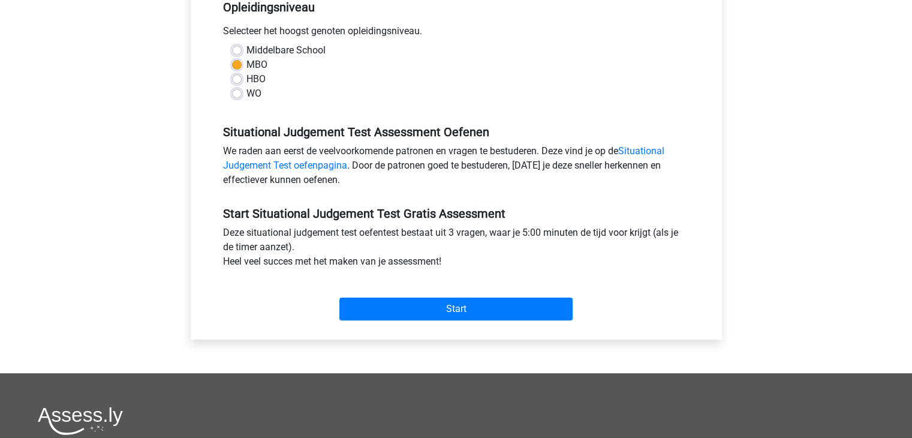
scroll to position [480, 0]
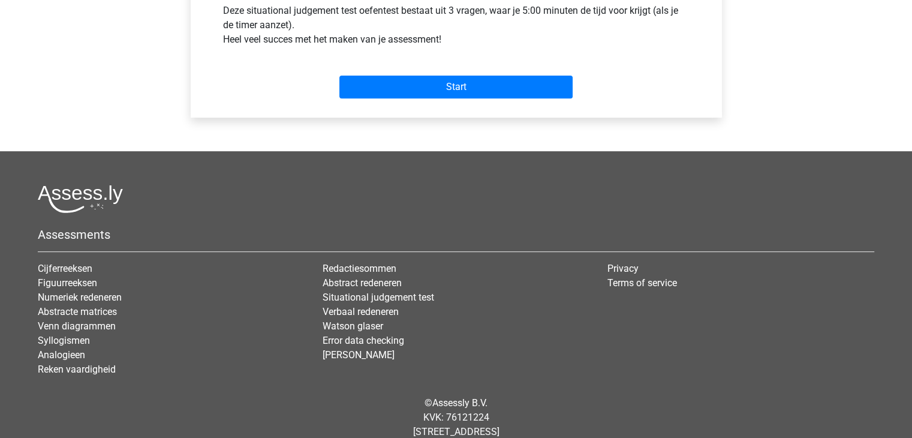
click at [429, 67] on div "Start" at bounding box center [456, 77] width 484 height 42
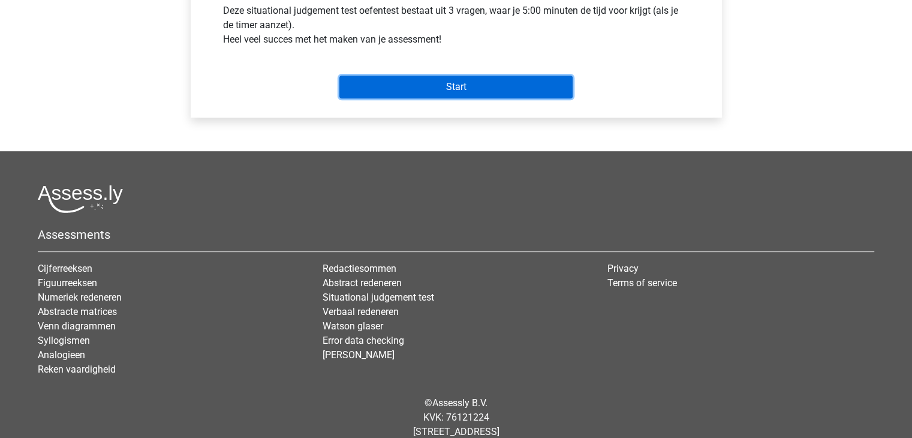
click at [430, 77] on input "Start" at bounding box center [455, 87] width 233 height 23
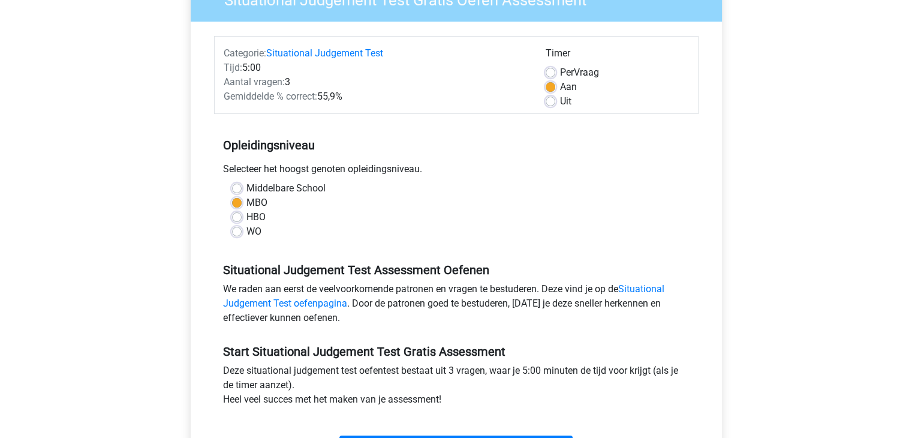
scroll to position [0, 0]
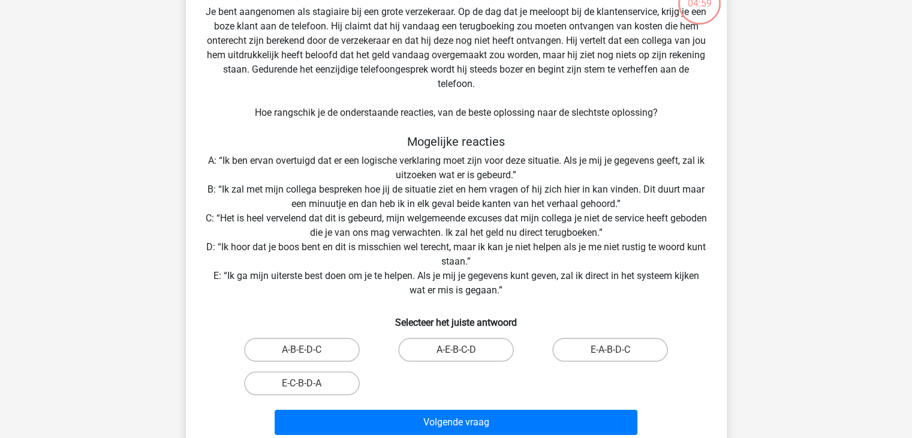
scroll to position [60, 0]
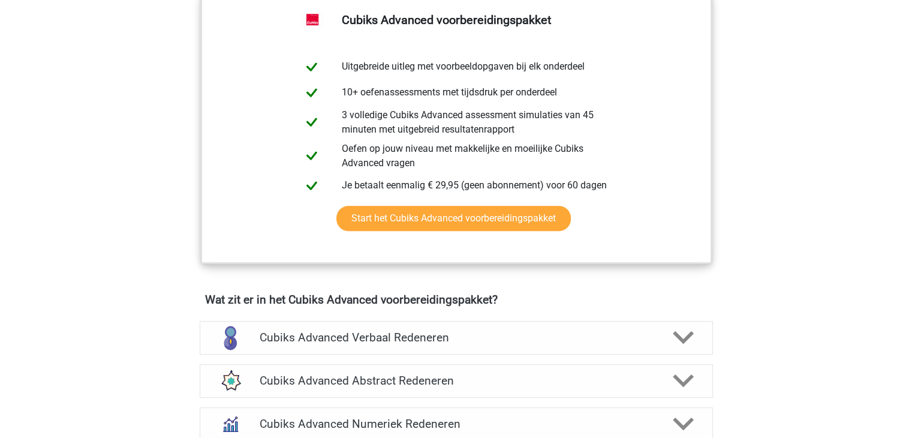
scroll to position [972, 0]
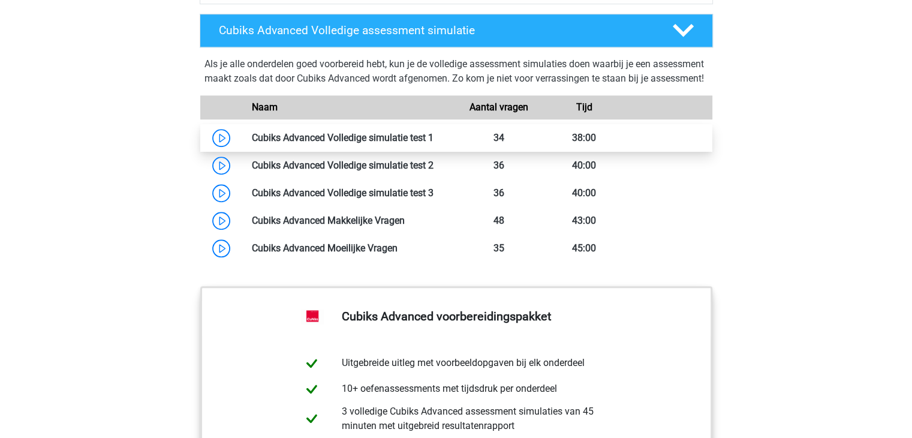
click at [433, 143] on link at bounding box center [433, 137] width 0 height 11
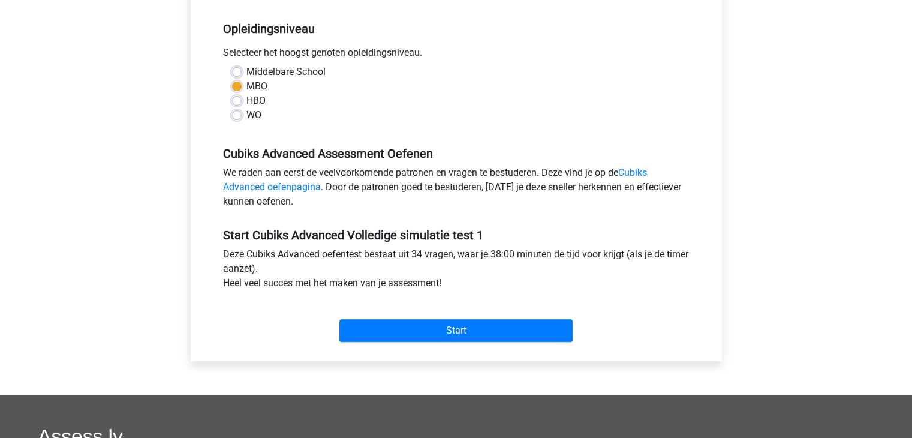
scroll to position [360, 0]
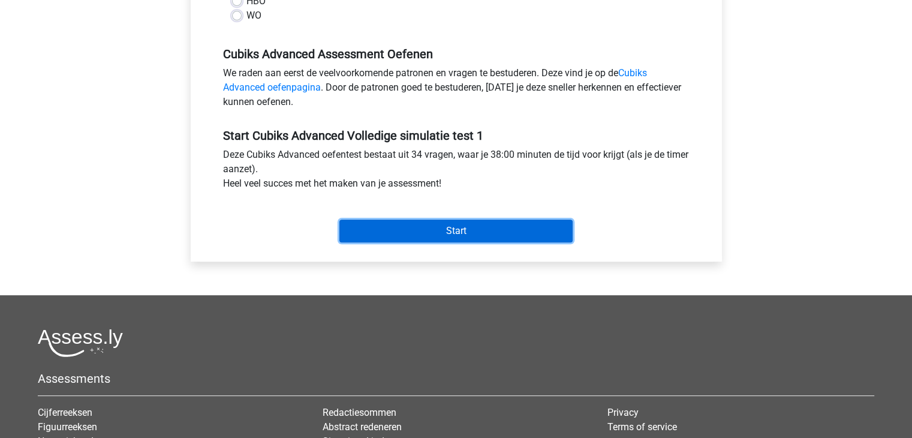
click at [423, 229] on input "Start" at bounding box center [455, 230] width 233 height 23
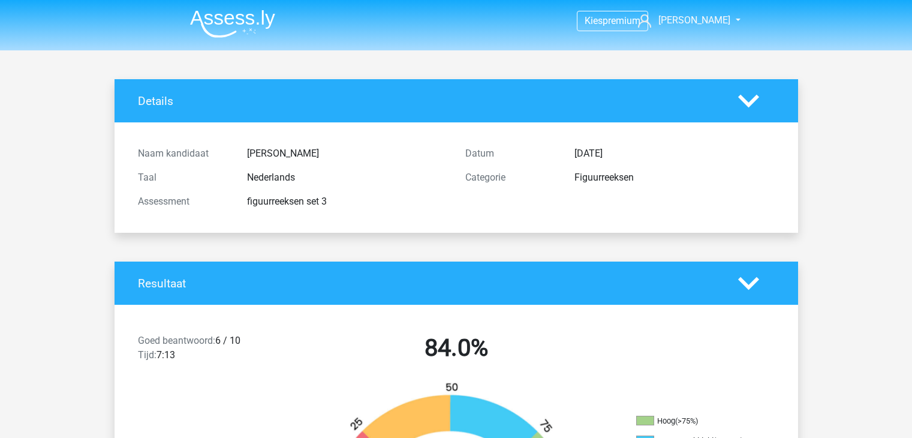
scroll to position [3398, 0]
